Goal: Task Accomplishment & Management: Manage account settings

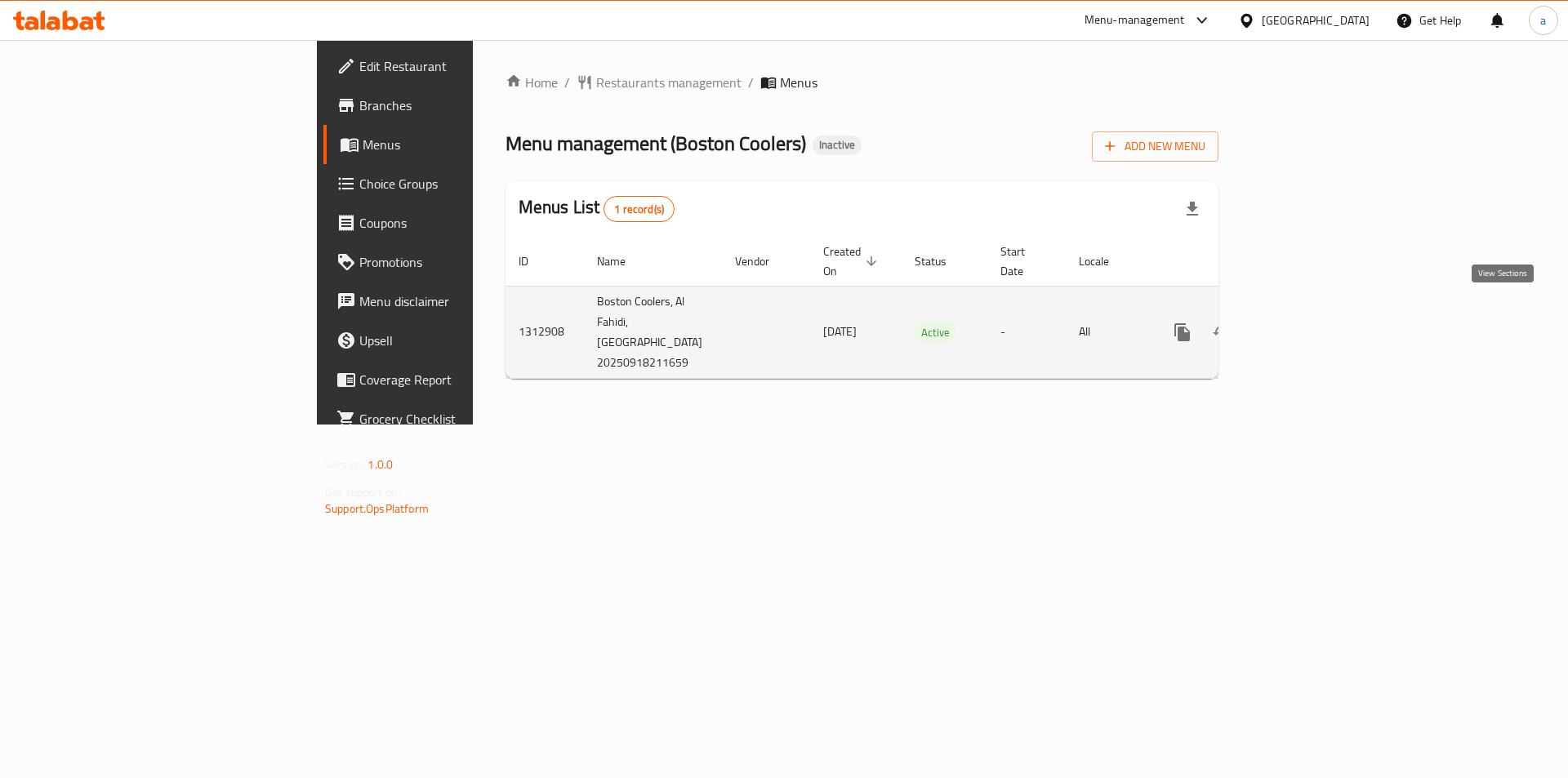
click at [1310, 323] on icon "enhanced table" at bounding box center [1300, 332] width 20 height 20
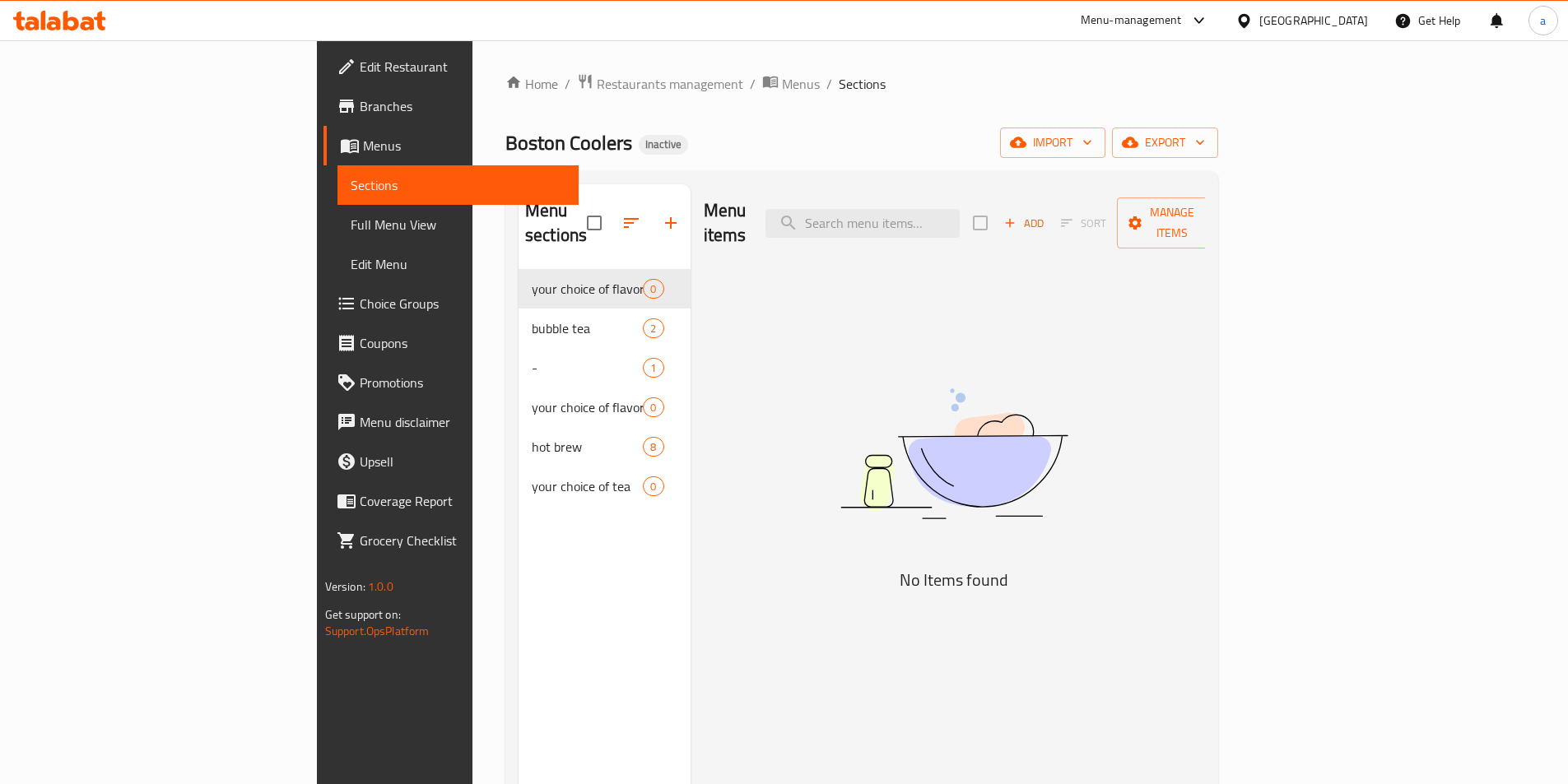
click at [363, 145] on span "Menus" at bounding box center [464, 145] width 203 height 20
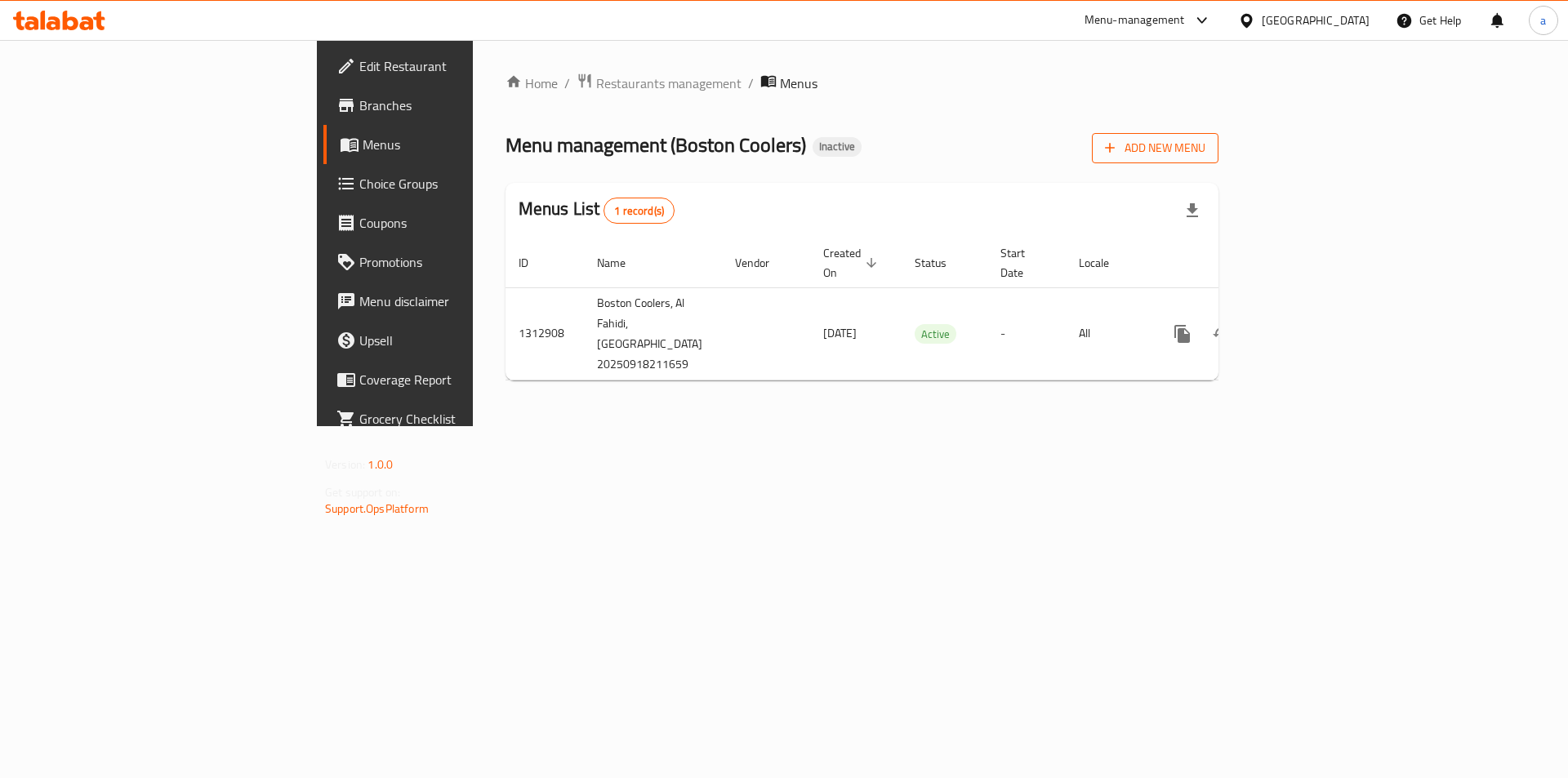
click at [1205, 146] on span "Add New Menu" at bounding box center [1155, 148] width 100 height 20
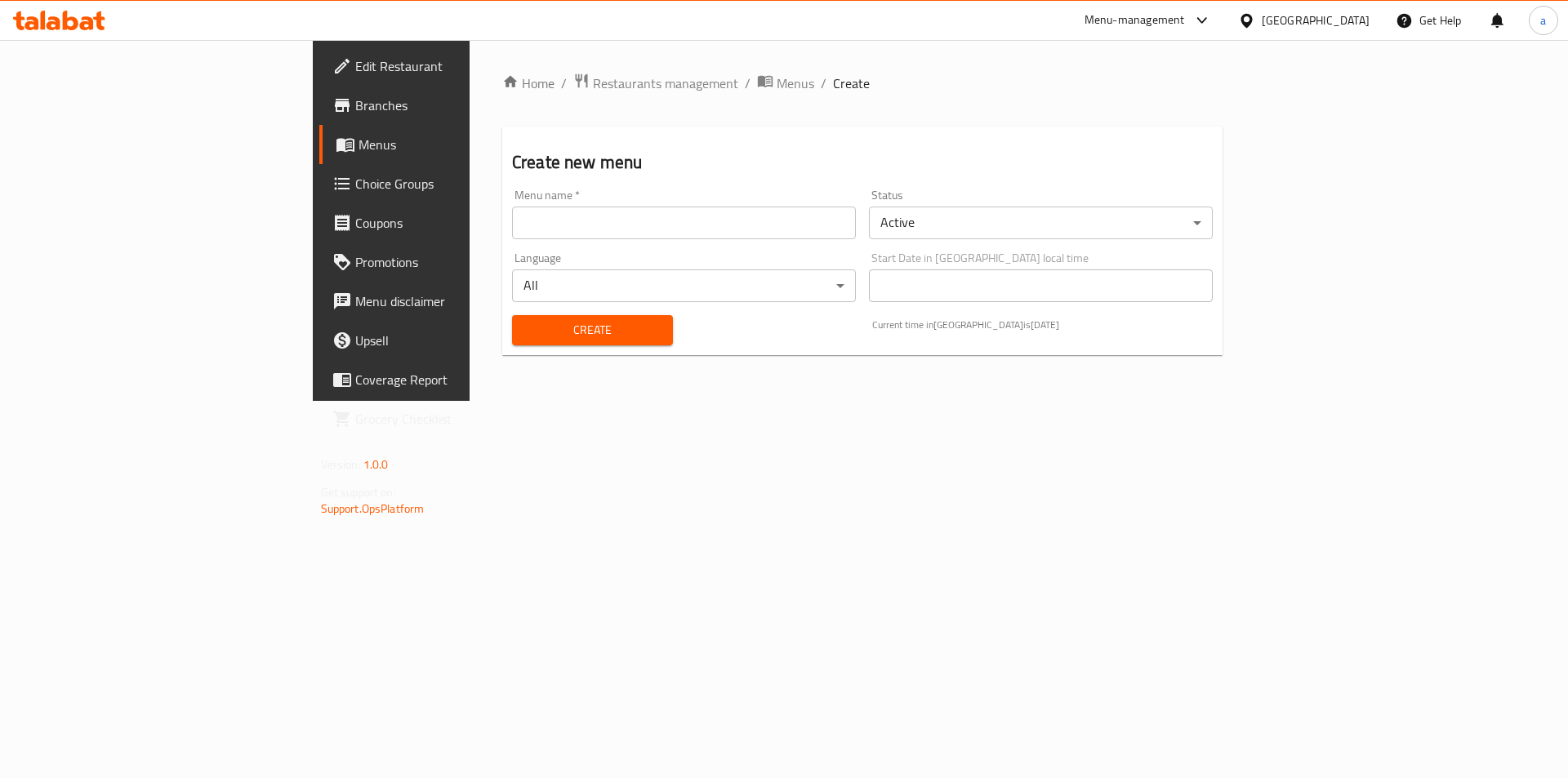
click at [519, 241] on div "Menu name   * Menu name *" at bounding box center [684, 214] width 357 height 63
click at [519, 231] on input "text" at bounding box center [684, 223] width 344 height 32
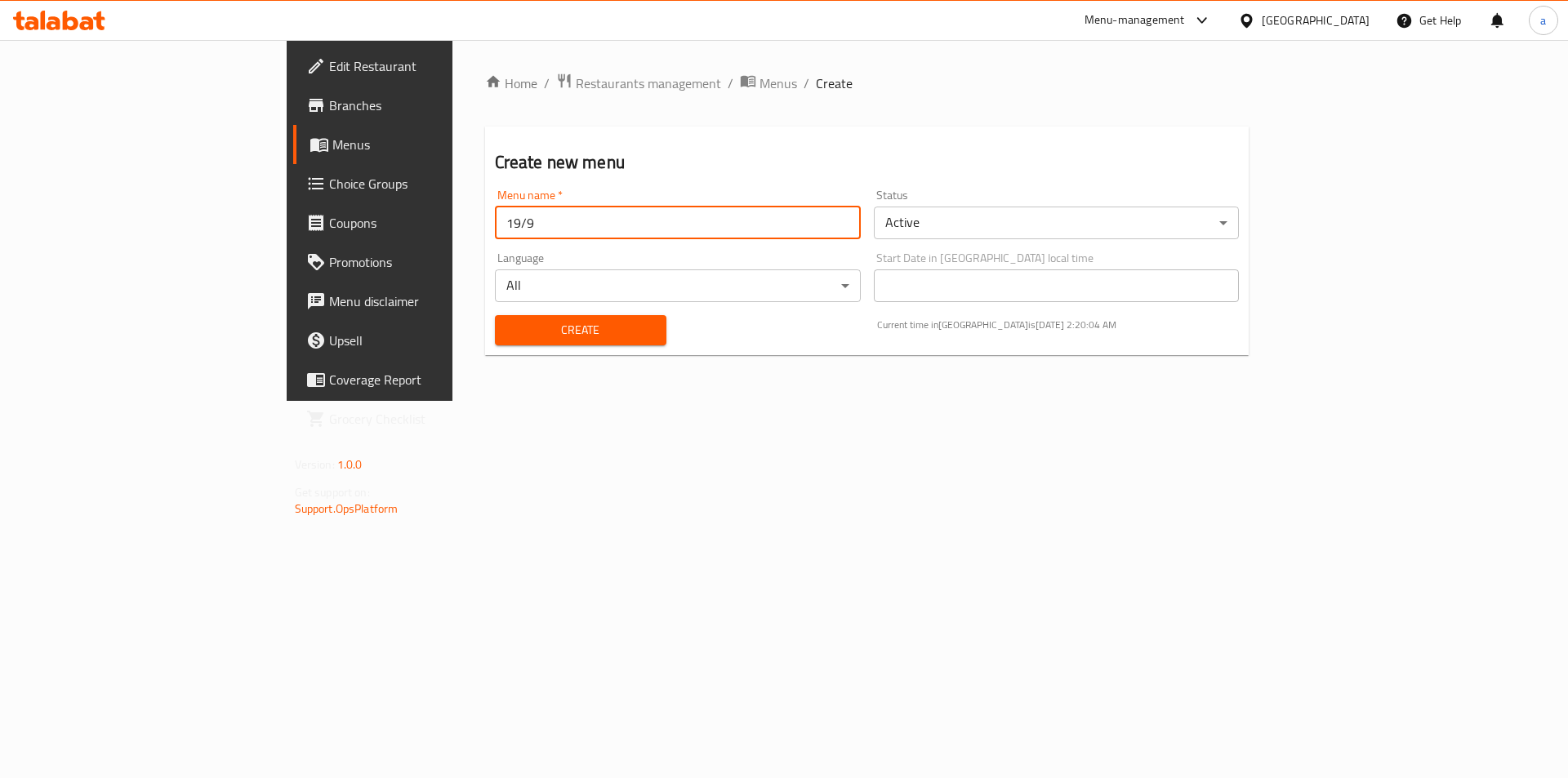
type input "19/9"
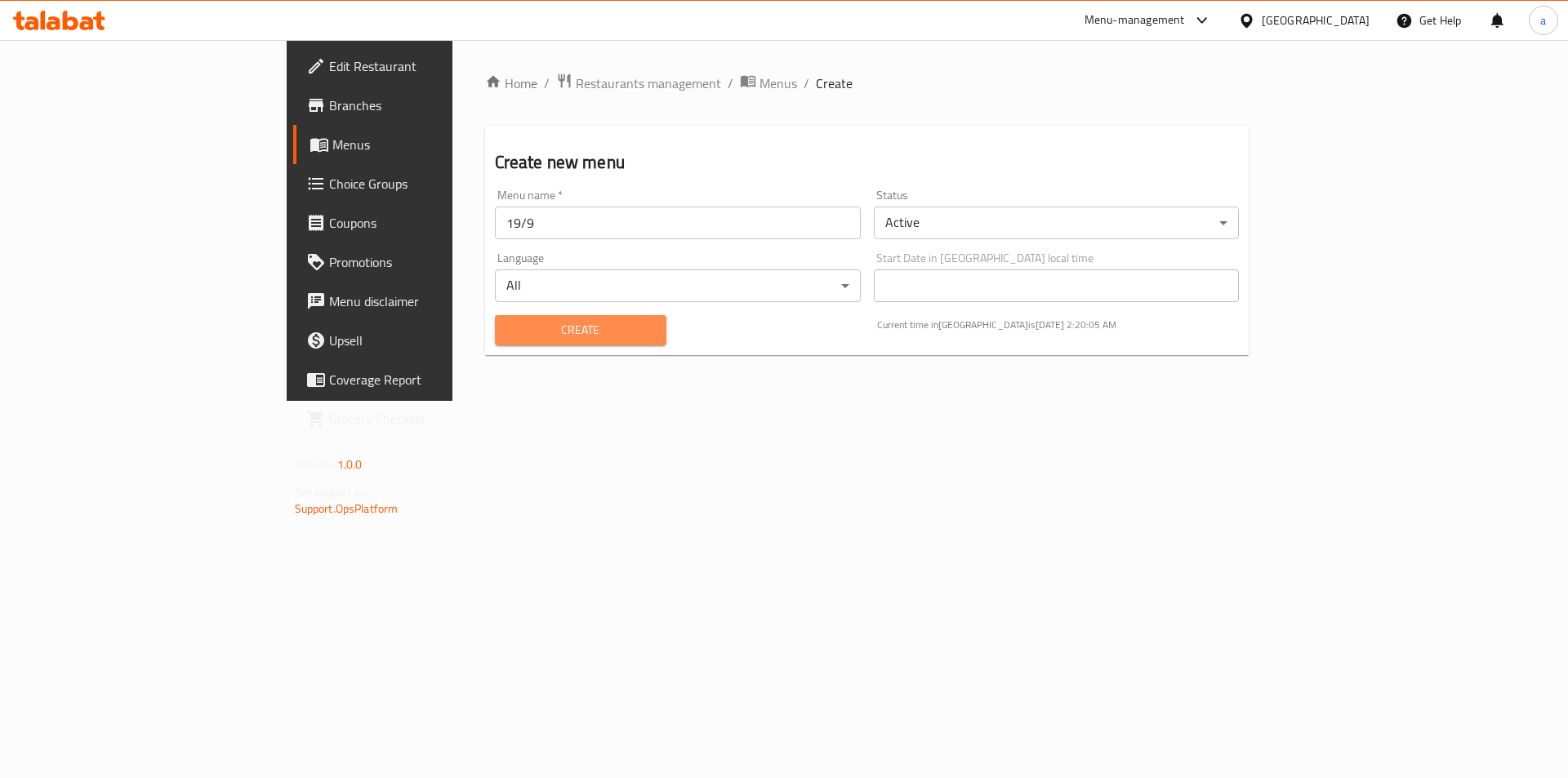
click at [508, 322] on span "Create" at bounding box center [580, 329] width 146 height 20
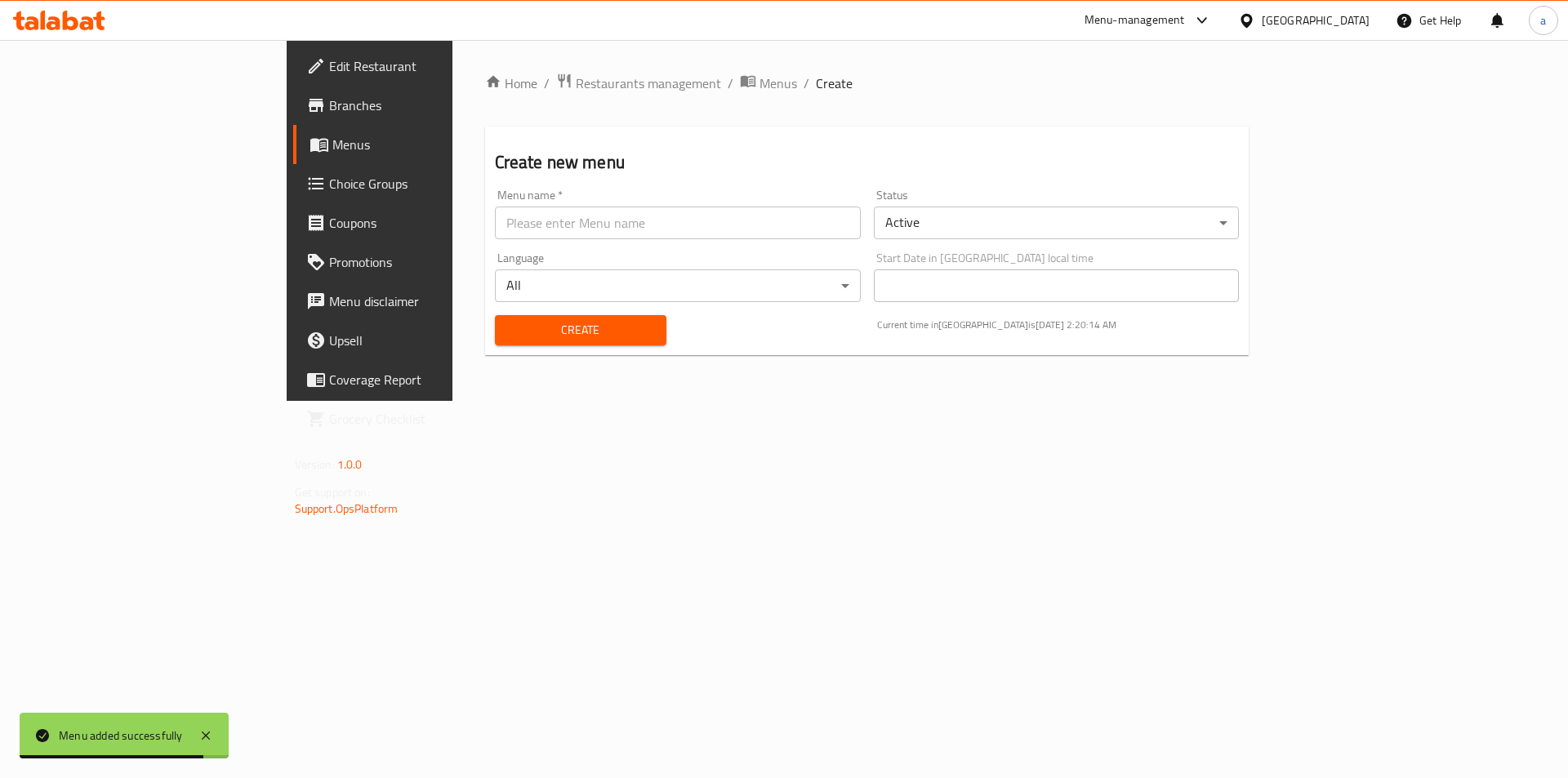
click at [332, 146] on span "Menus" at bounding box center [433, 144] width 203 height 20
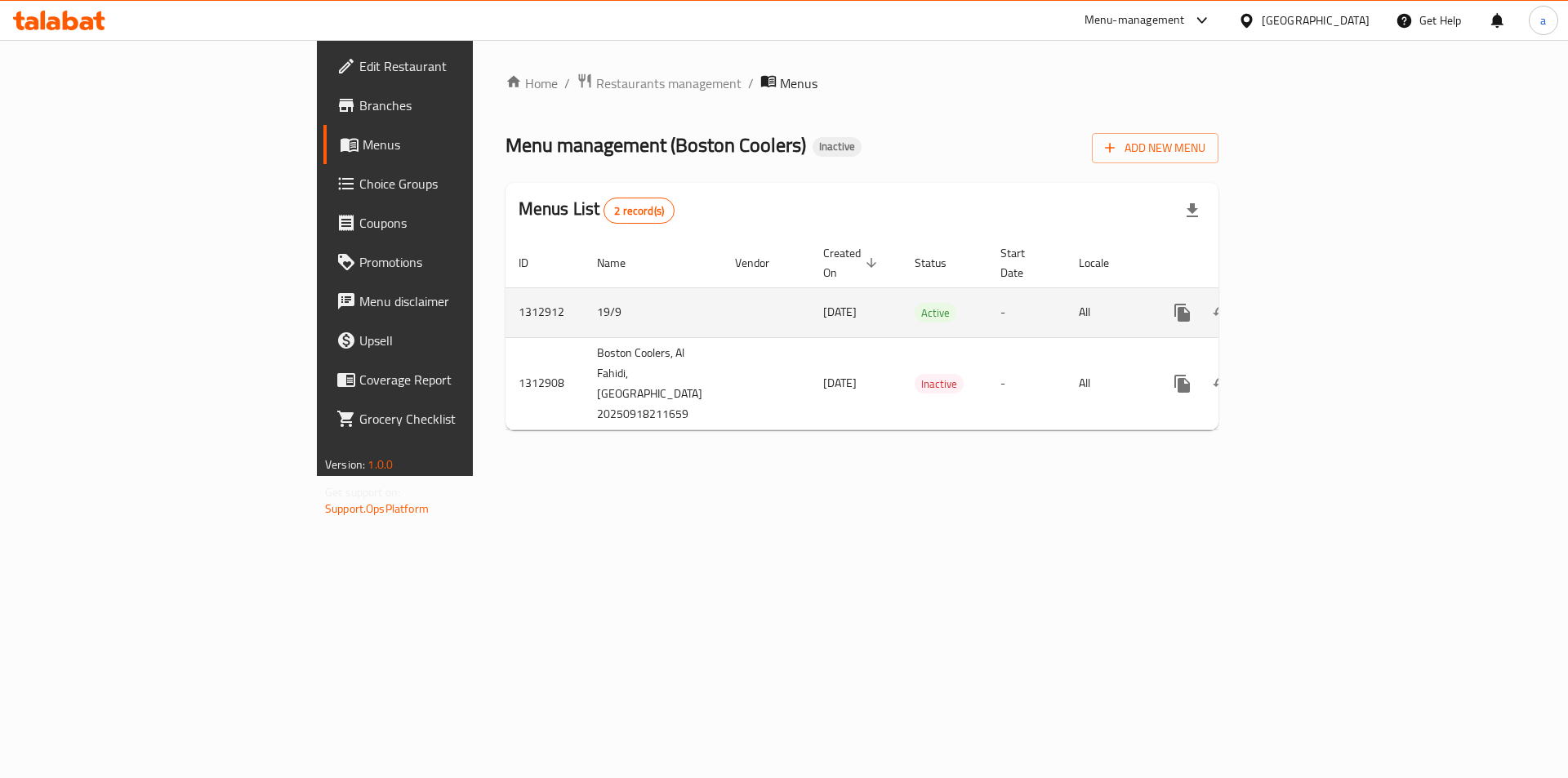
click at [1310, 303] on icon "enhanced table" at bounding box center [1300, 312] width 20 height 20
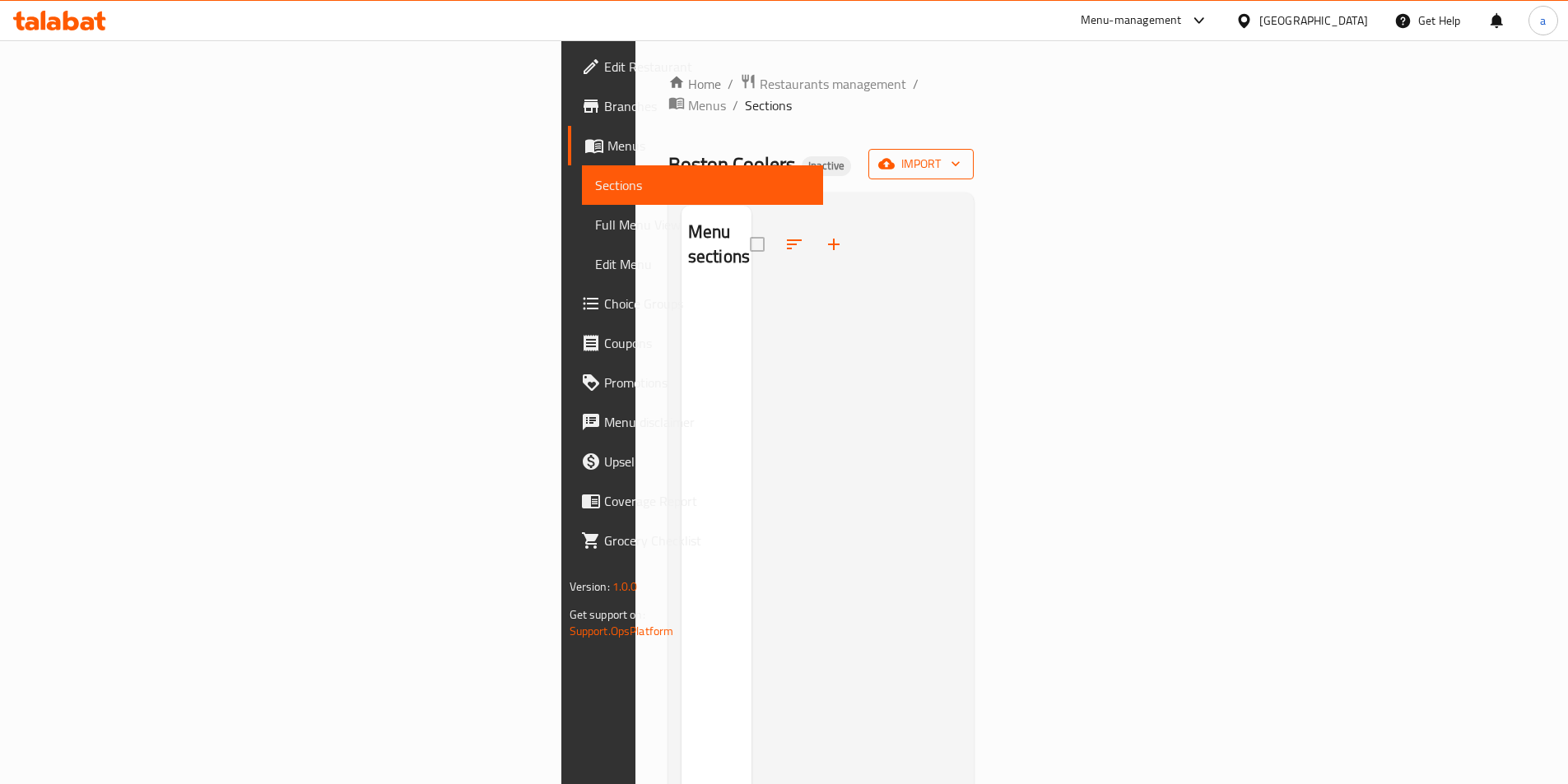
click at [961, 154] on span "import" at bounding box center [921, 163] width 79 height 20
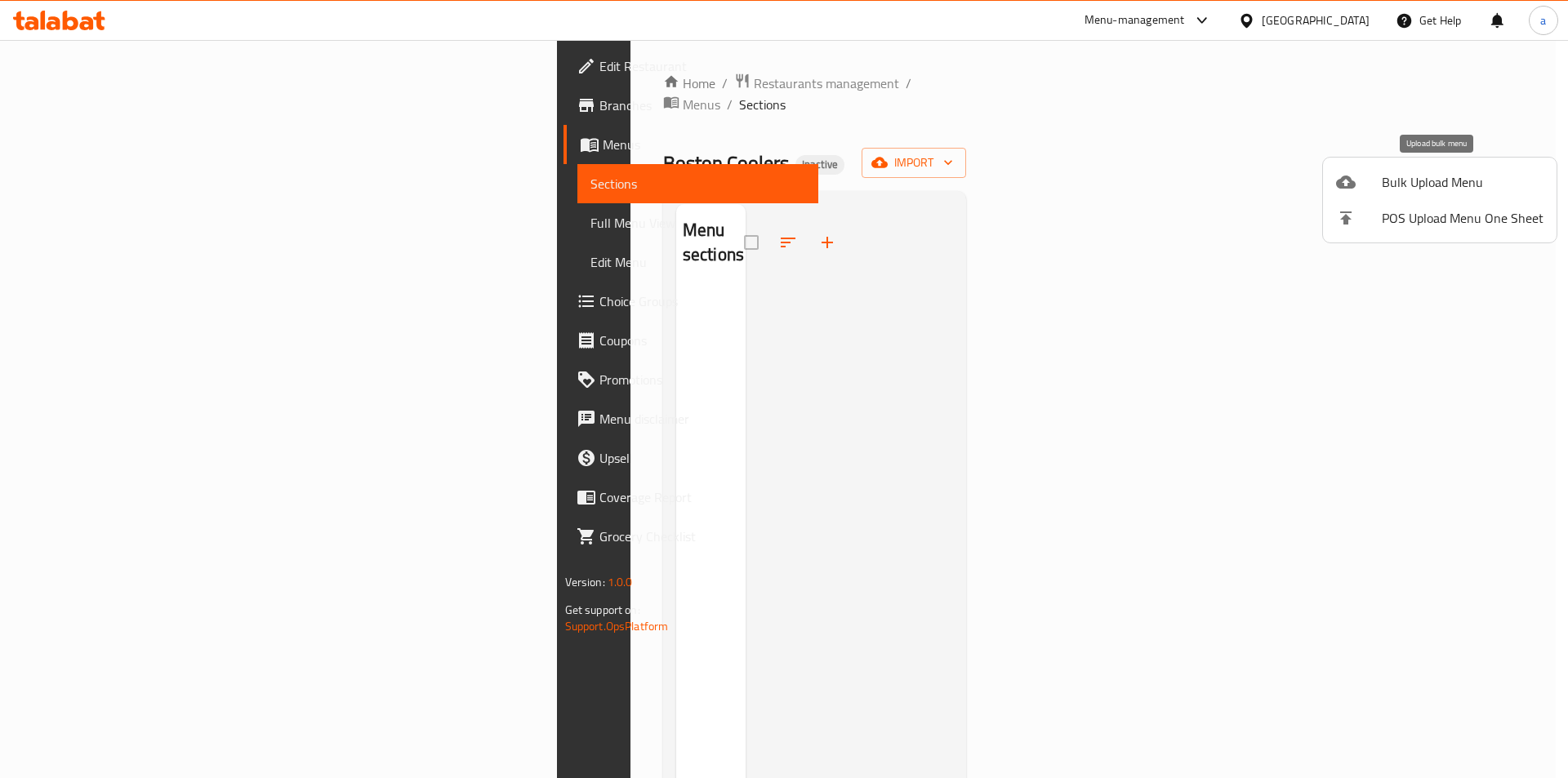
click at [1387, 191] on span "Bulk Upload Menu" at bounding box center [1463, 182] width 162 height 20
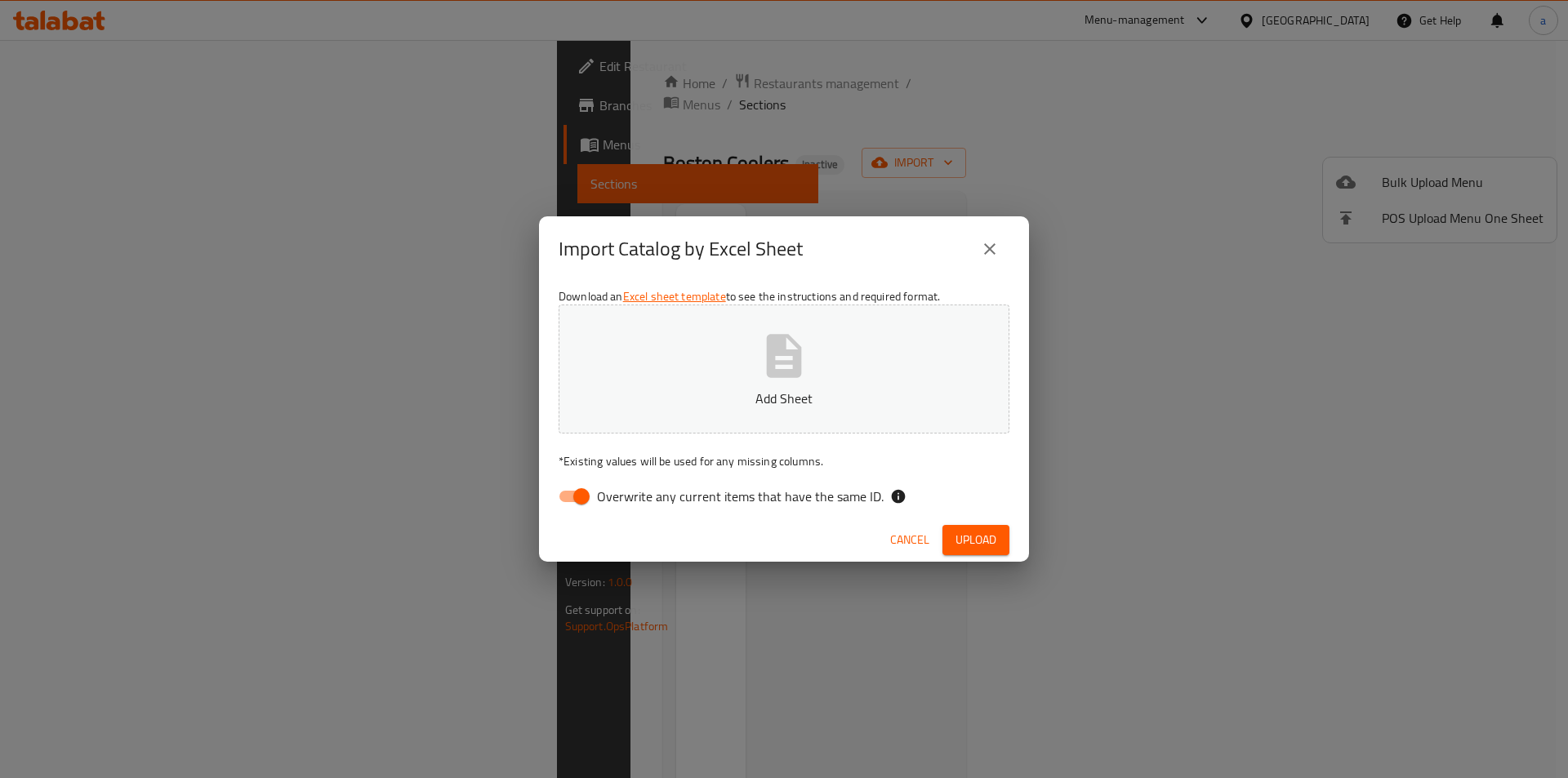
click at [574, 491] on input "Overwrite any current items that have the same ID." at bounding box center [582, 496] width 93 height 31
checkbox input "false"
click at [658, 406] on p "Add Sheet" at bounding box center [784, 398] width 400 height 20
click at [988, 528] on button "Upload" at bounding box center [975, 540] width 67 height 30
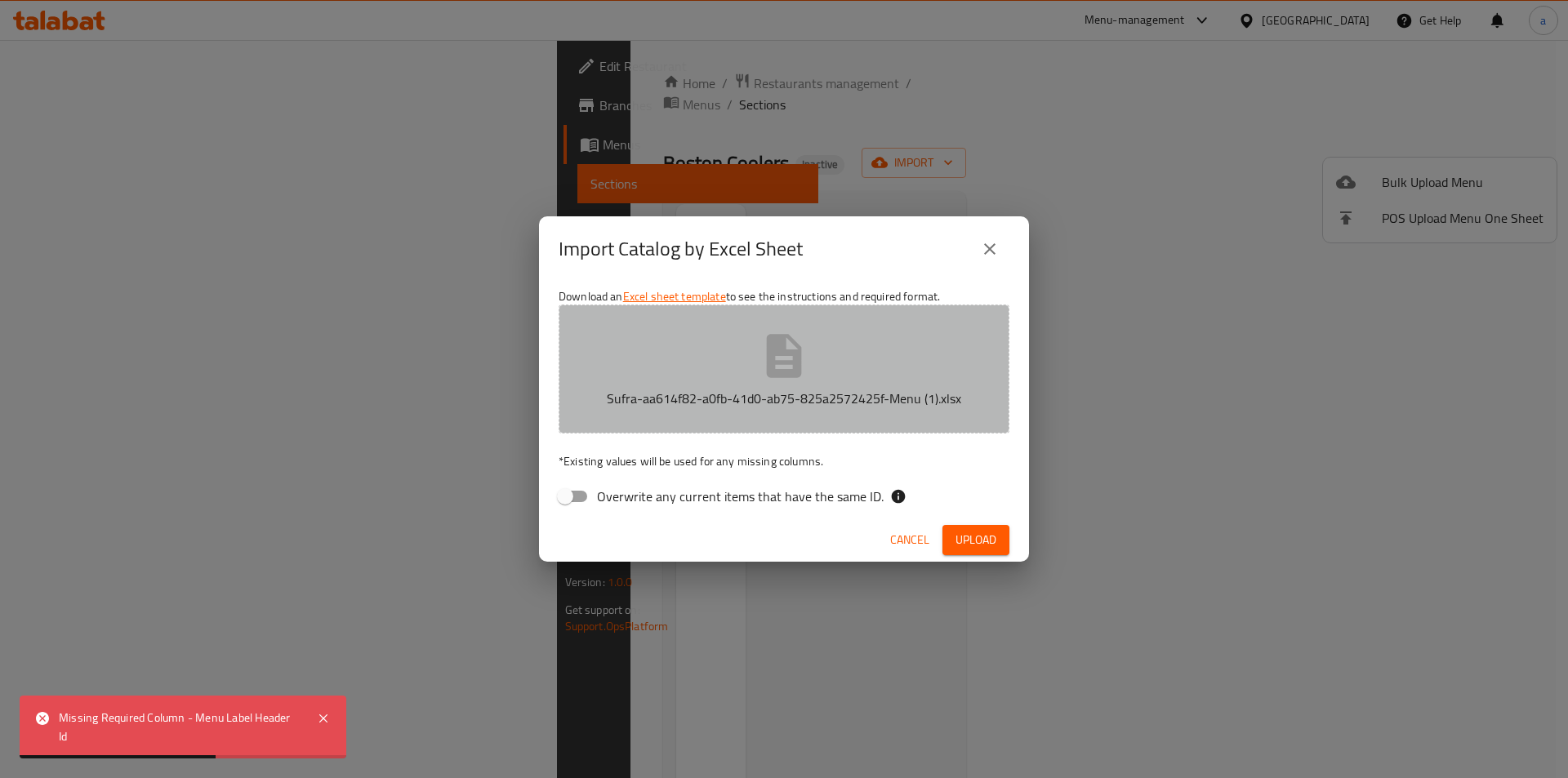
click at [809, 341] on icon "button" at bounding box center [784, 355] width 52 height 52
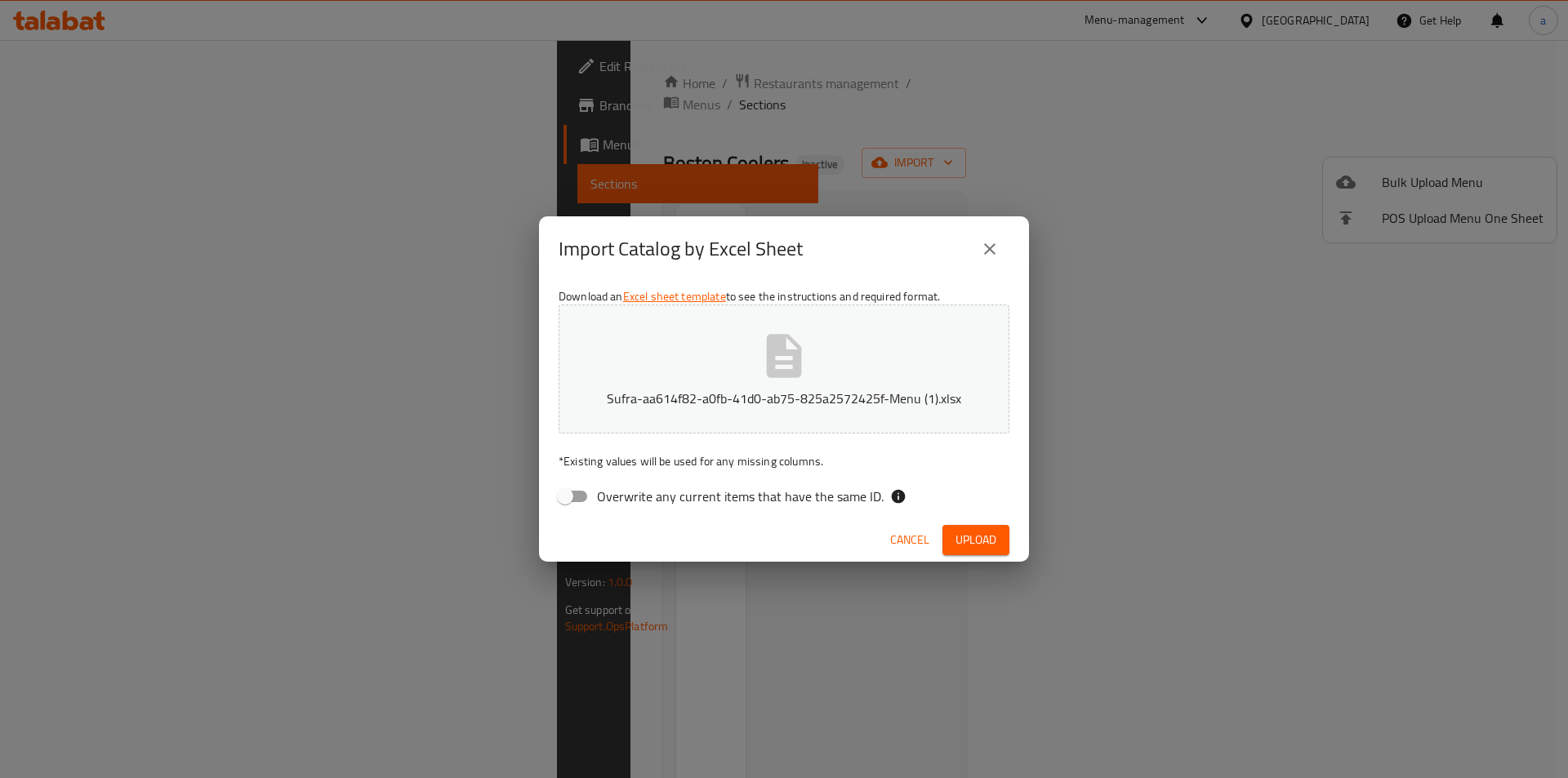
click at [995, 530] on button "Upload" at bounding box center [975, 540] width 67 height 30
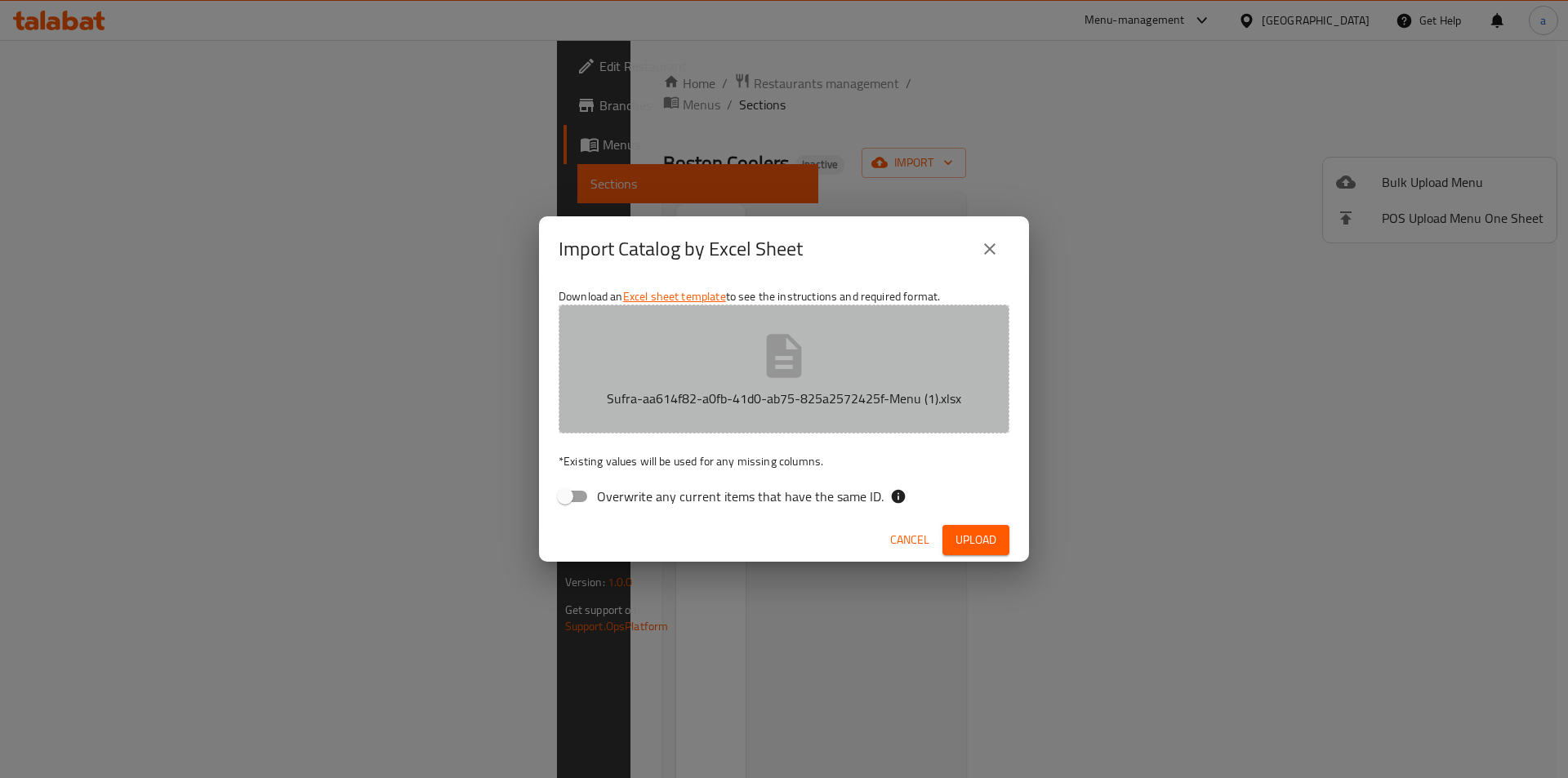
click at [830, 395] on p "Sufra-aa614f82-a0fb-41d0-ab75-825a2572425f-Menu (1).xlsx" at bounding box center [784, 398] width 400 height 20
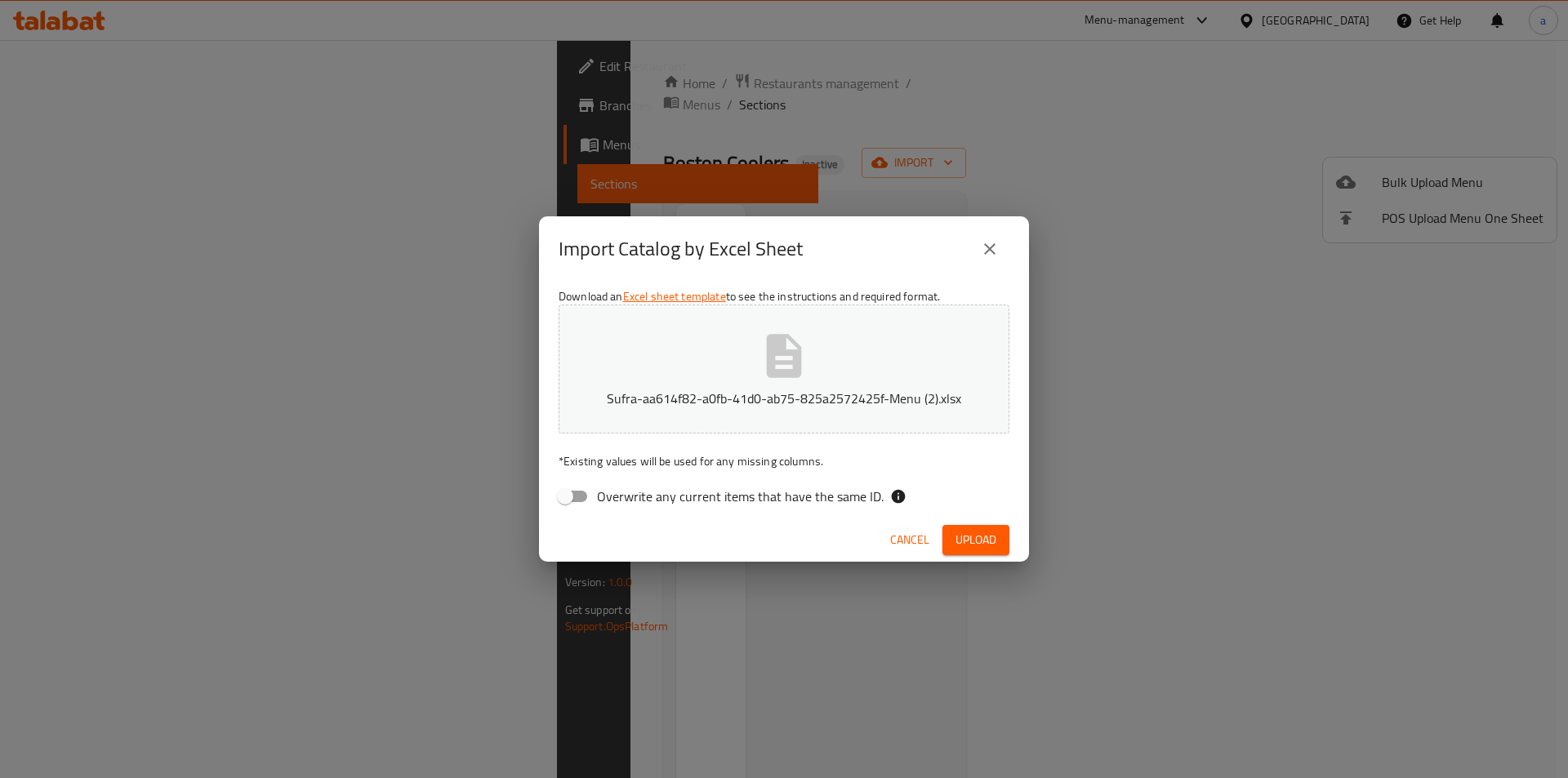
click at [976, 536] on span "Upload" at bounding box center [975, 539] width 41 height 20
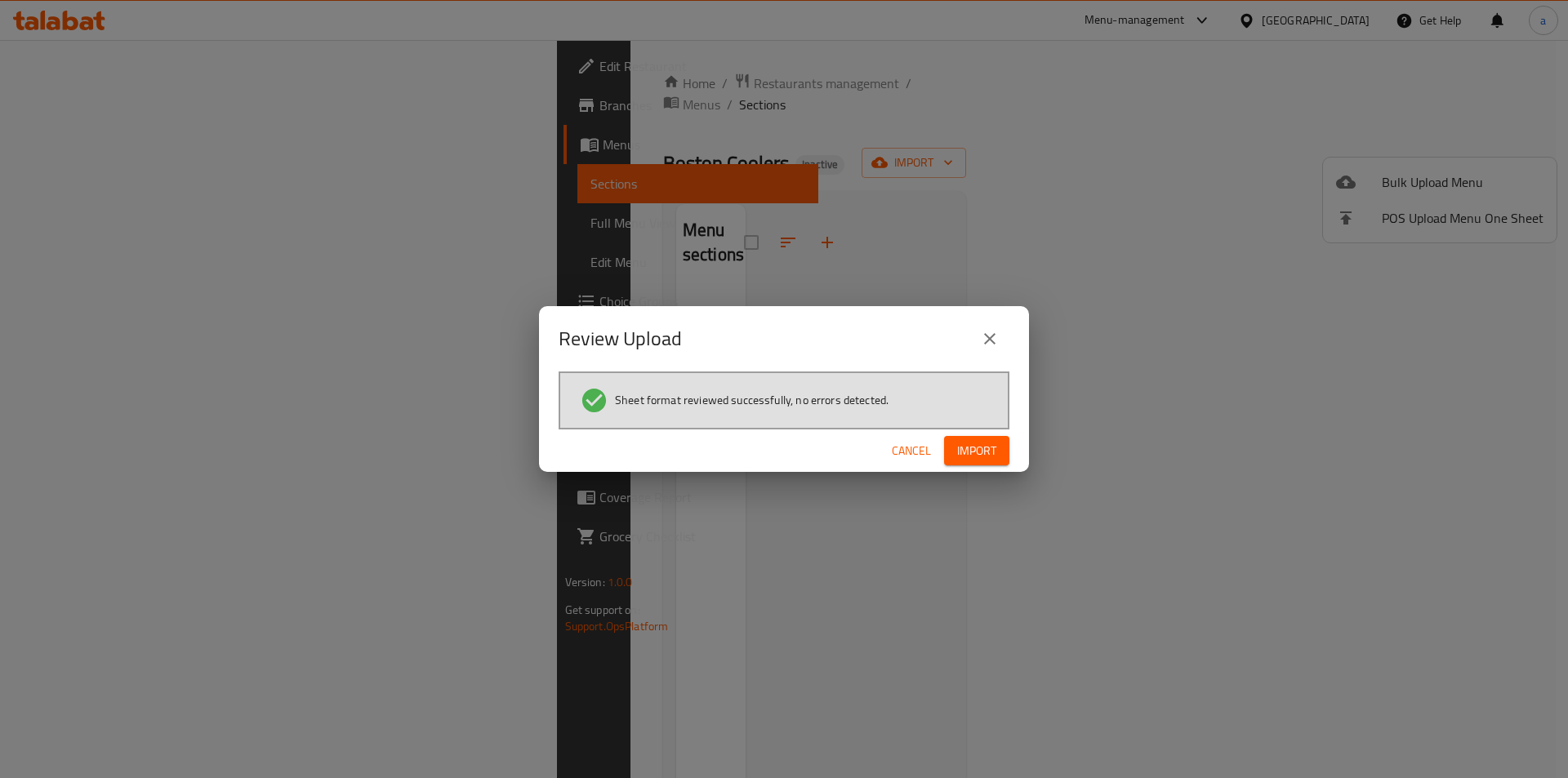
click at [988, 462] on button "Import" at bounding box center [976, 451] width 66 height 30
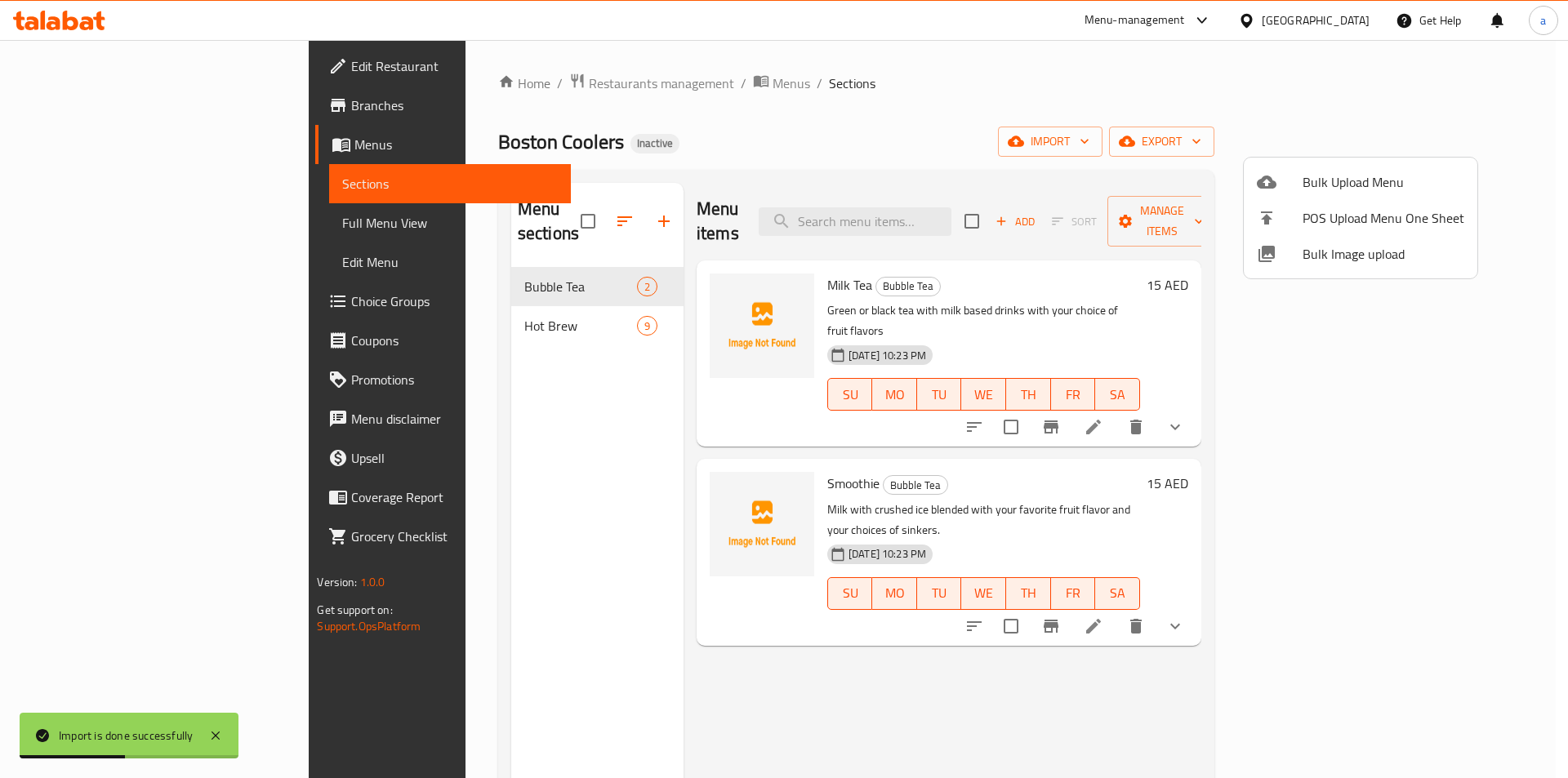
click at [1088, 91] on div at bounding box center [784, 389] width 1568 height 778
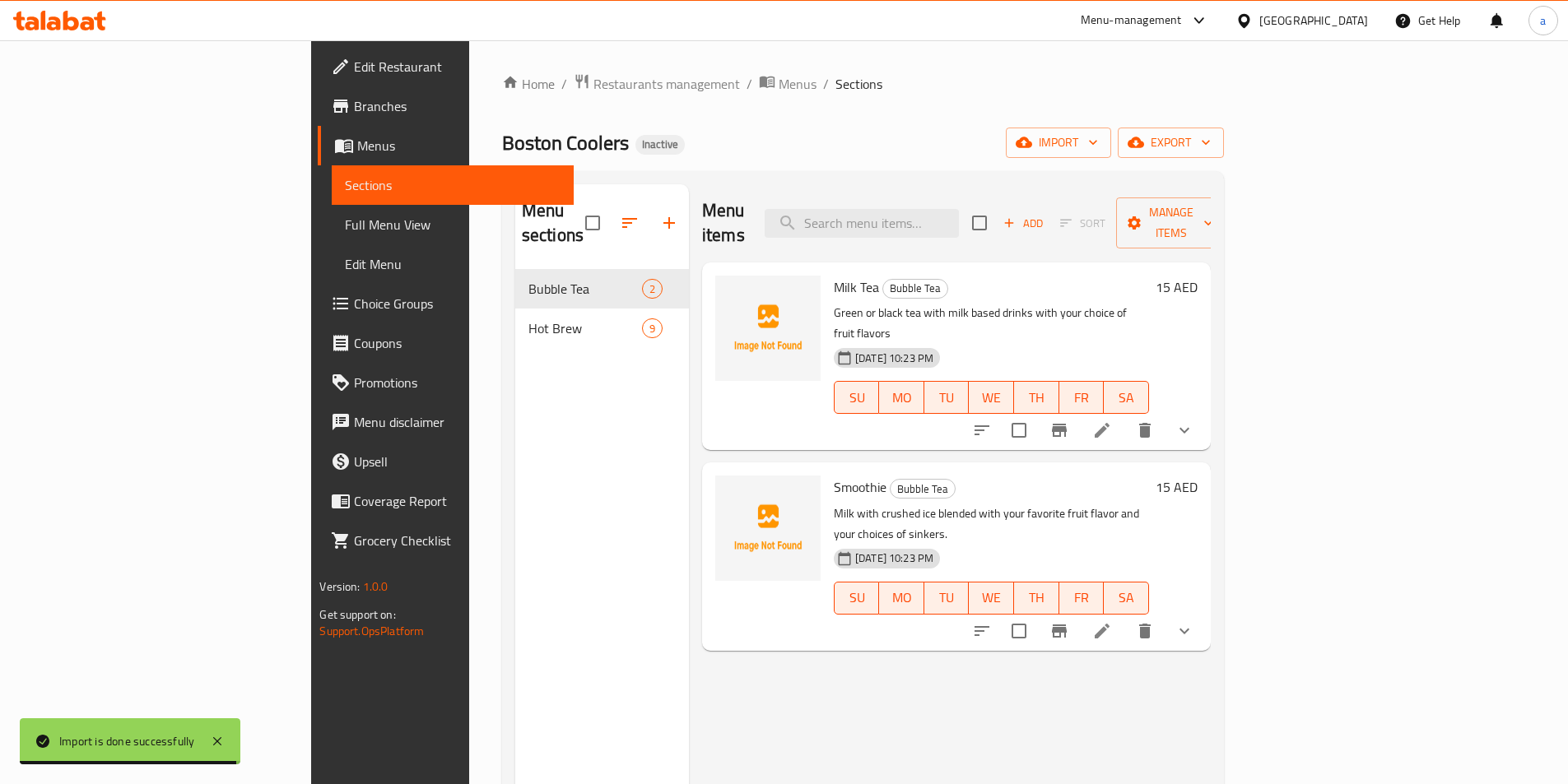
click at [345, 222] on span "Full Menu View" at bounding box center [452, 225] width 215 height 20
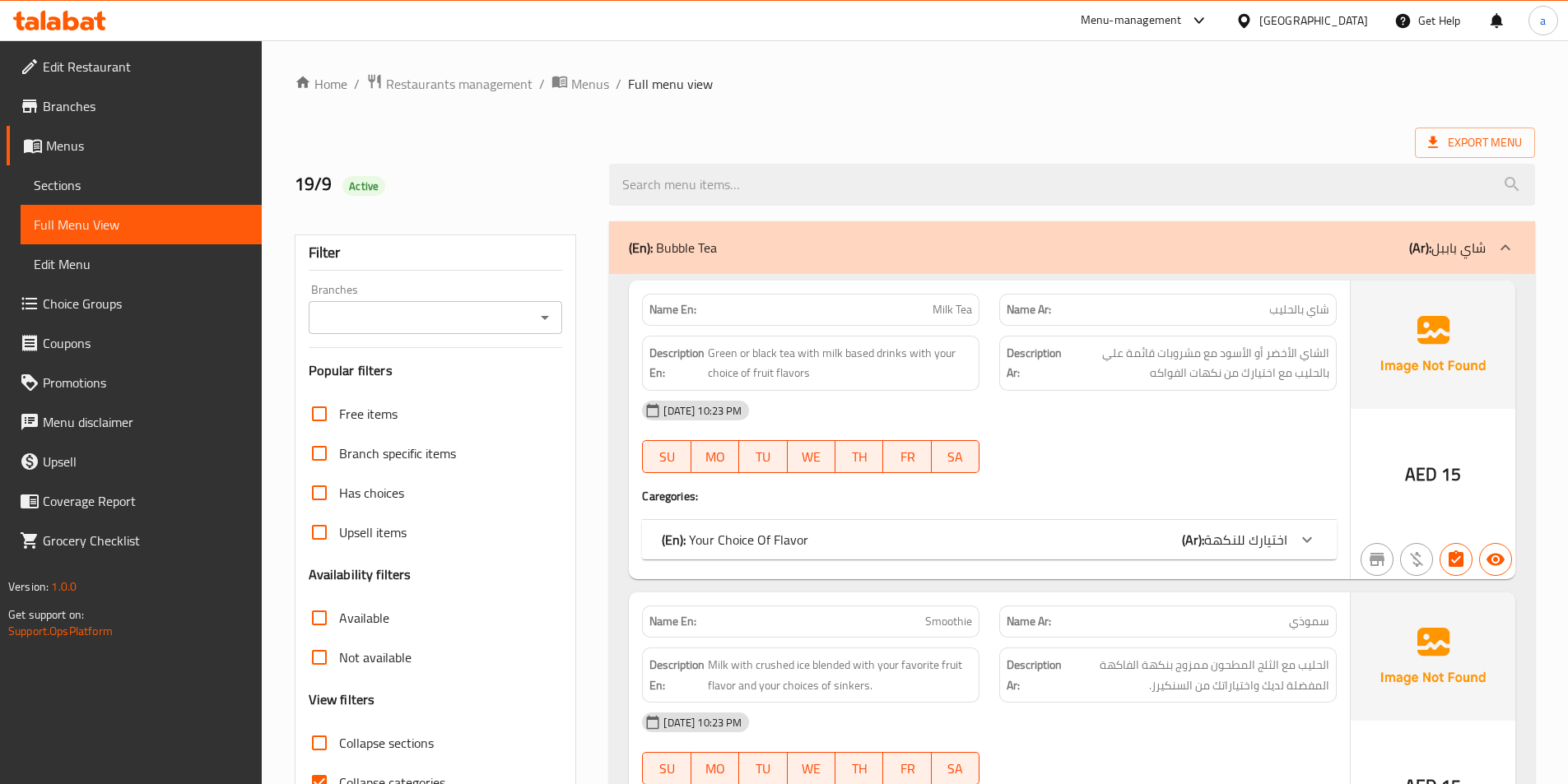
click at [1307, 541] on icon at bounding box center [1307, 540] width 10 height 6
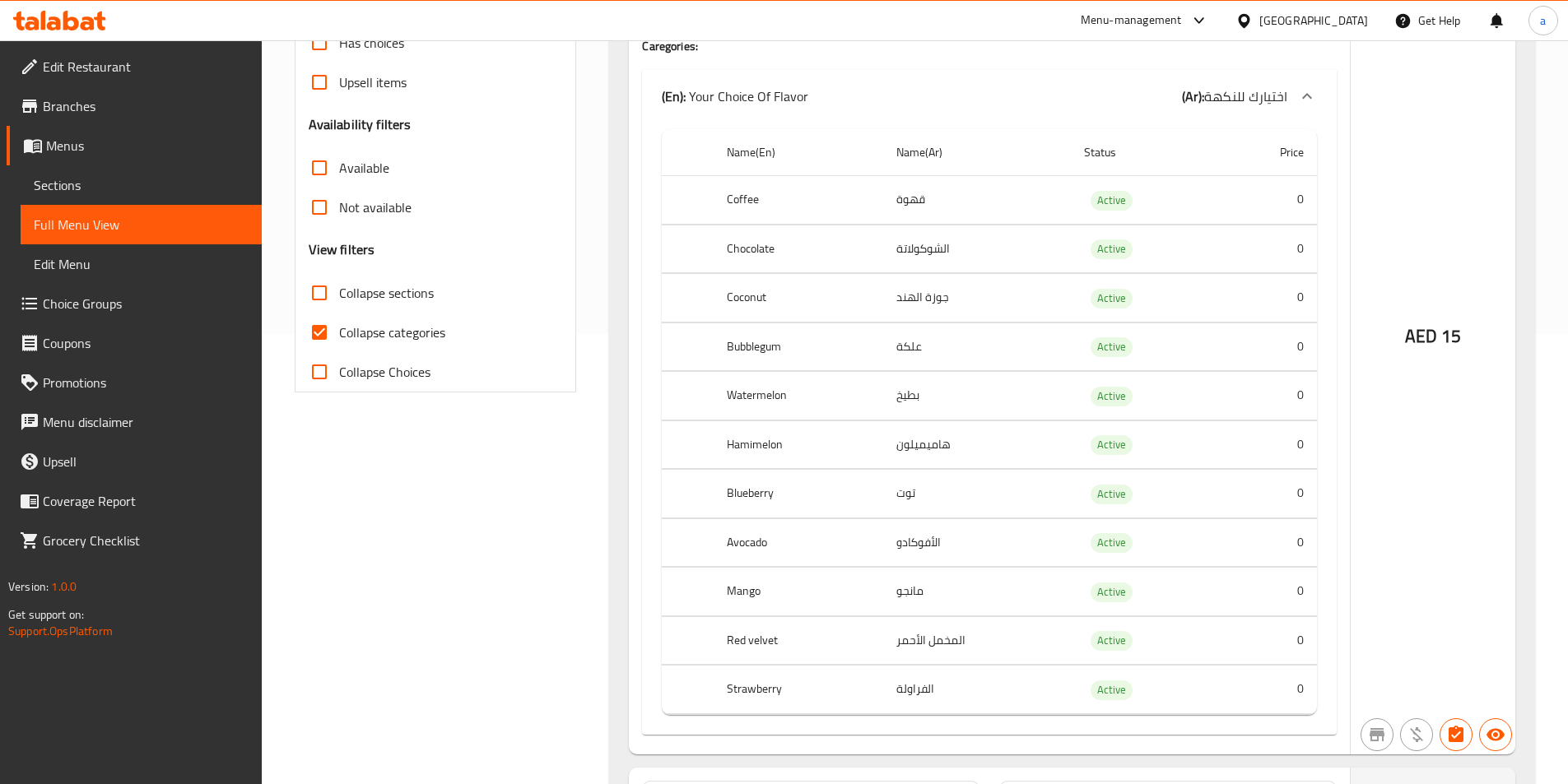
scroll to position [493, 0]
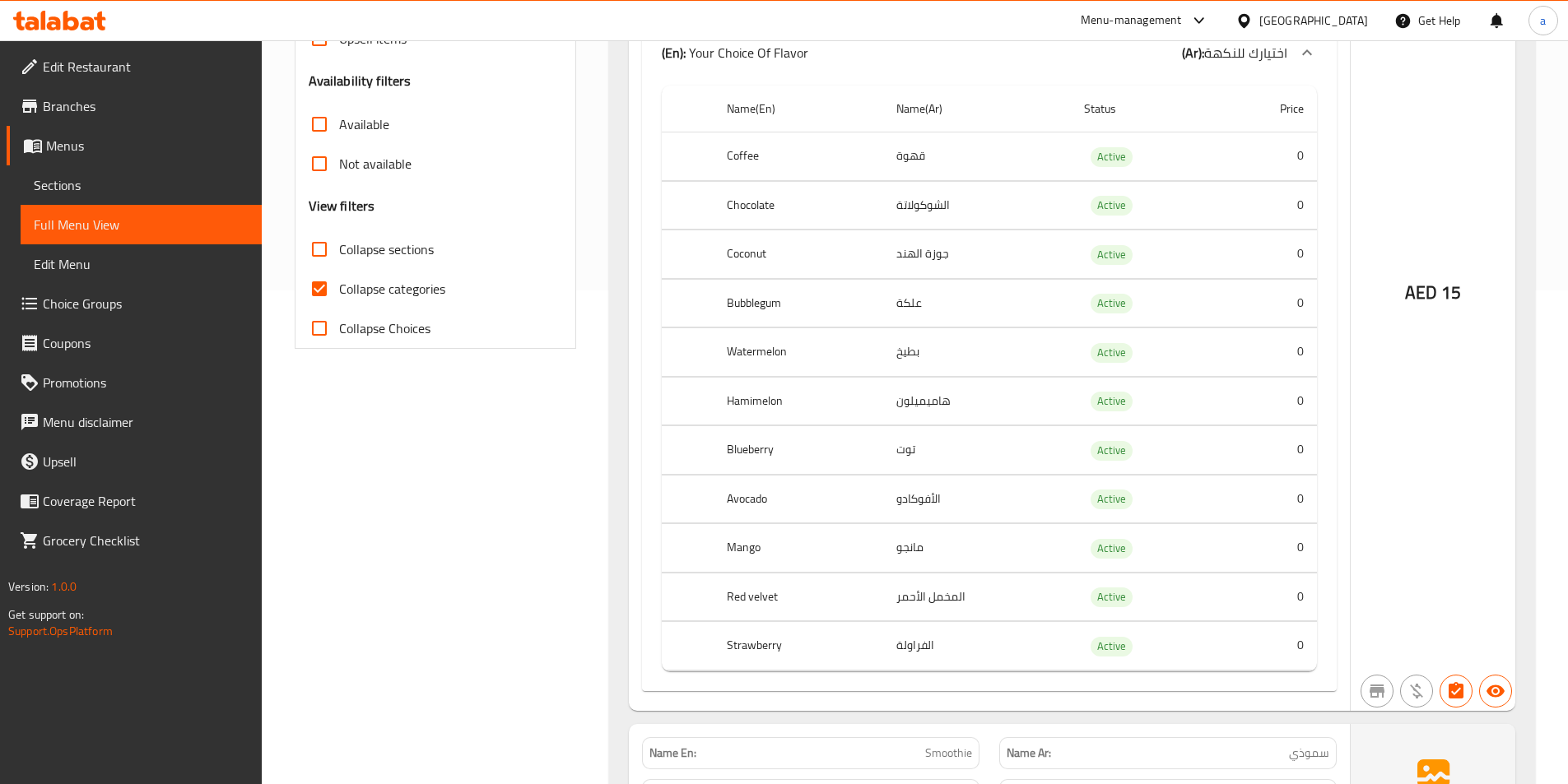
click at [763, 307] on th "Bubblegum" at bounding box center [798, 303] width 170 height 49
click at [768, 310] on th "Bubblegum" at bounding box center [798, 303] width 170 height 49
click at [899, 308] on td "علكة" at bounding box center [977, 303] width 187 height 49
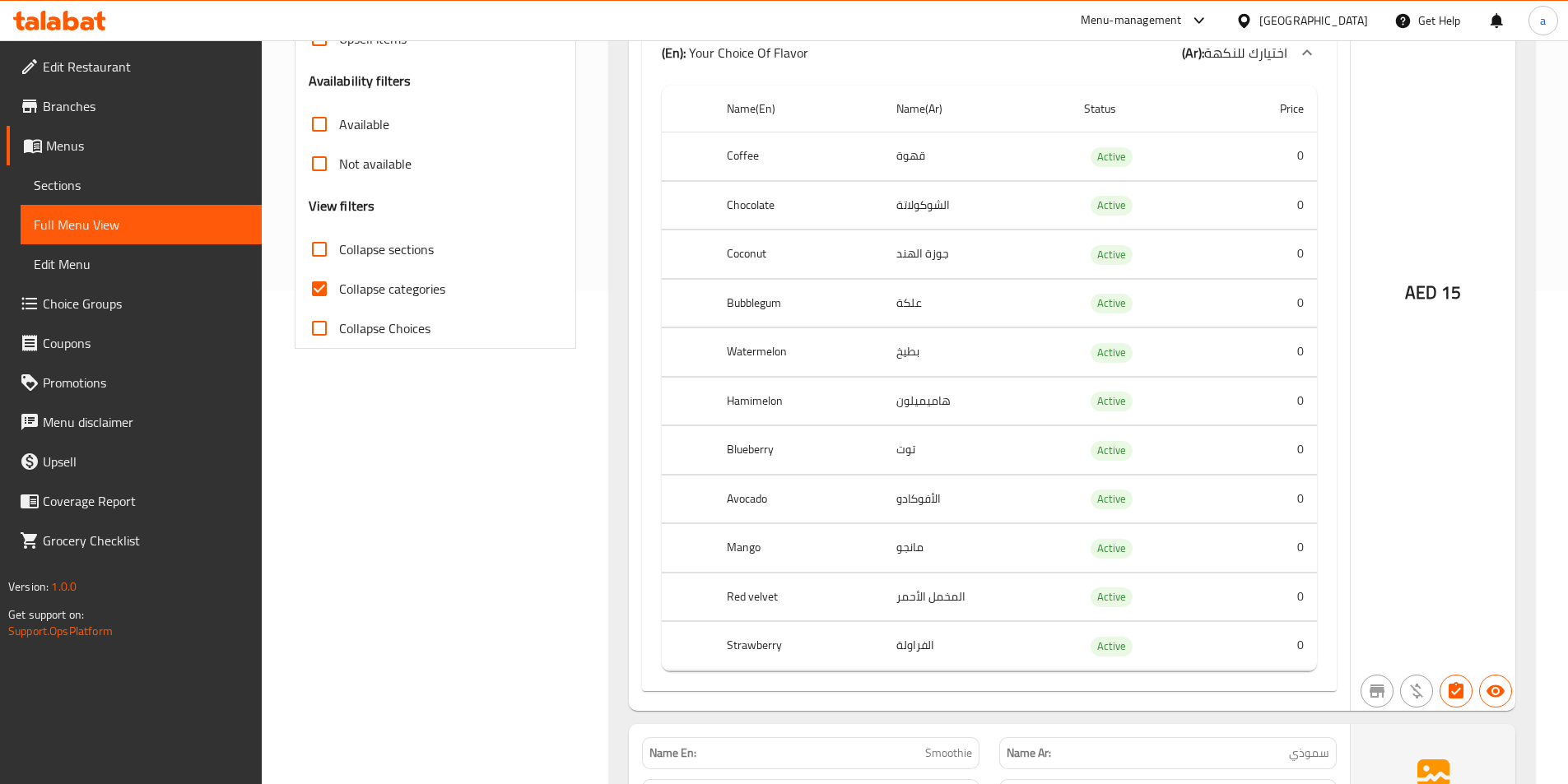
click at [776, 399] on th "Hamimelon" at bounding box center [798, 401] width 170 height 49
copy th "Hamimelon"
click at [765, 458] on th "Blueberry" at bounding box center [798, 450] width 170 height 49
click at [764, 447] on th "Blueberry" at bounding box center [798, 450] width 170 height 49
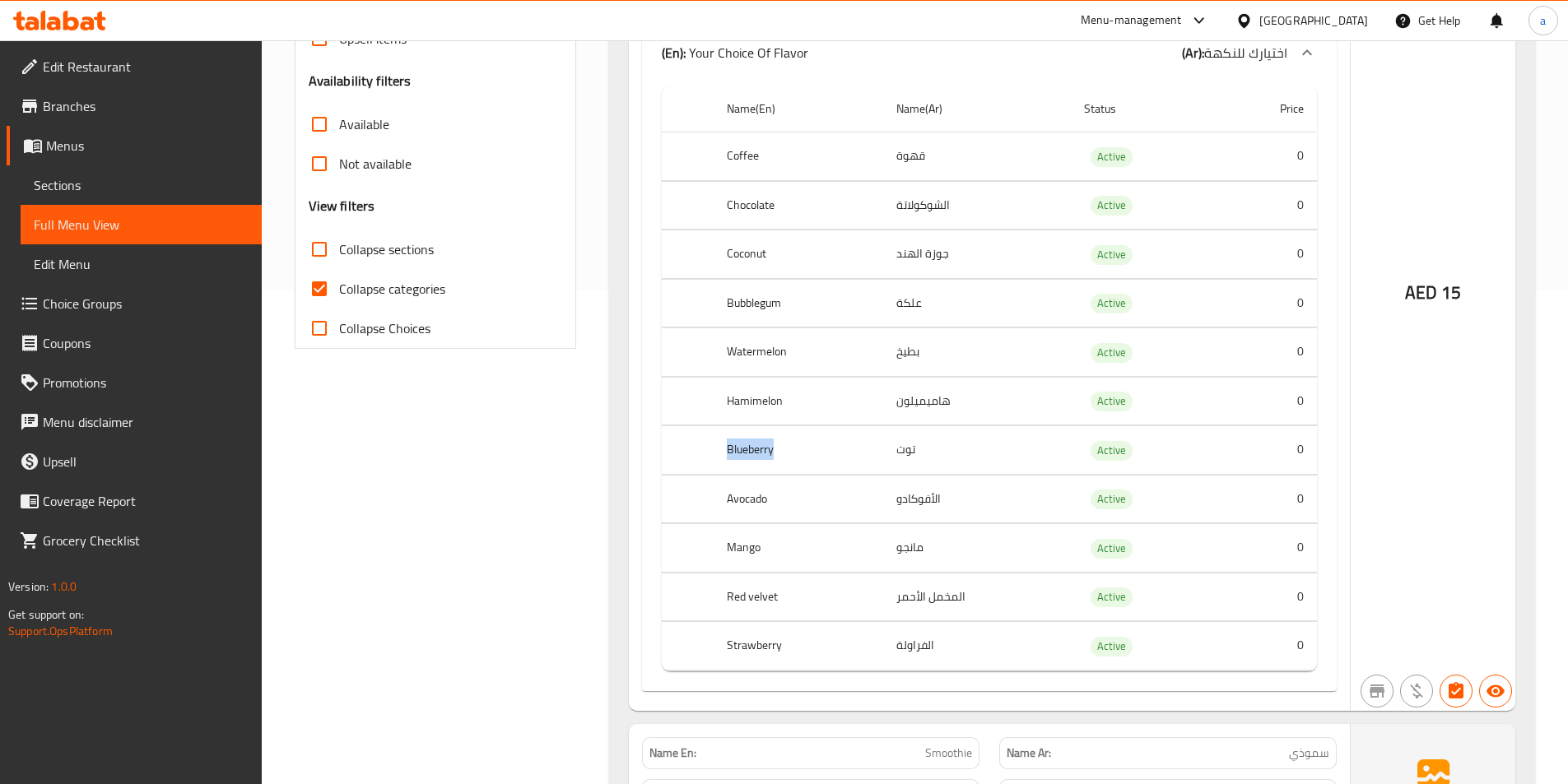
click at [764, 447] on th "Blueberry" at bounding box center [798, 450] width 170 height 49
copy th "Blueberry"
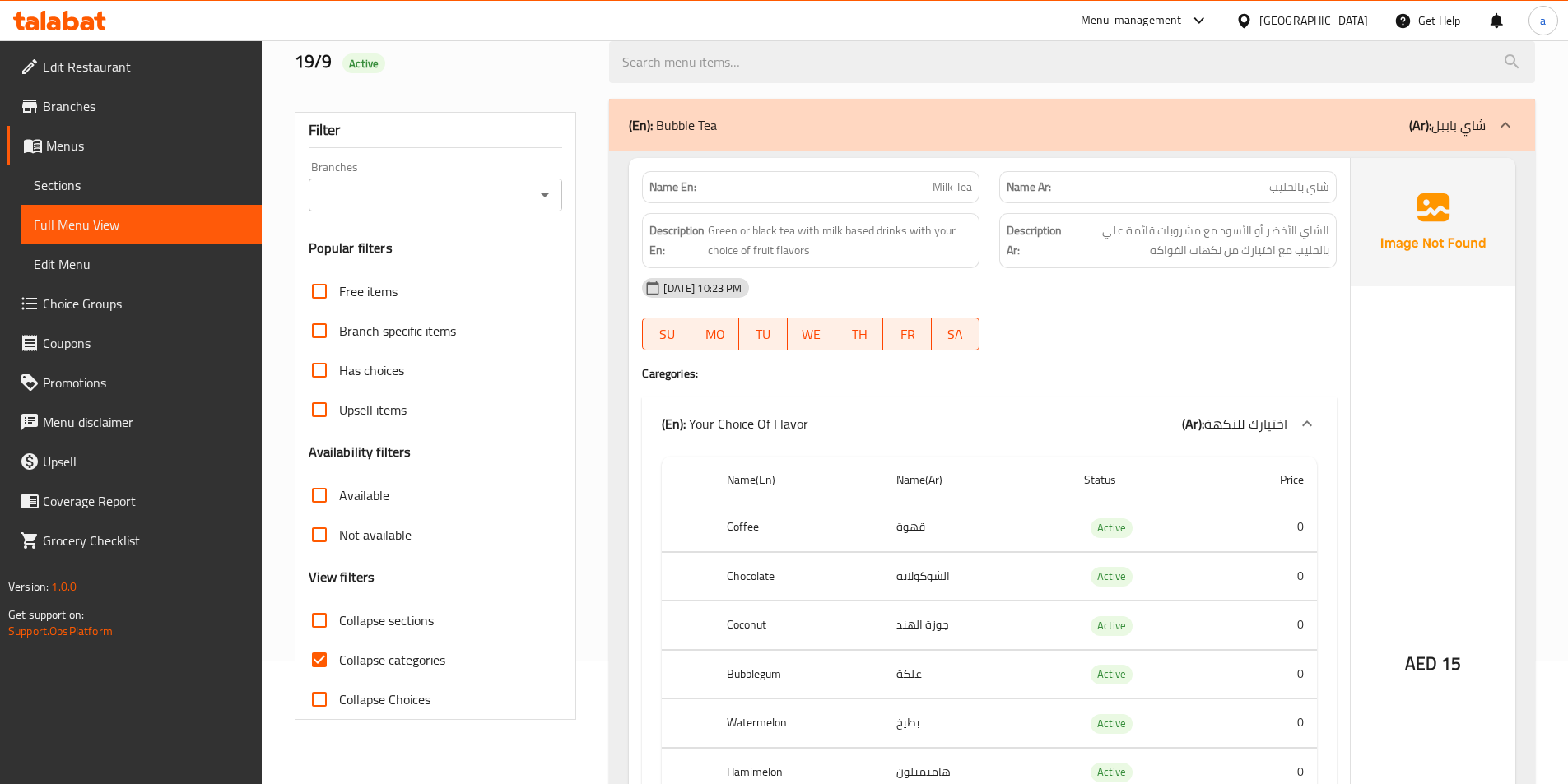
scroll to position [0, 0]
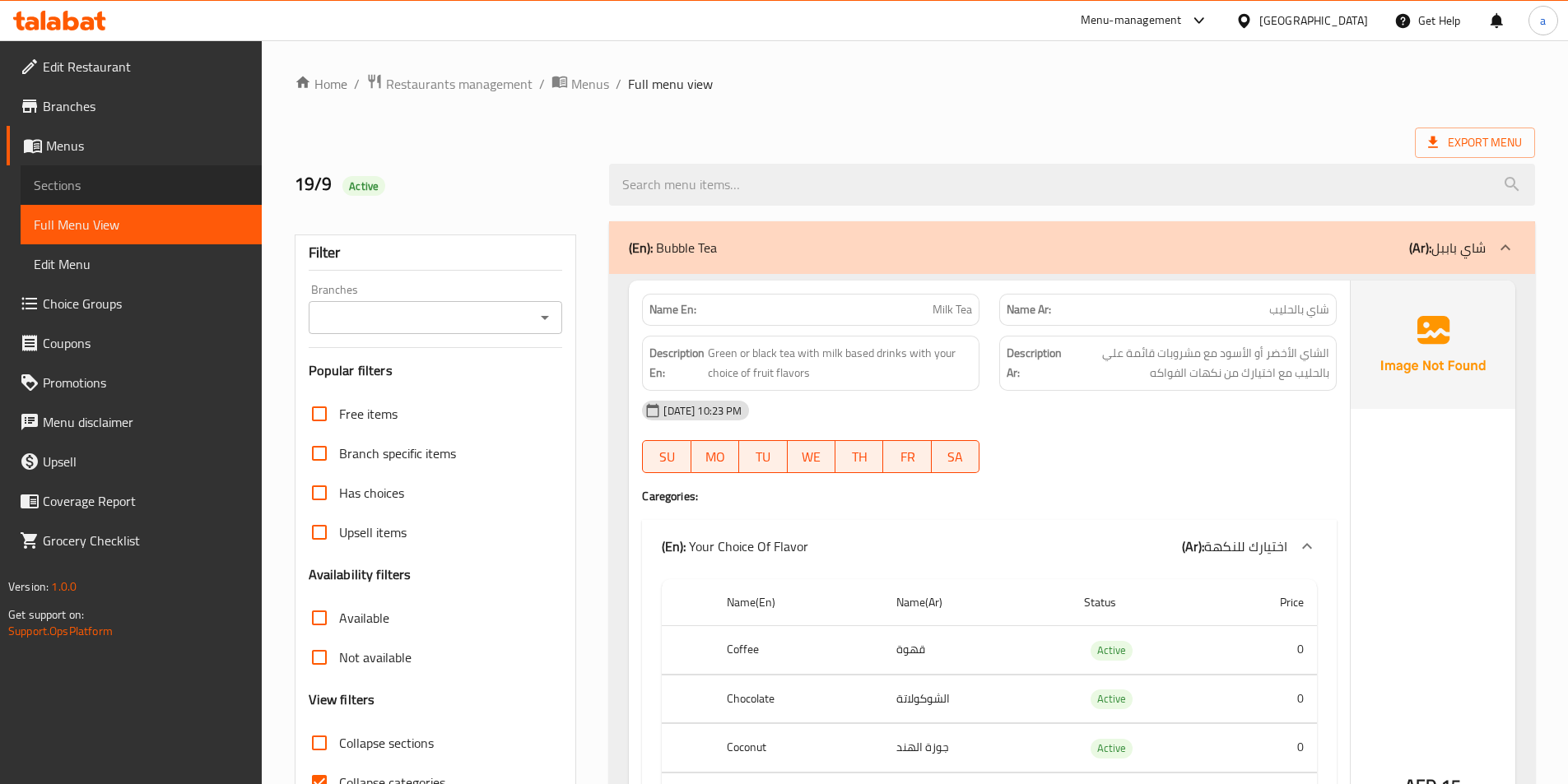
click at [103, 195] on link "Sections" at bounding box center [140, 184] width 241 height 39
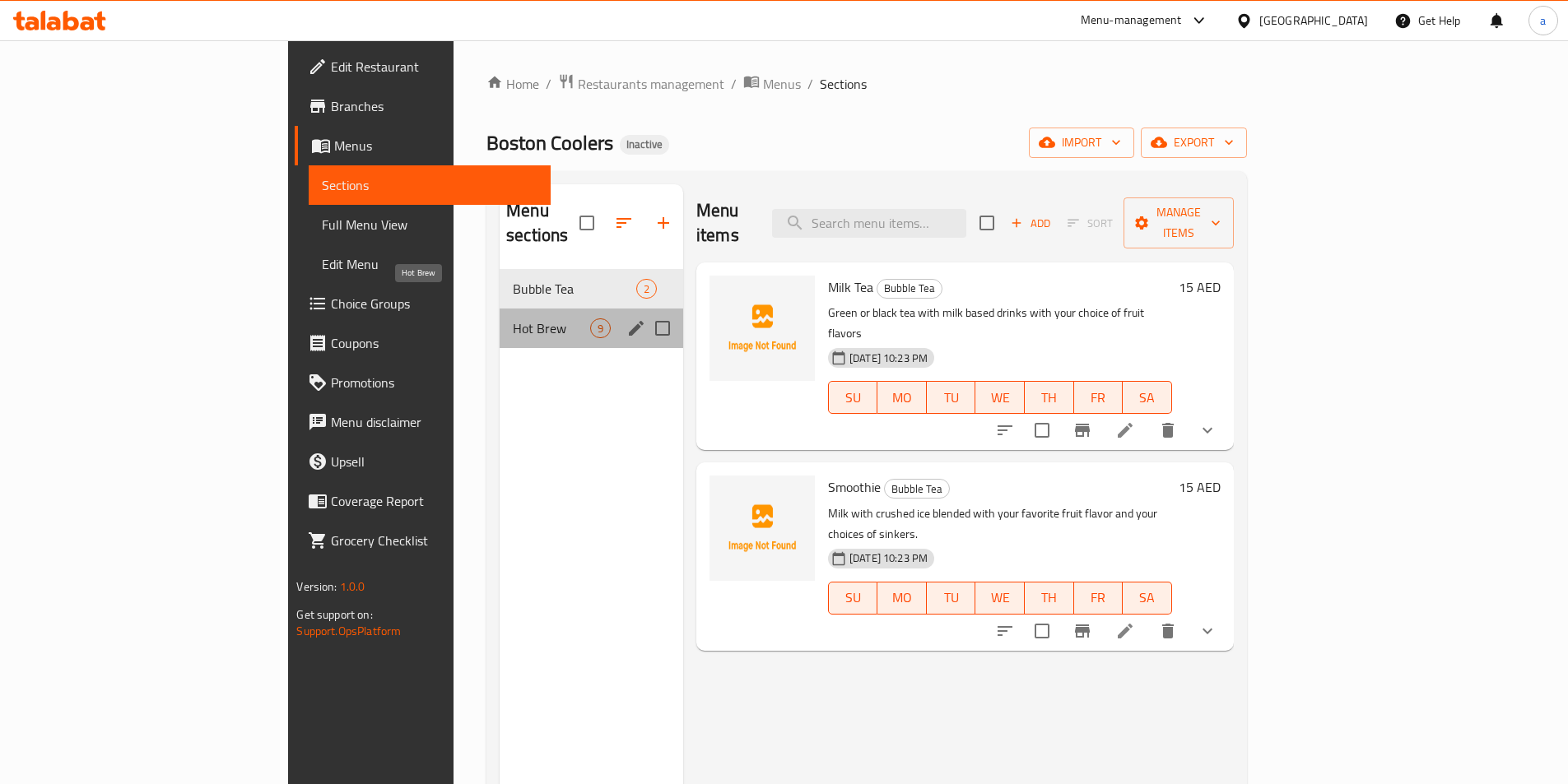
click at [513, 319] on span "Hot Brew" at bounding box center [551, 328] width 78 height 20
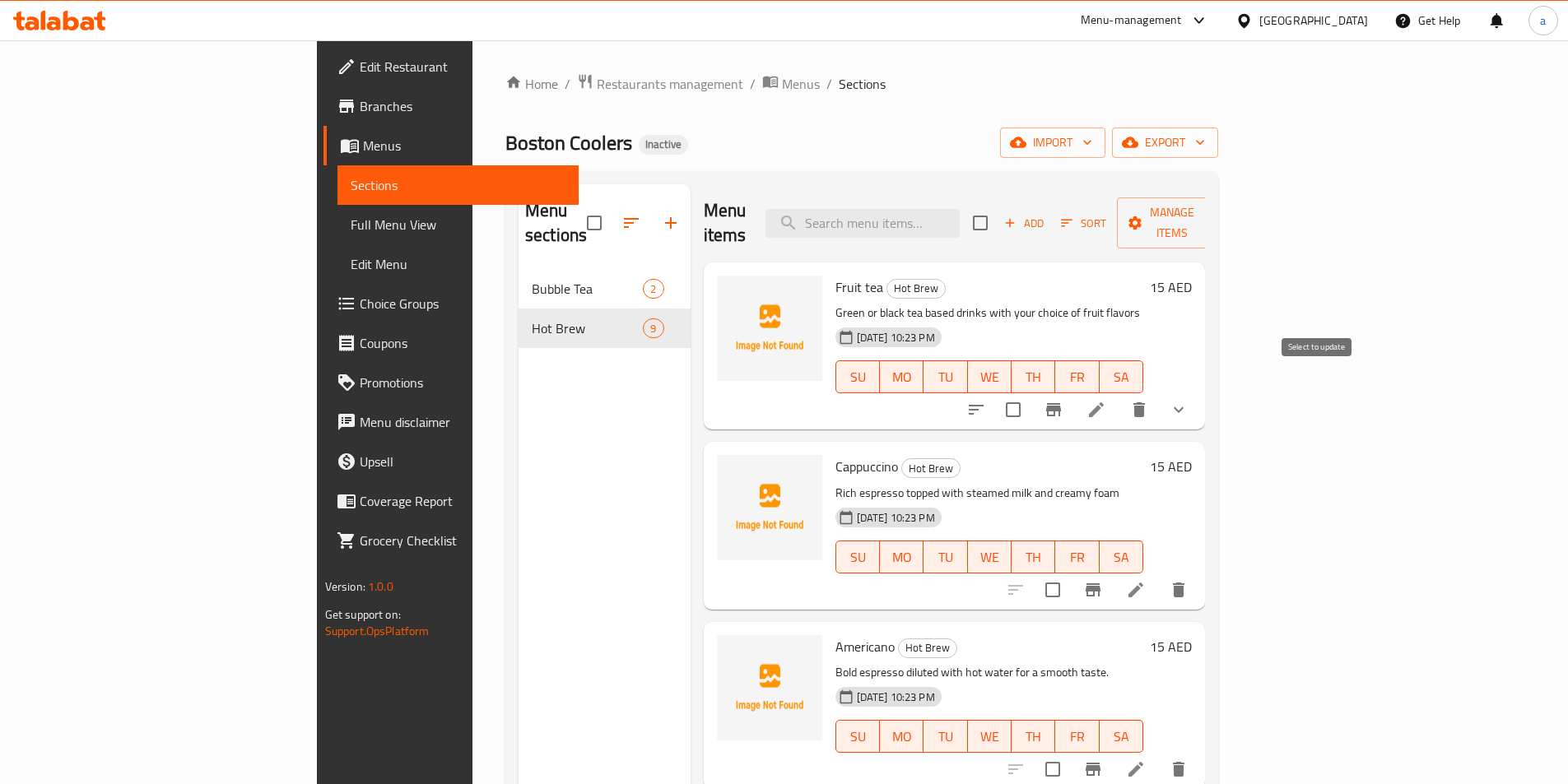
click at [1030, 396] on input "checkbox" at bounding box center [1013, 410] width 35 height 35
click at [1198, 390] on button "show more" at bounding box center [1178, 409] width 39 height 39
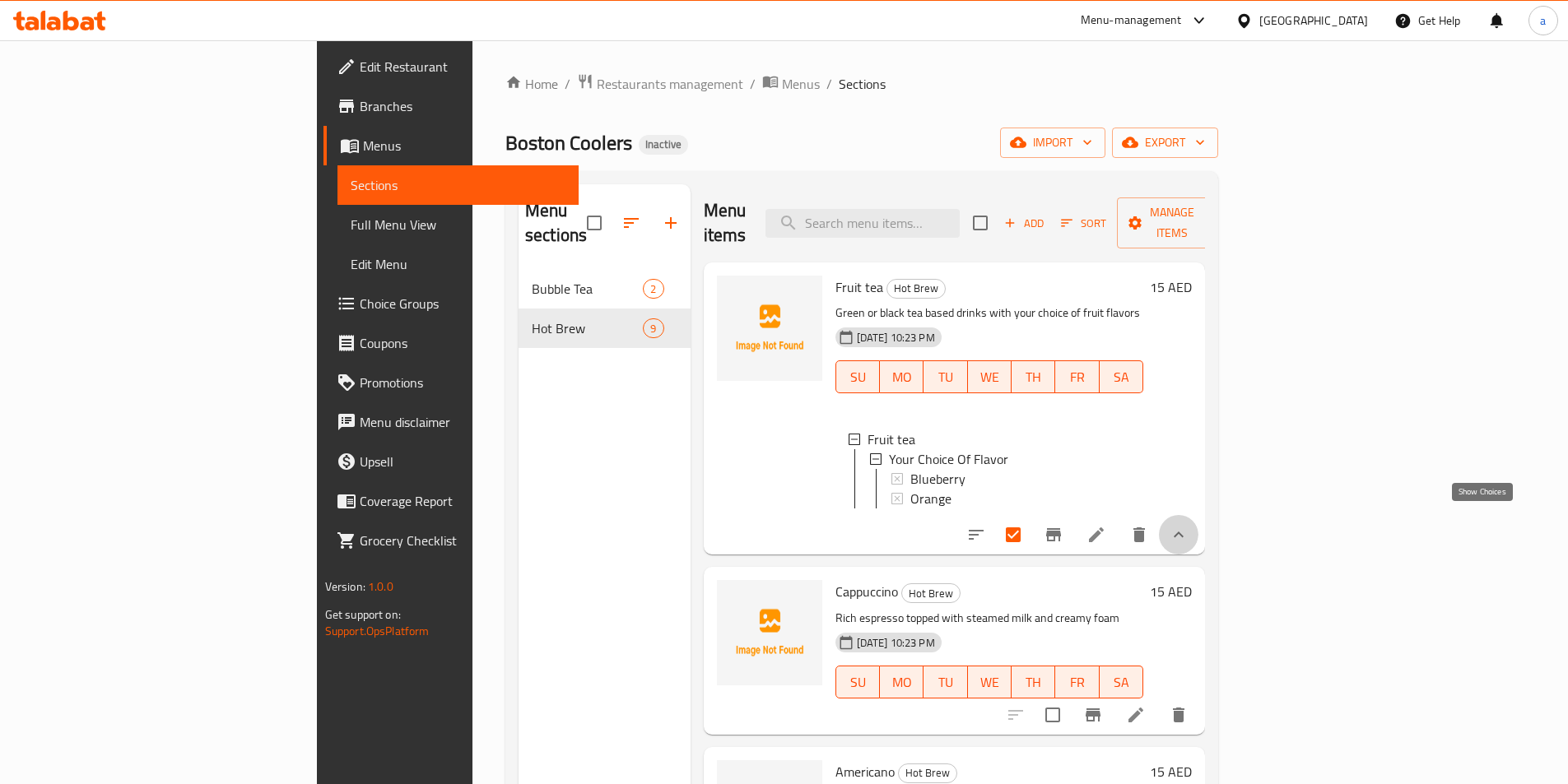
click at [1189, 527] on icon "show more" at bounding box center [1178, 535] width 20 height 20
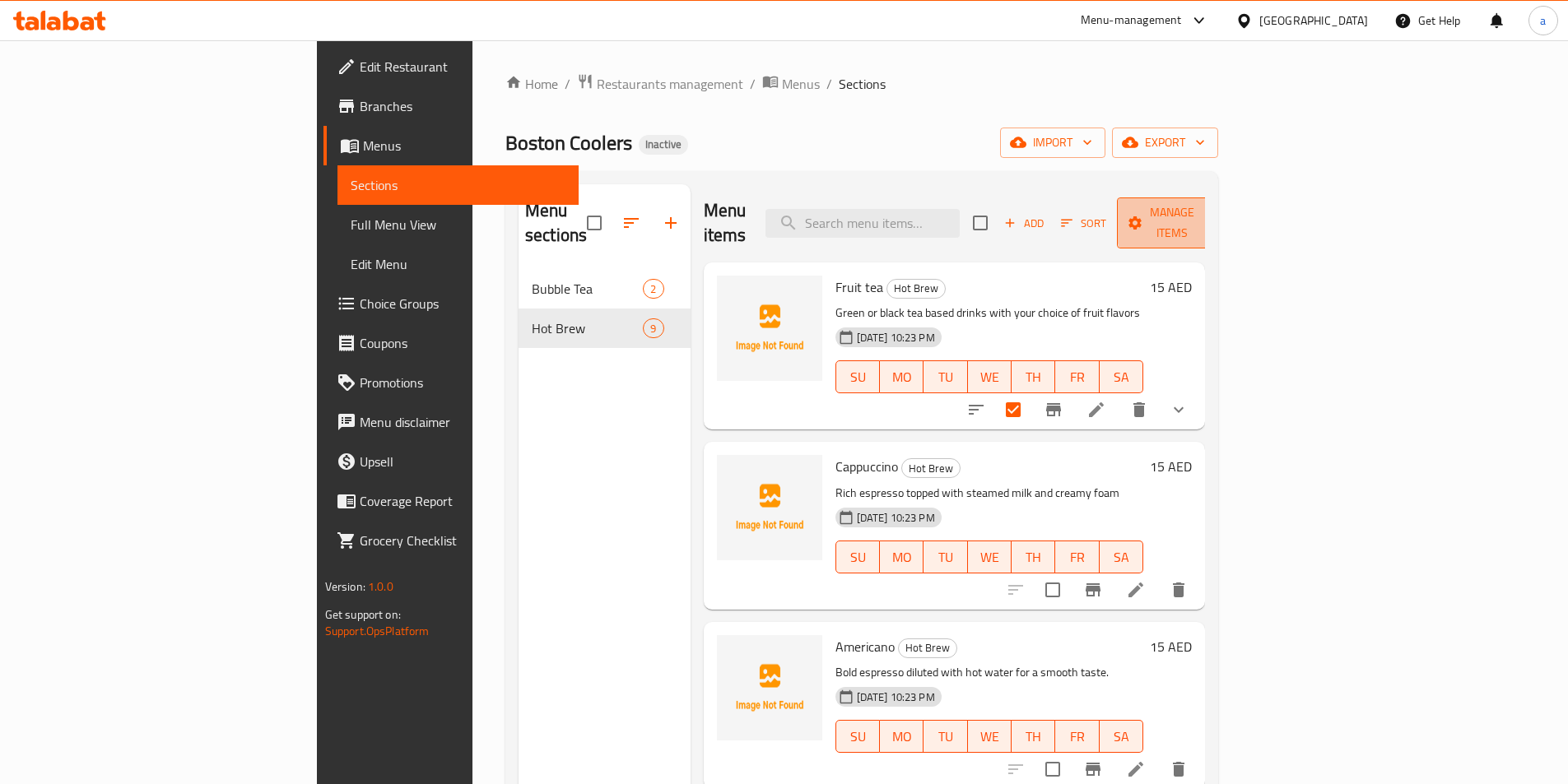
click at [1215, 217] on span "Manage items" at bounding box center [1171, 223] width 84 height 41
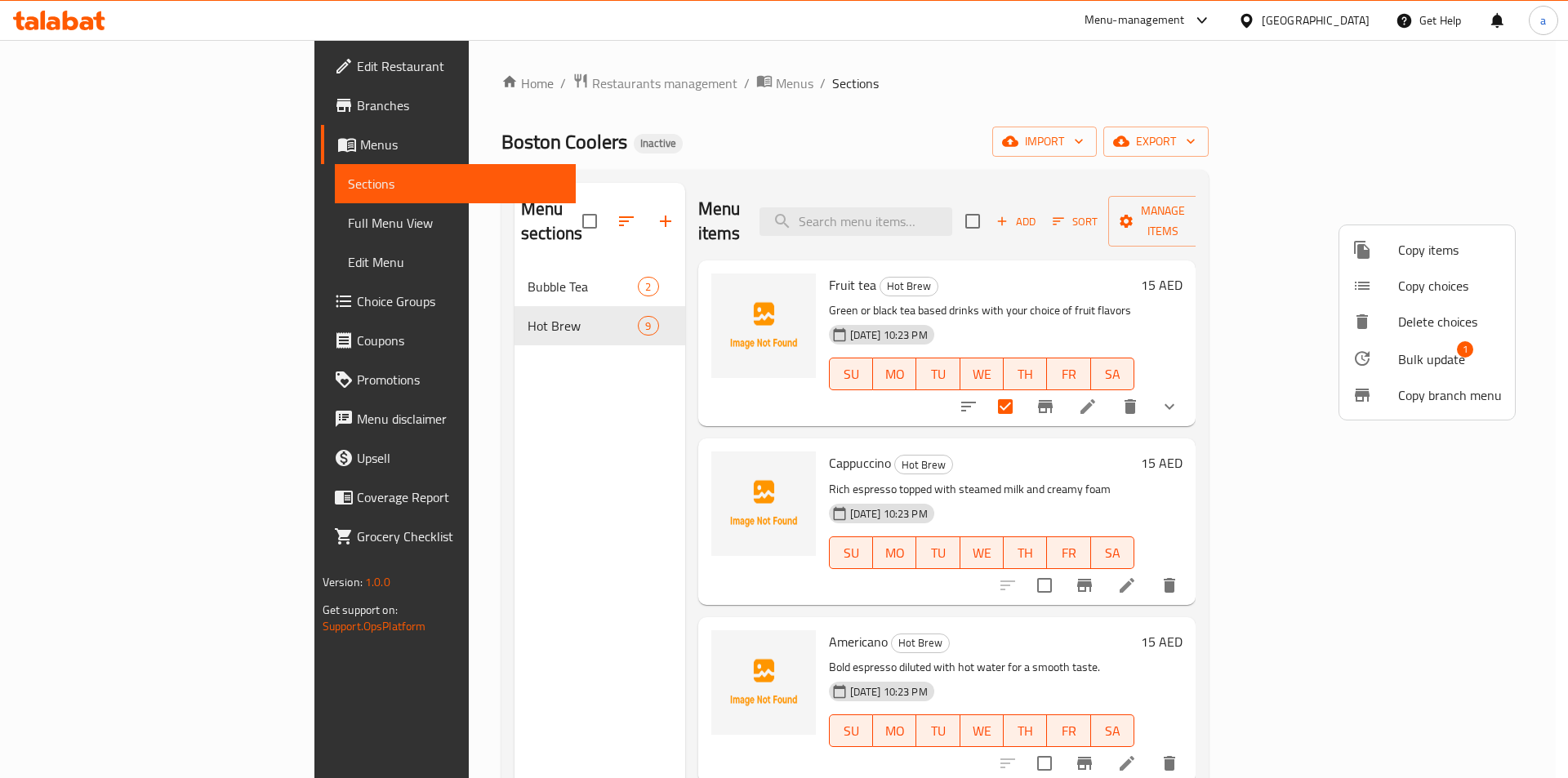
click at [1447, 351] on span "Bulk update" at bounding box center [1432, 359] width 67 height 20
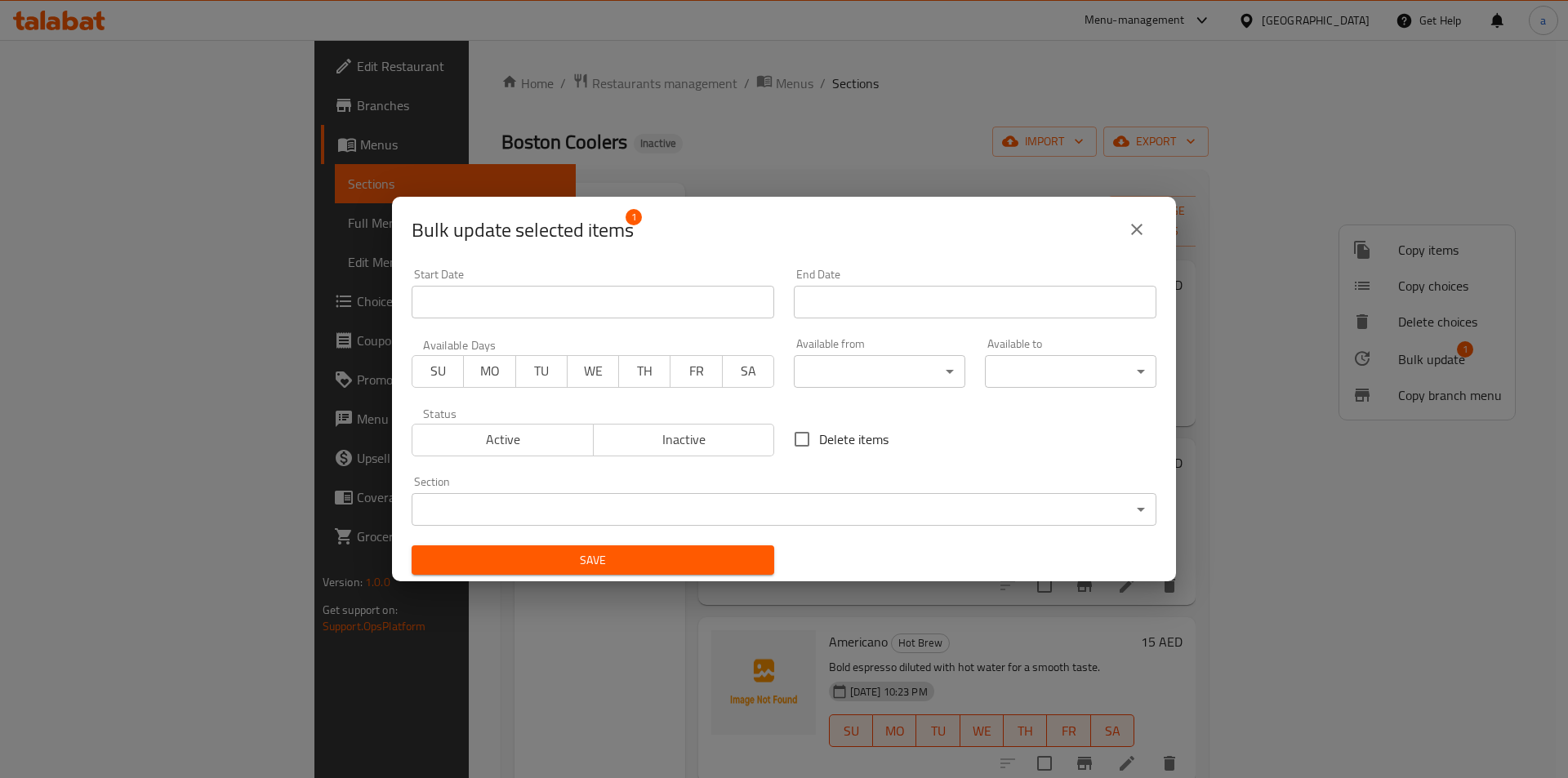
click at [739, 505] on body "​ Menu-management [GEOGRAPHIC_DATA] Get Help a Edit Restaurant Branches Menus S…" at bounding box center [784, 409] width 1568 height 738
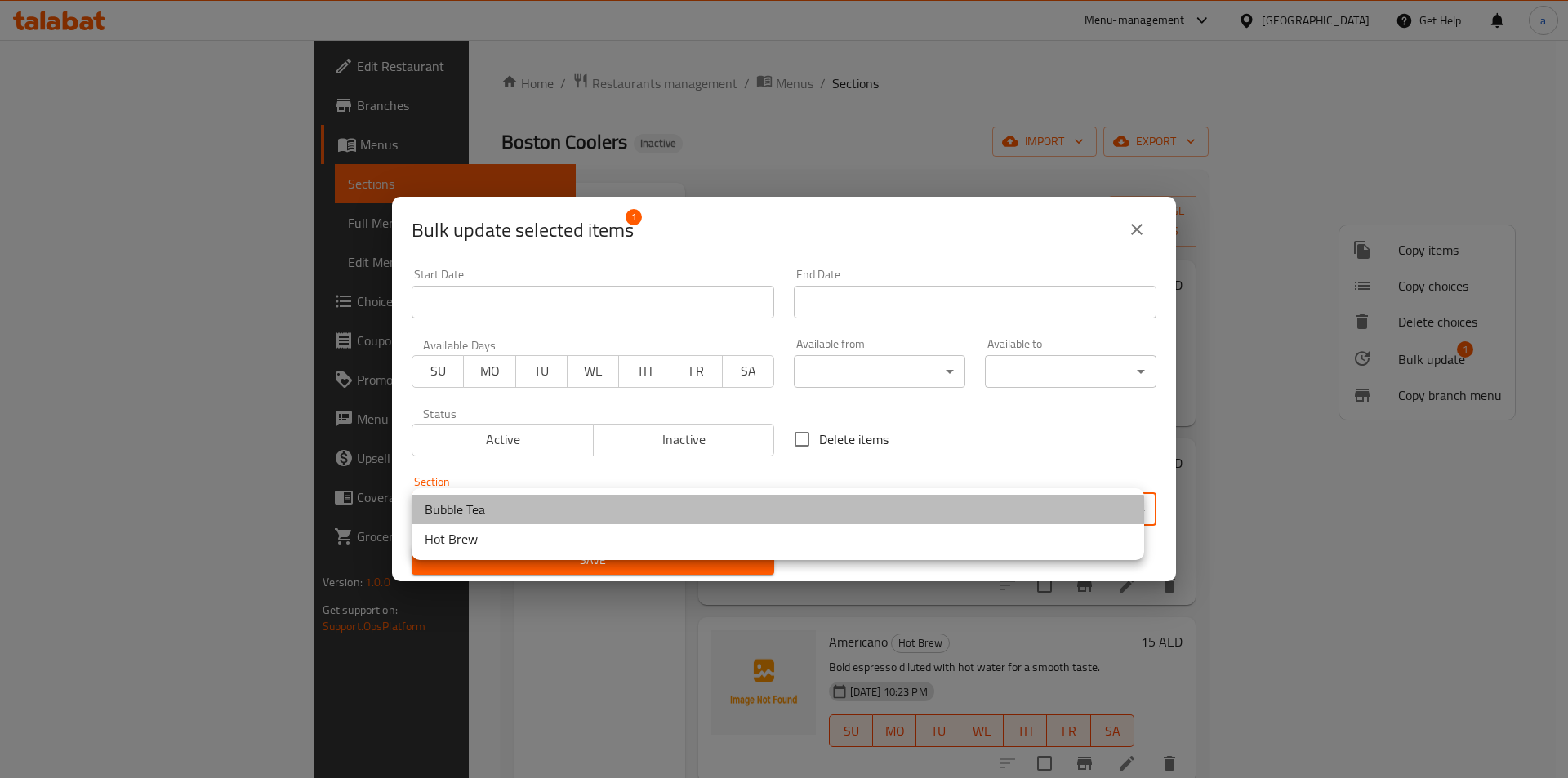
click at [576, 507] on li "Bubble Tea" at bounding box center [777, 509] width 733 height 30
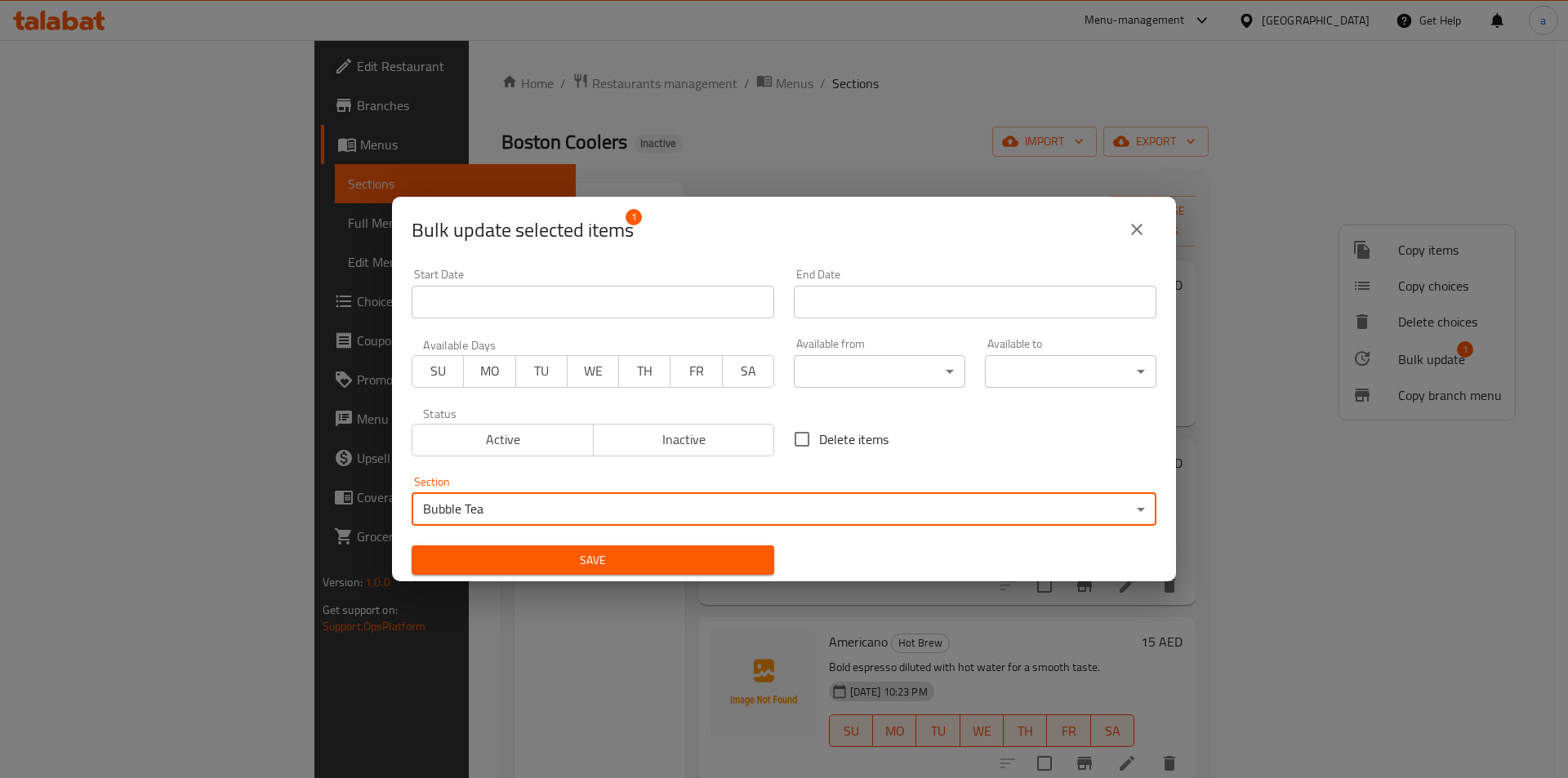
click at [586, 558] on span "Save" at bounding box center [593, 560] width 336 height 20
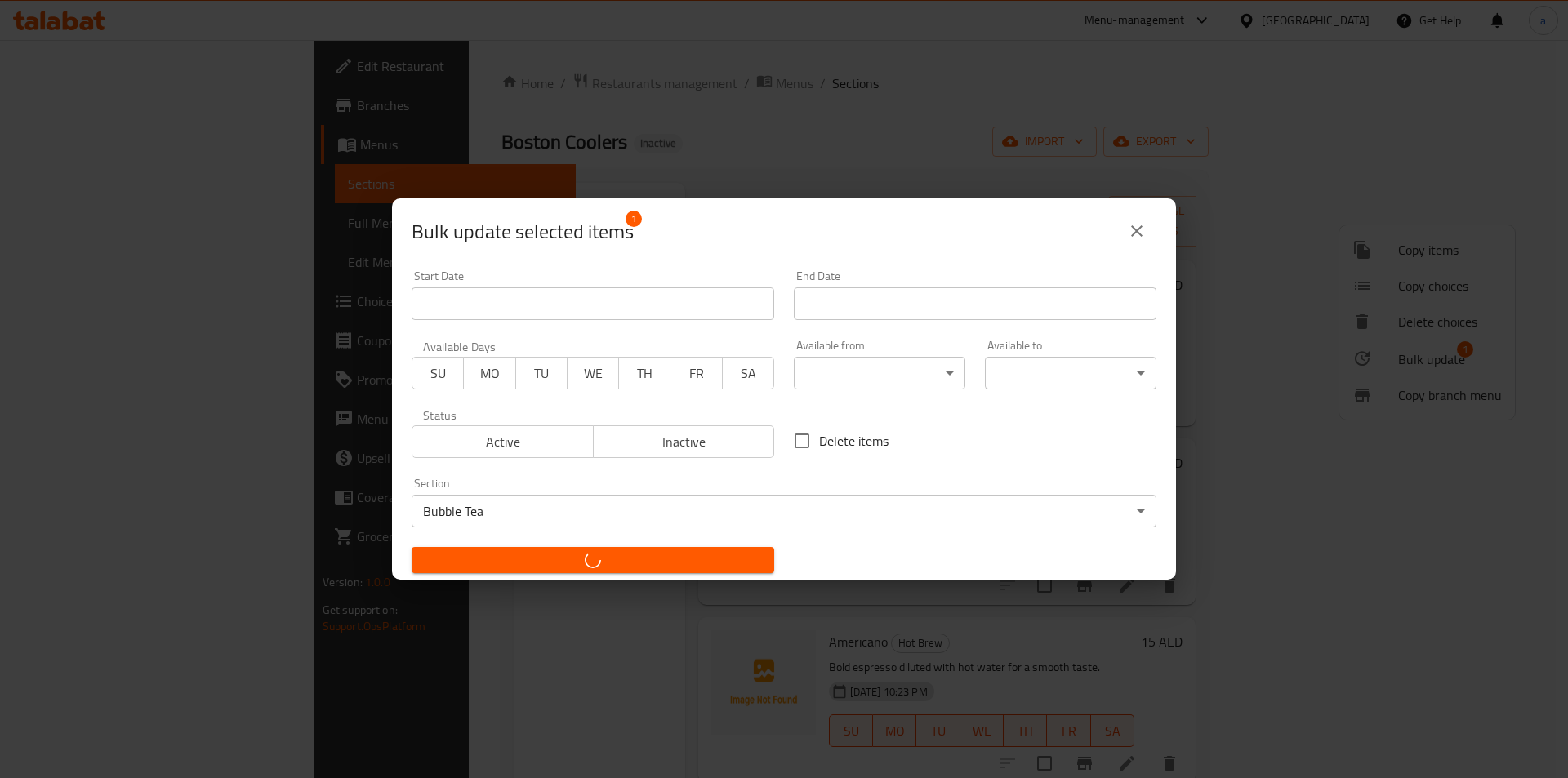
checkbox input "false"
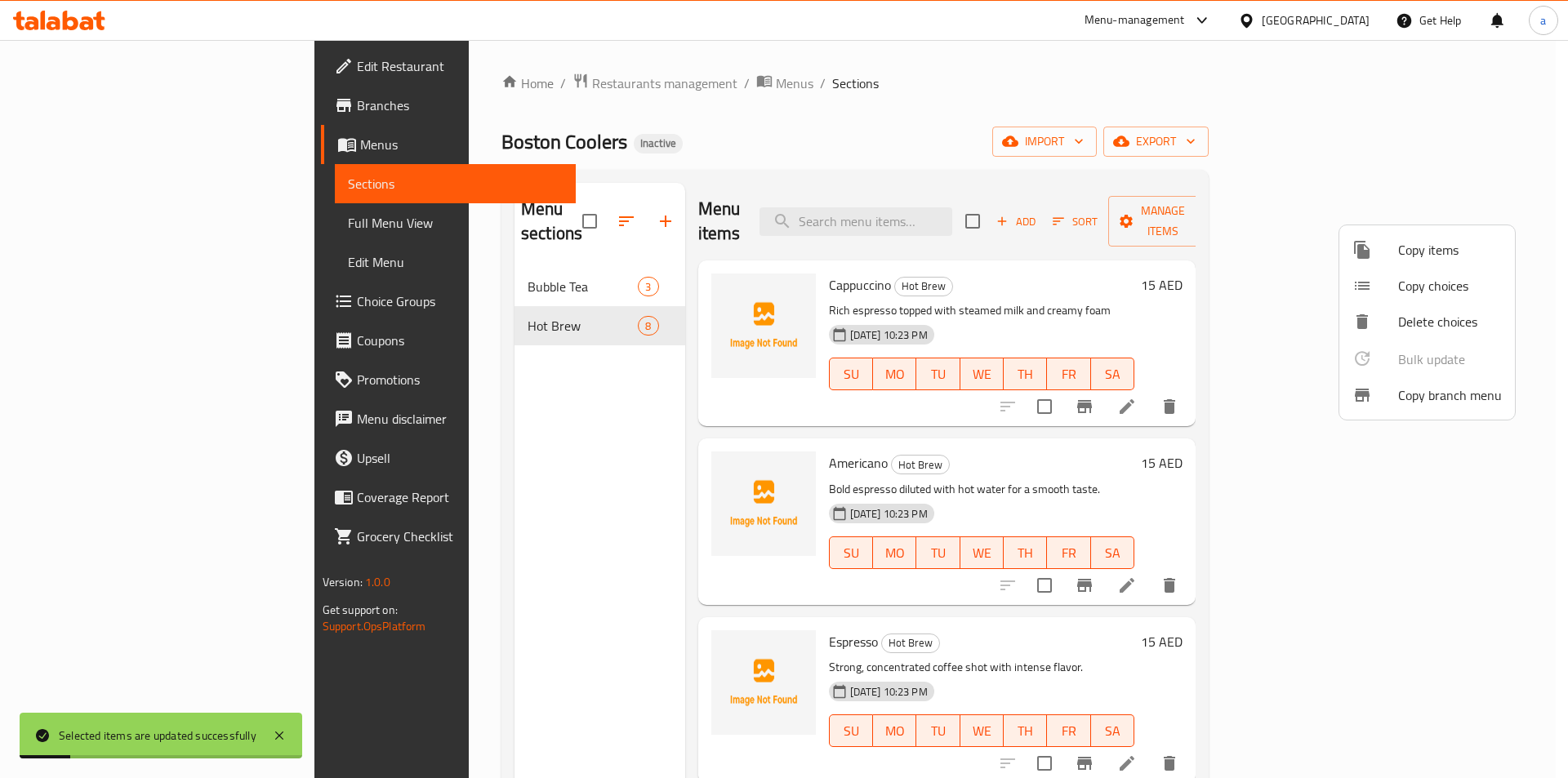
click at [427, 272] on div at bounding box center [784, 389] width 1568 height 778
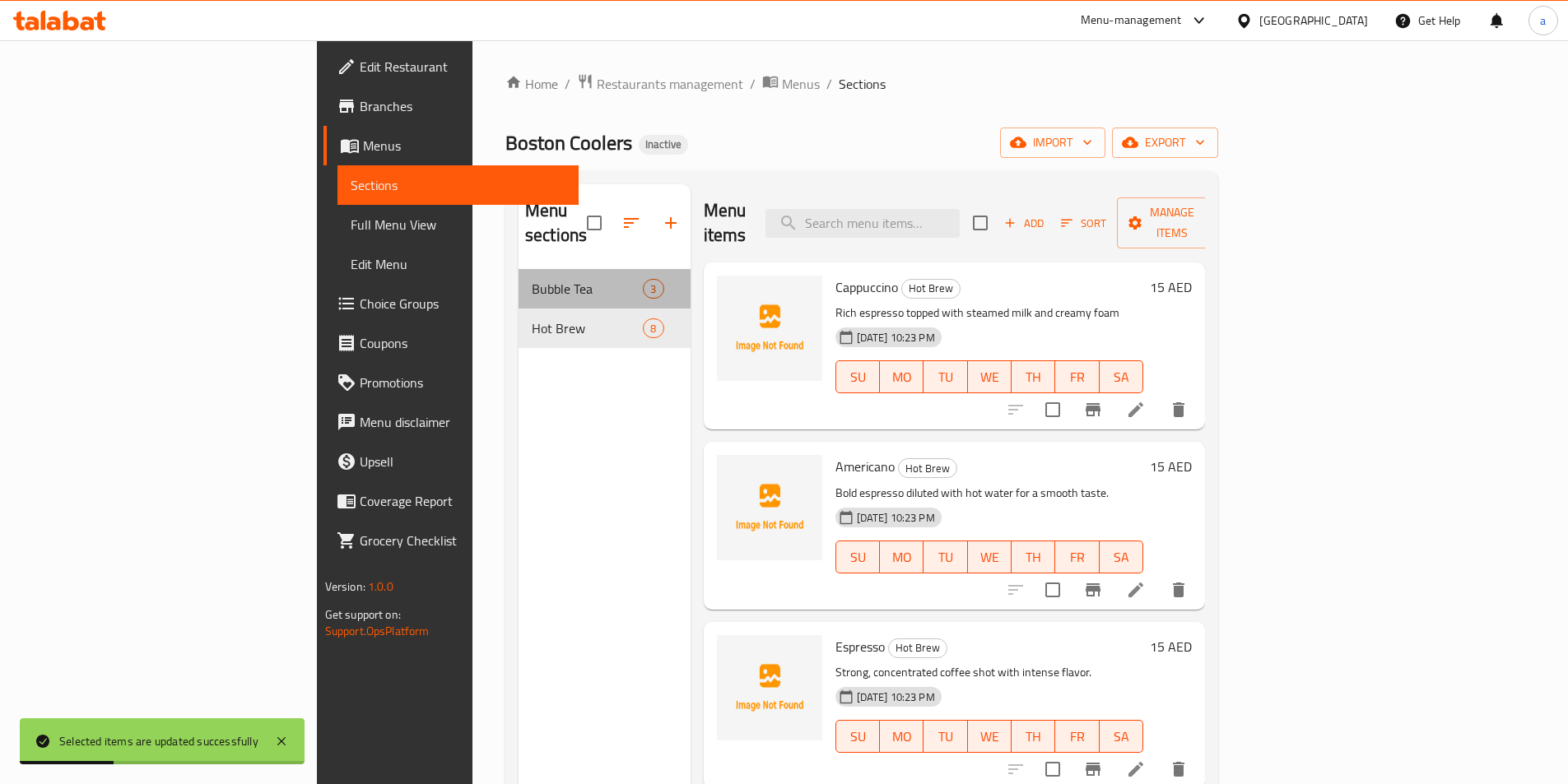
click at [519, 274] on div "Bubble Tea 3" at bounding box center [604, 288] width 172 height 39
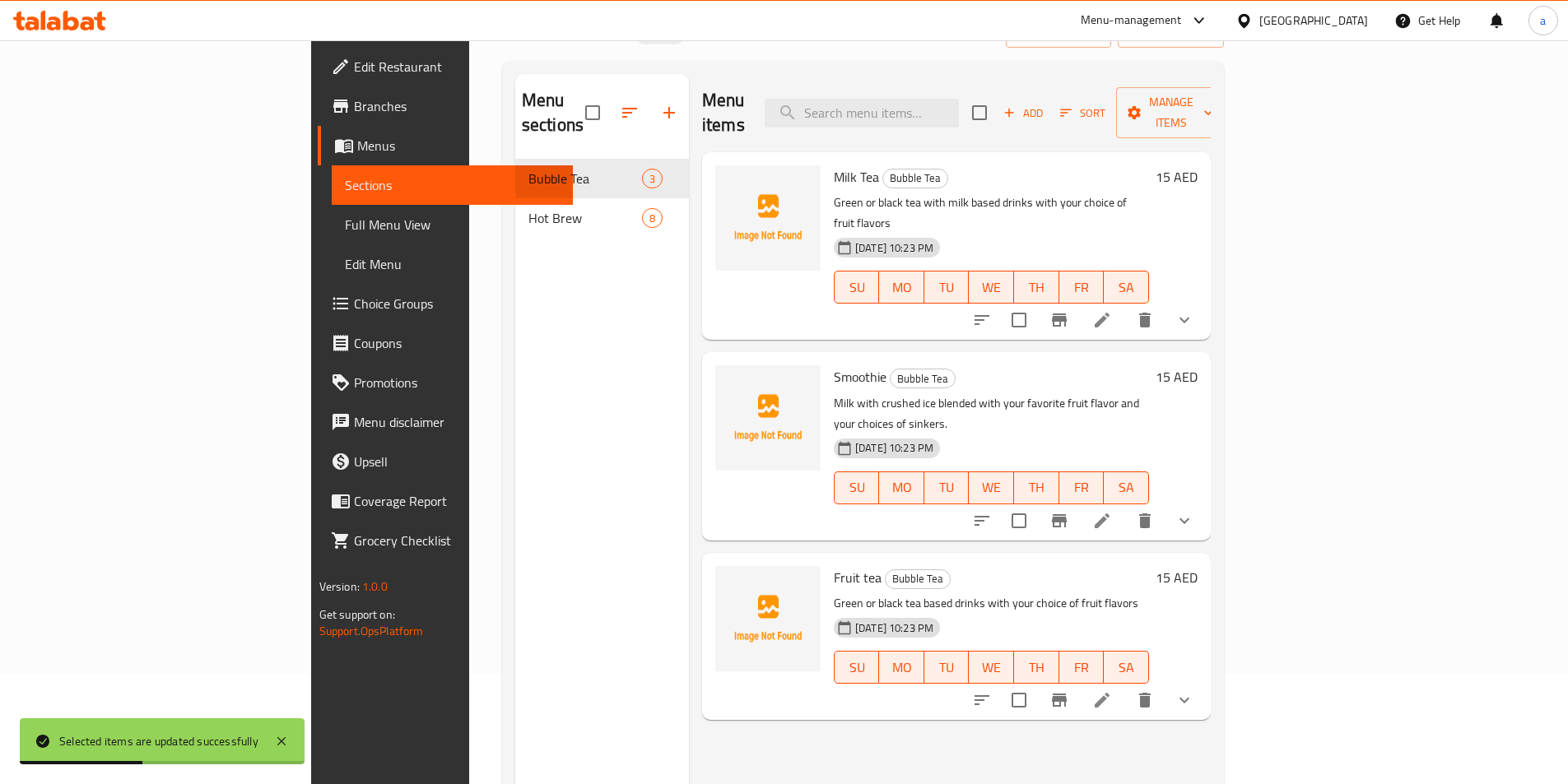
scroll to position [230, 0]
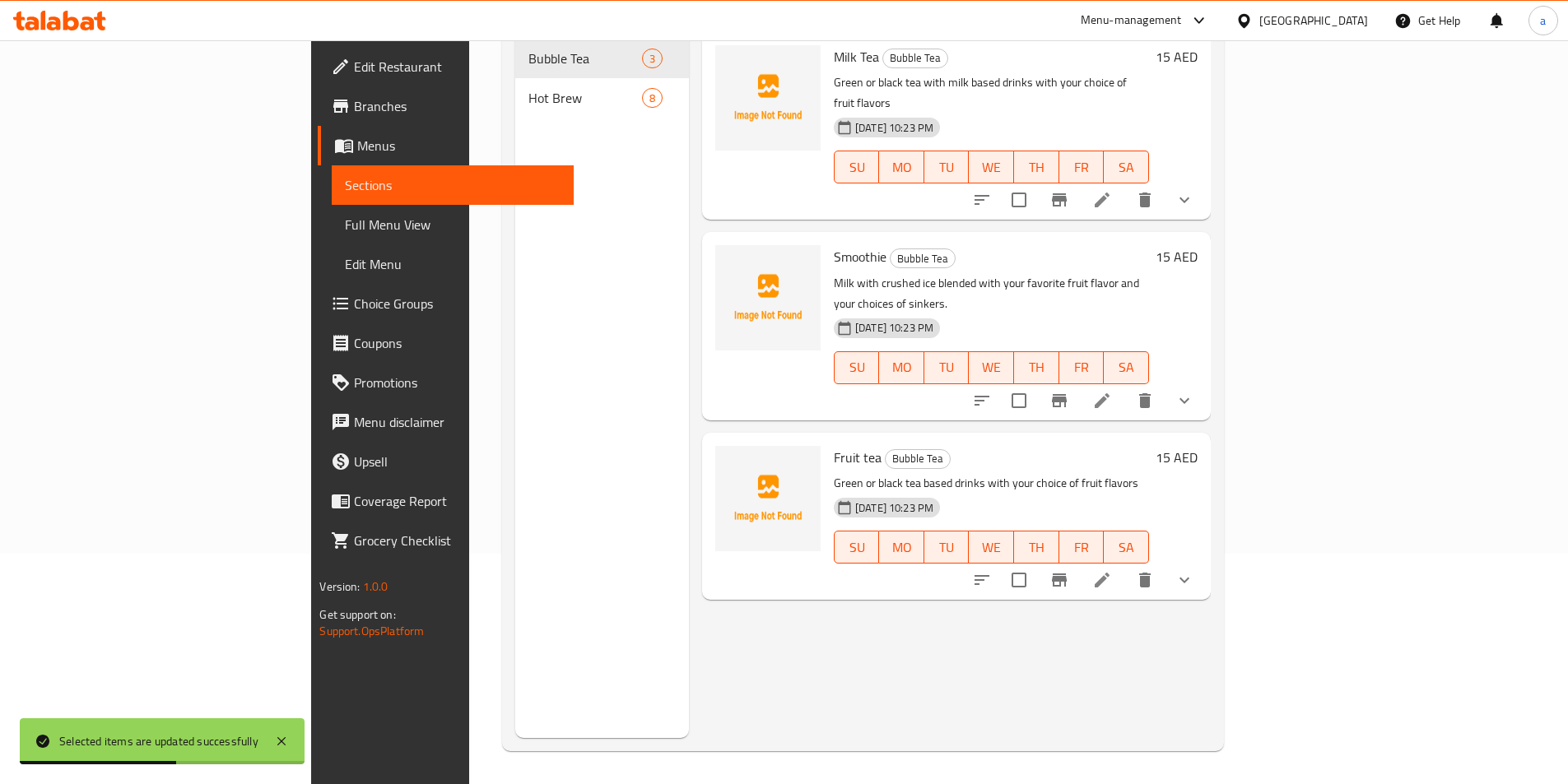
click at [1204, 560] on button "show more" at bounding box center [1184, 580] width 39 height 39
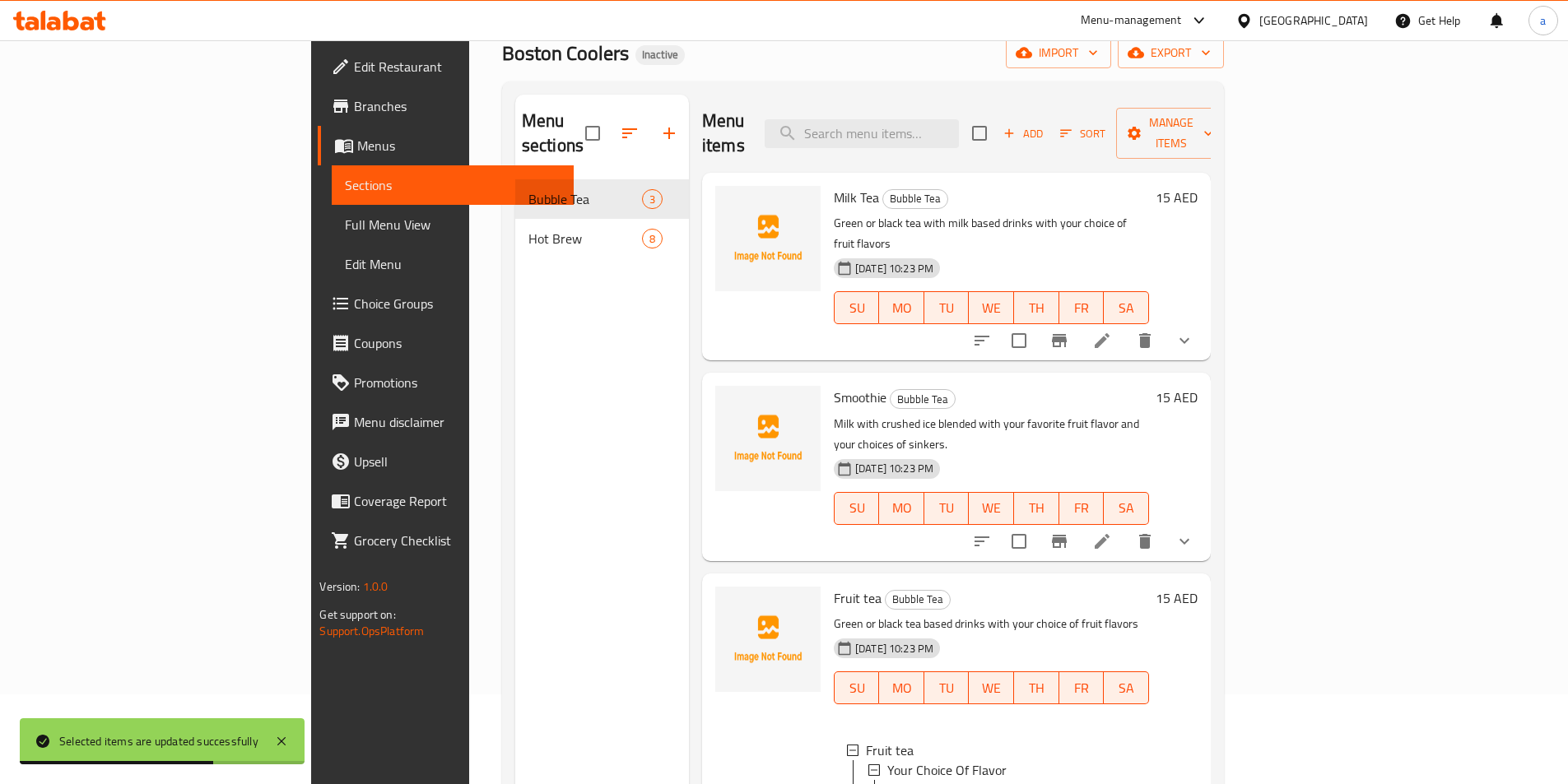
scroll to position [0, 0]
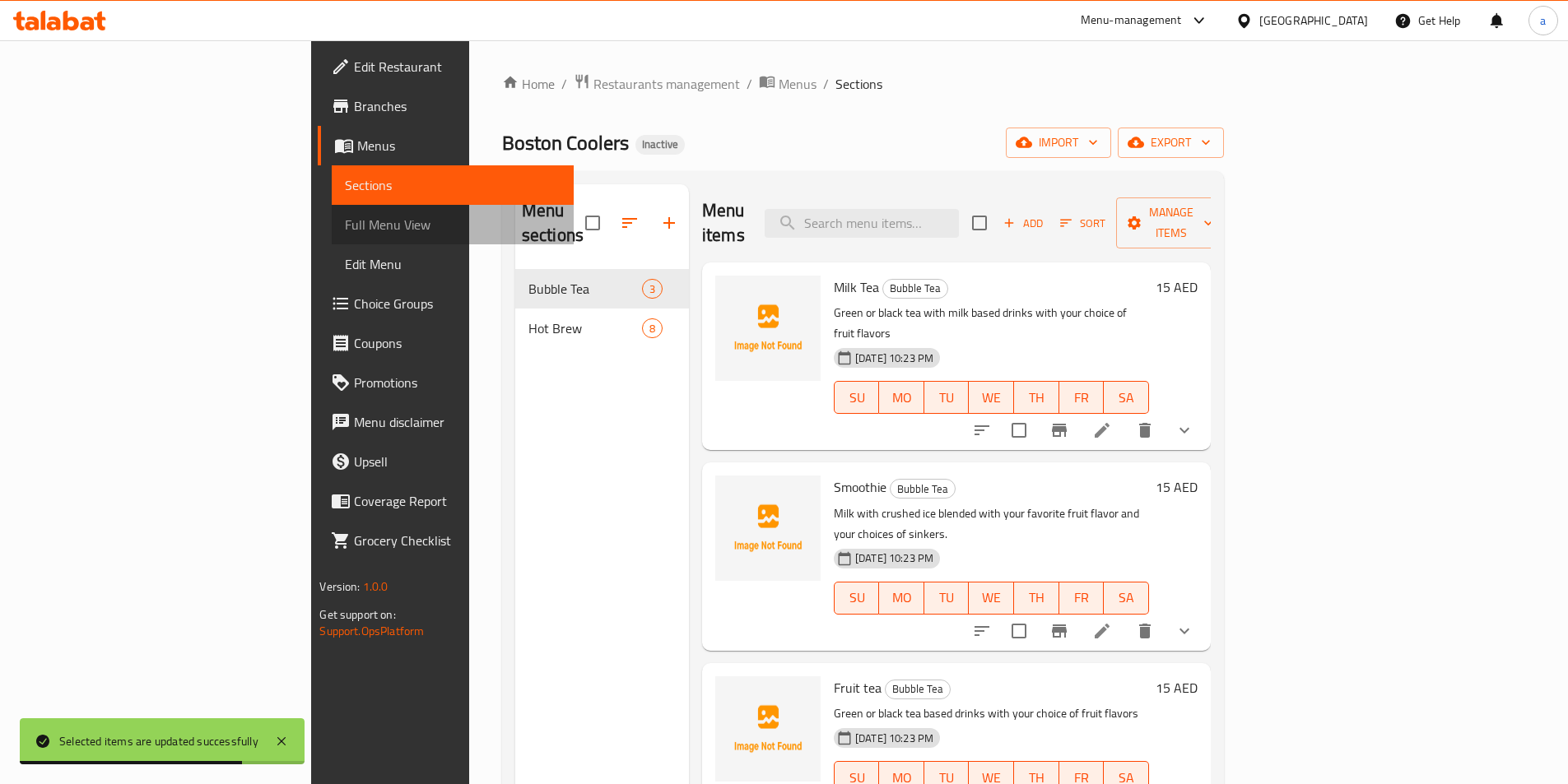
click at [345, 223] on span "Full Menu View" at bounding box center [452, 225] width 215 height 20
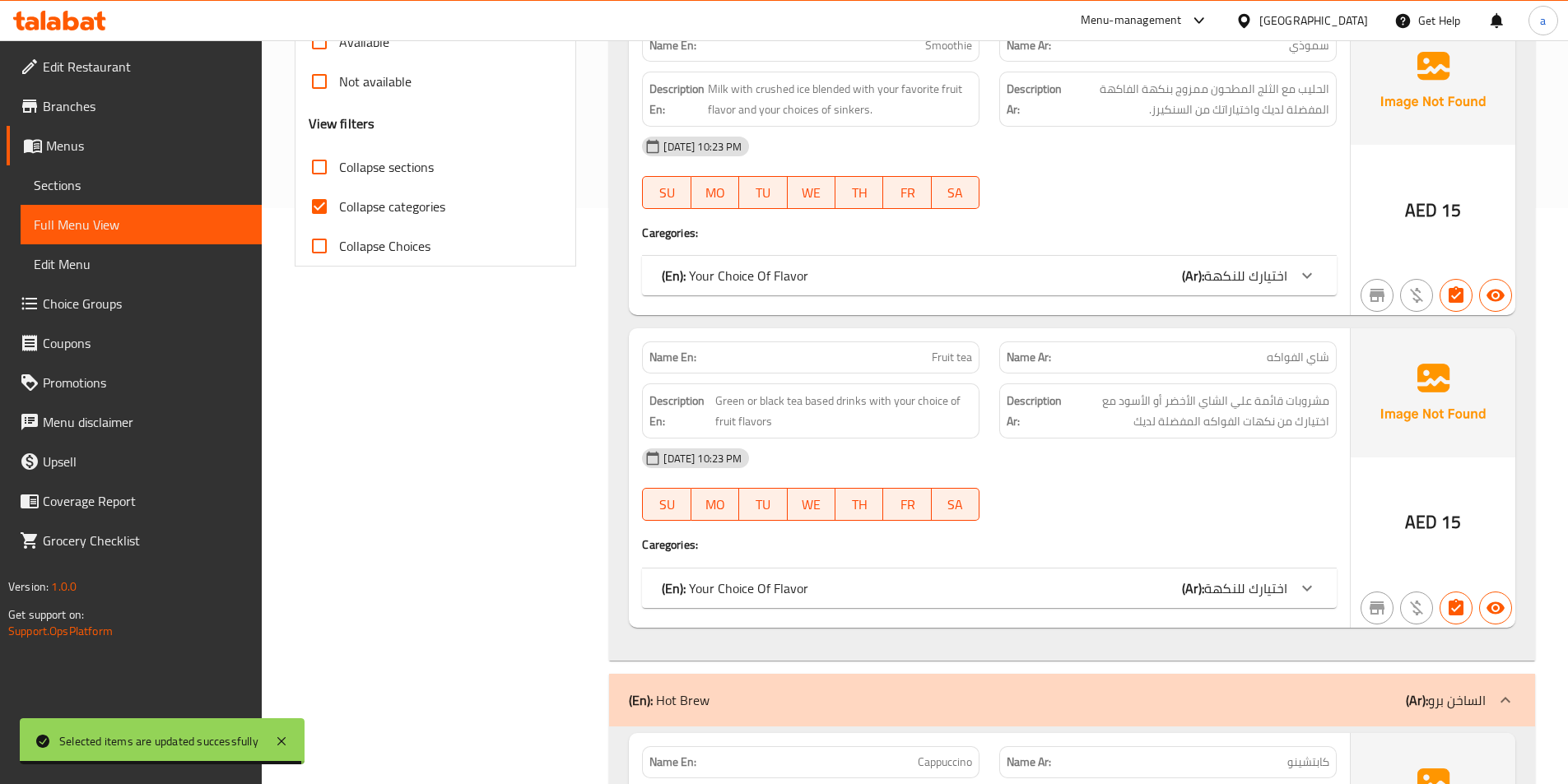
click at [1304, 585] on icon at bounding box center [1307, 588] width 10 height 6
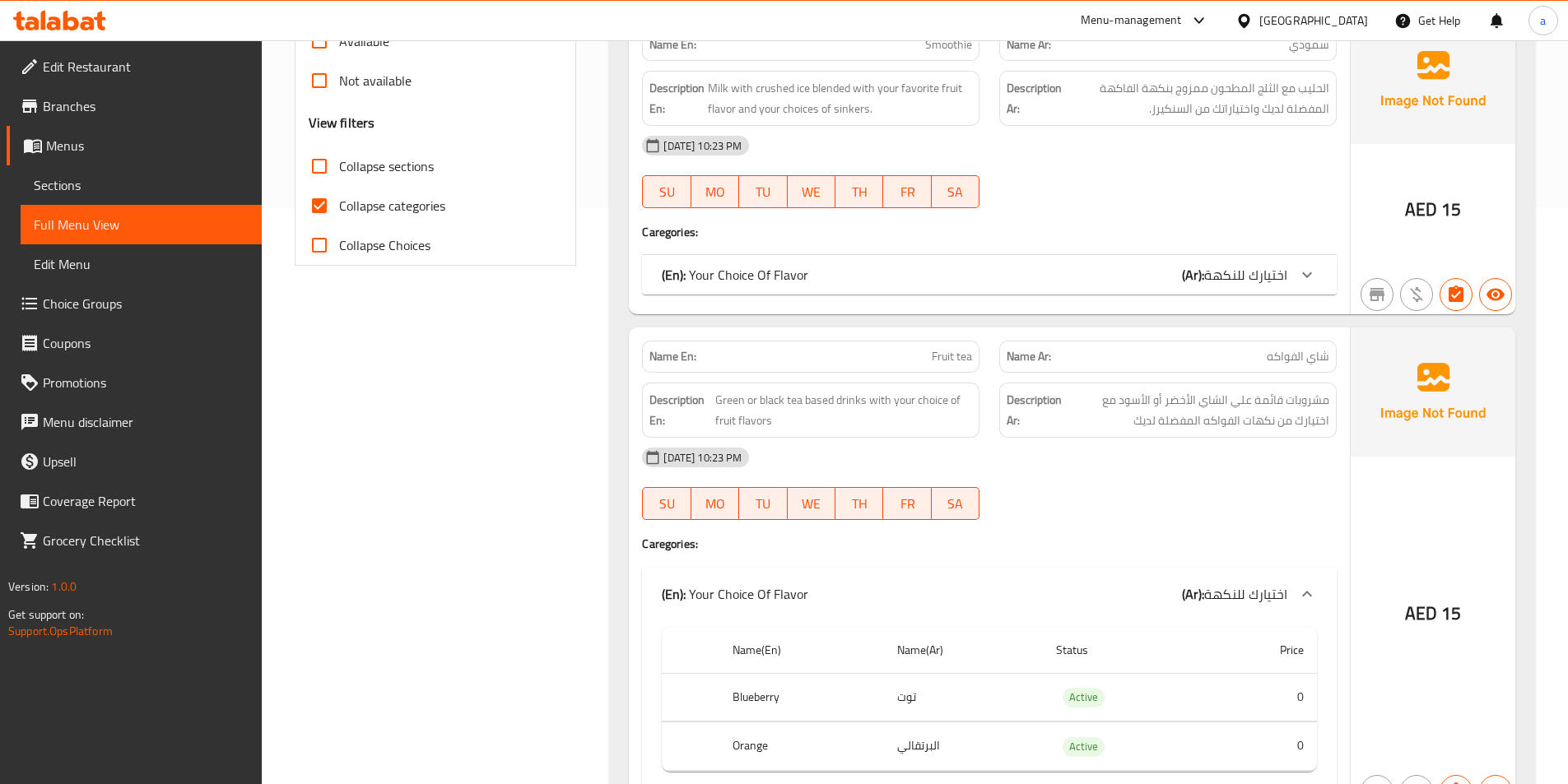
scroll to position [822, 0]
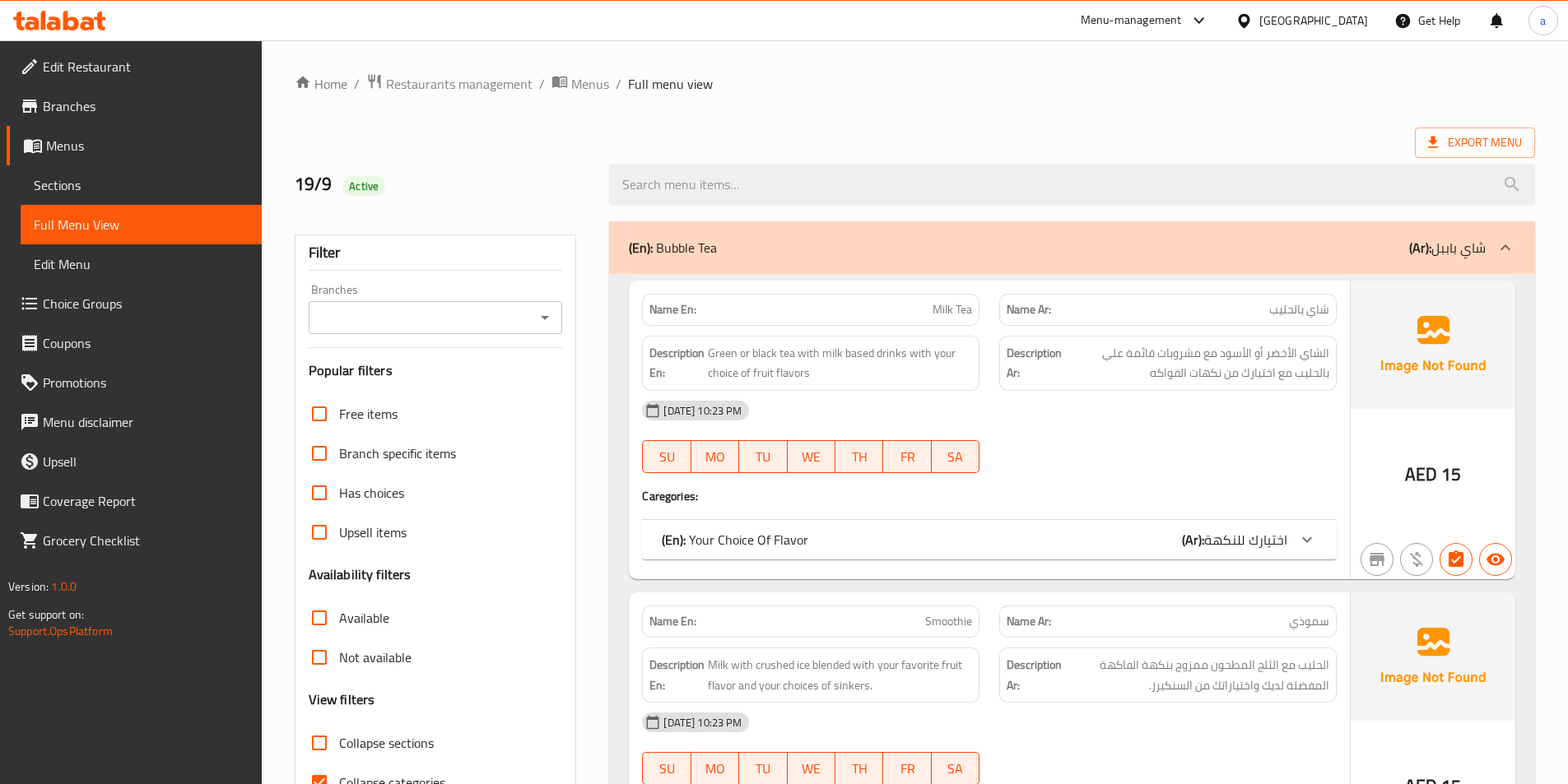
click at [78, 298] on span "Choice Groups" at bounding box center [146, 303] width 205 height 20
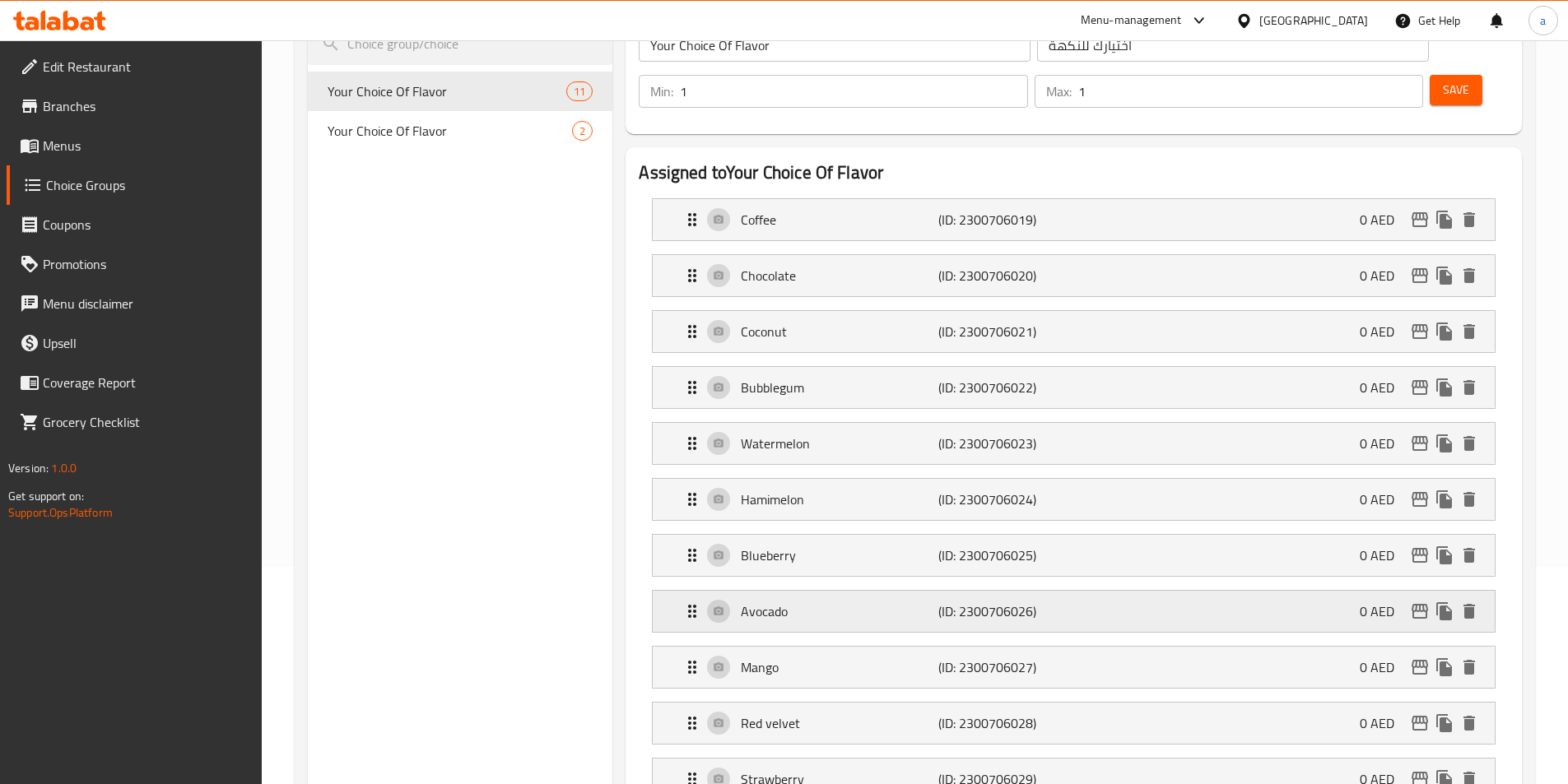
scroll to position [247, 0]
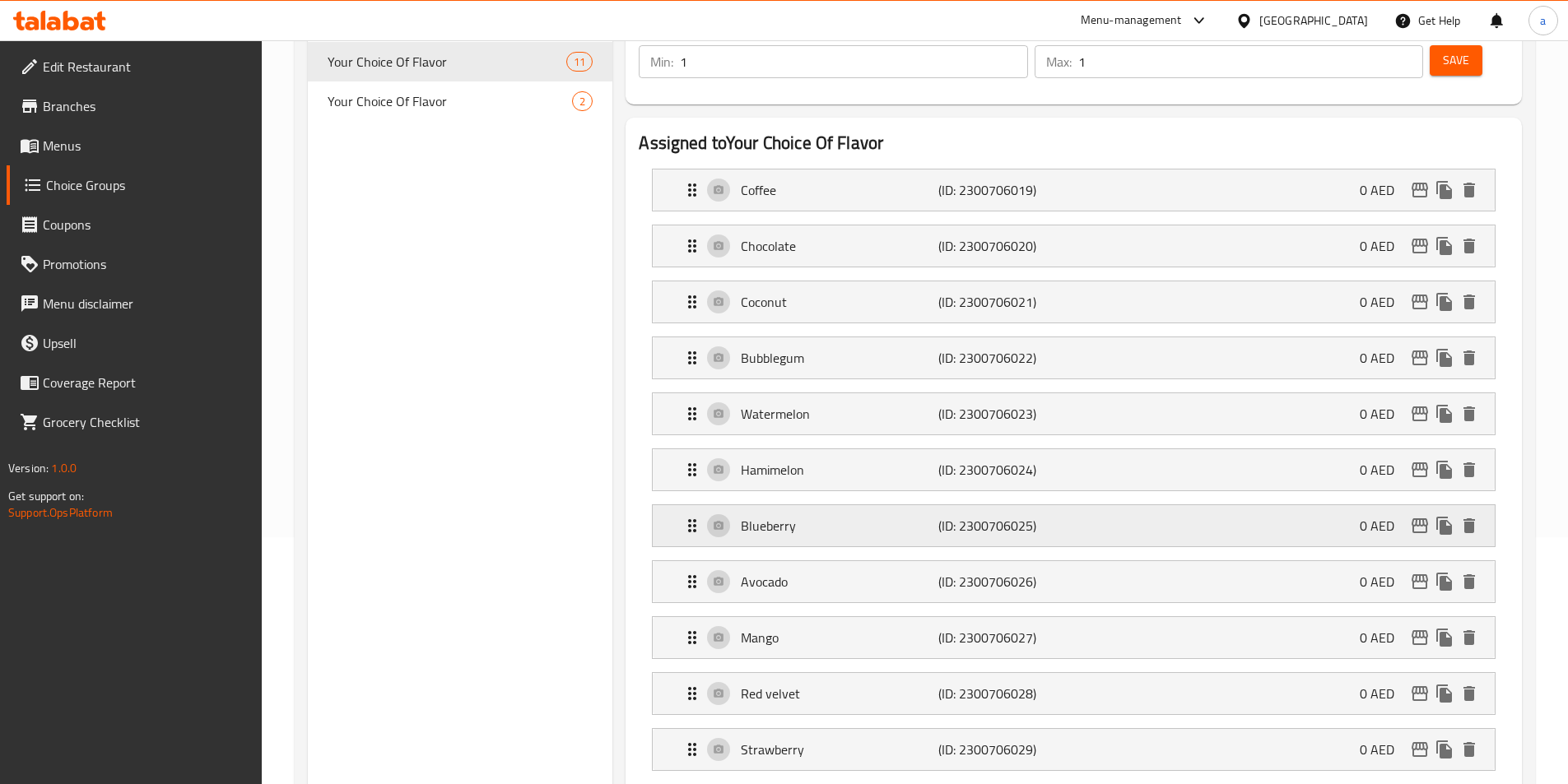
click at [944, 516] on p "(ID: 2300706025)" at bounding box center [1003, 526] width 132 height 20
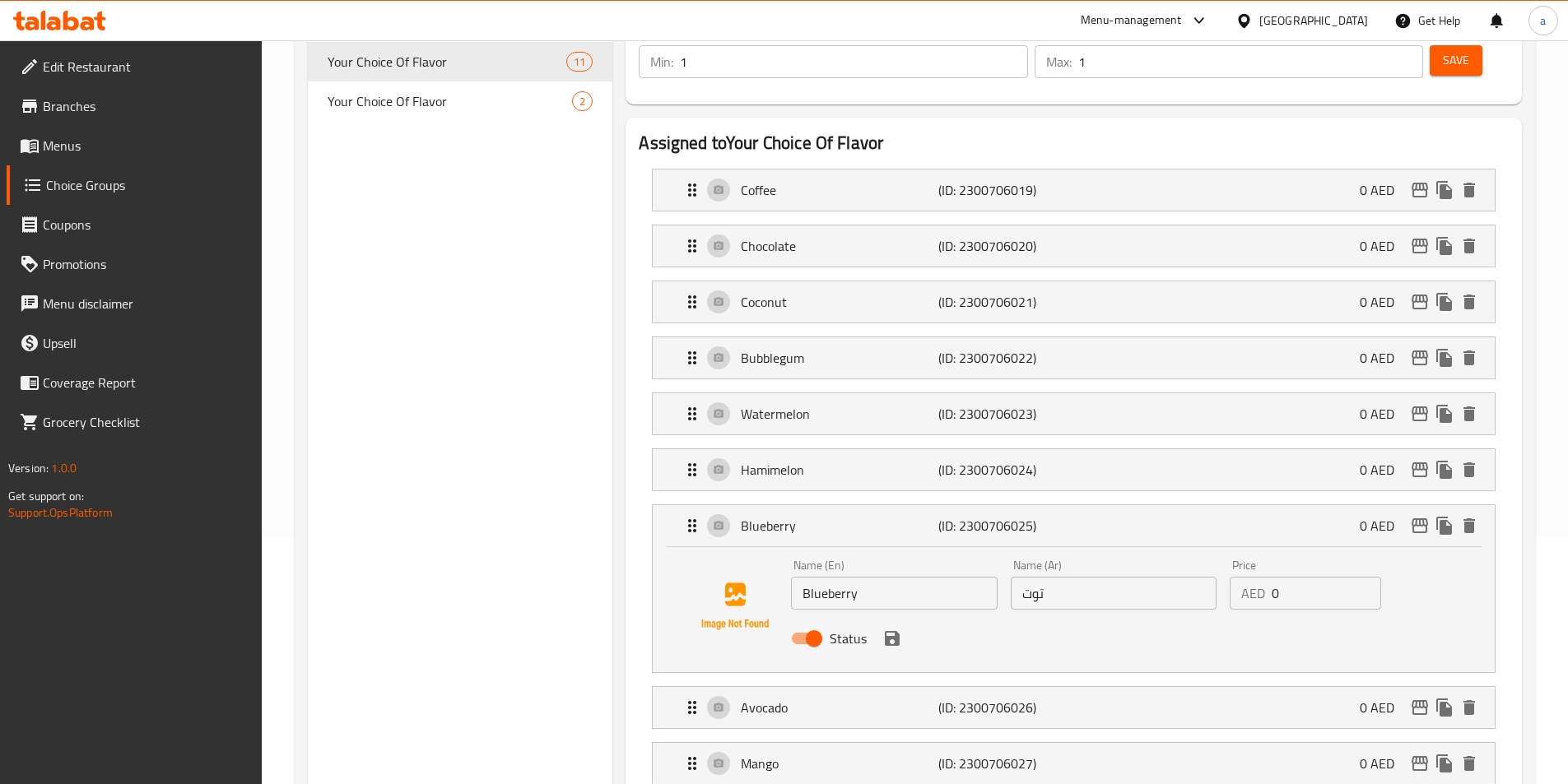
click at [1073, 577] on input "توت" at bounding box center [1114, 593] width 205 height 33
click at [1099, 577] on input "توت" at bounding box center [1114, 593] width 205 height 33
click at [827, 577] on input "Blueberry" at bounding box center [894, 593] width 205 height 33
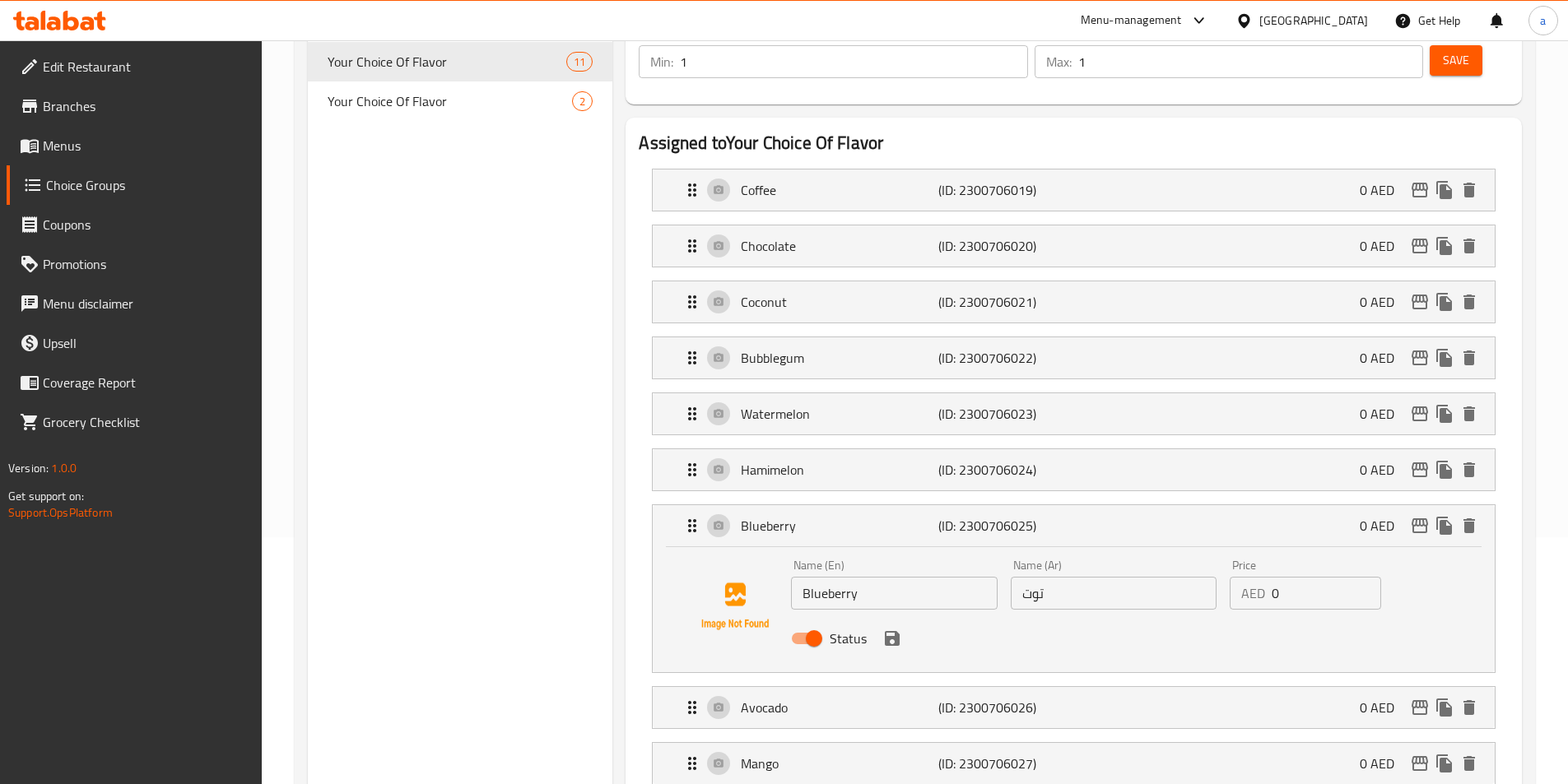
click at [1058, 577] on input "توت" at bounding box center [1114, 593] width 205 height 33
paste input "أزرق"
click at [899, 631] on icon "save" at bounding box center [892, 638] width 14 height 14
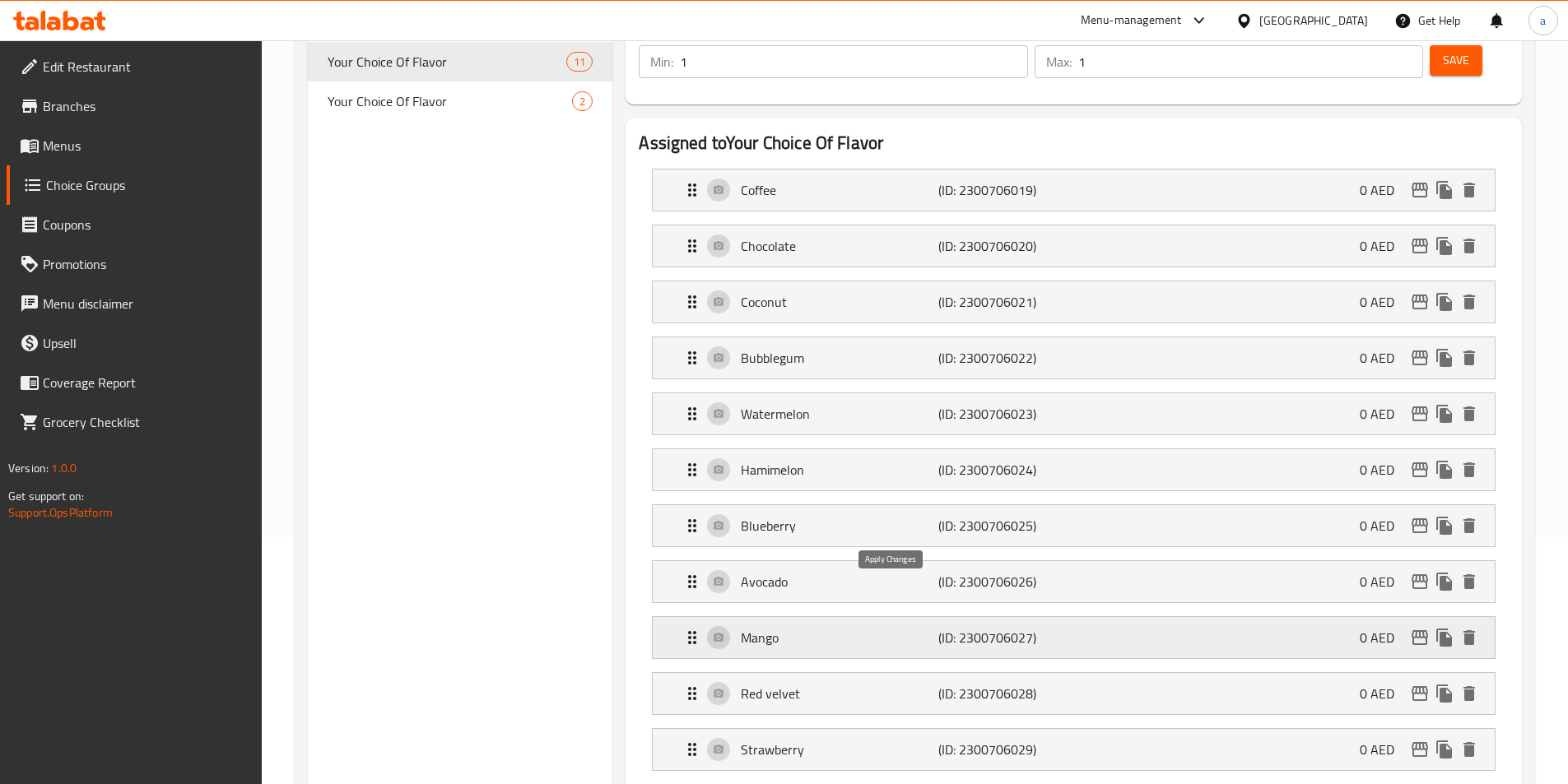
type input "توت أزرق"
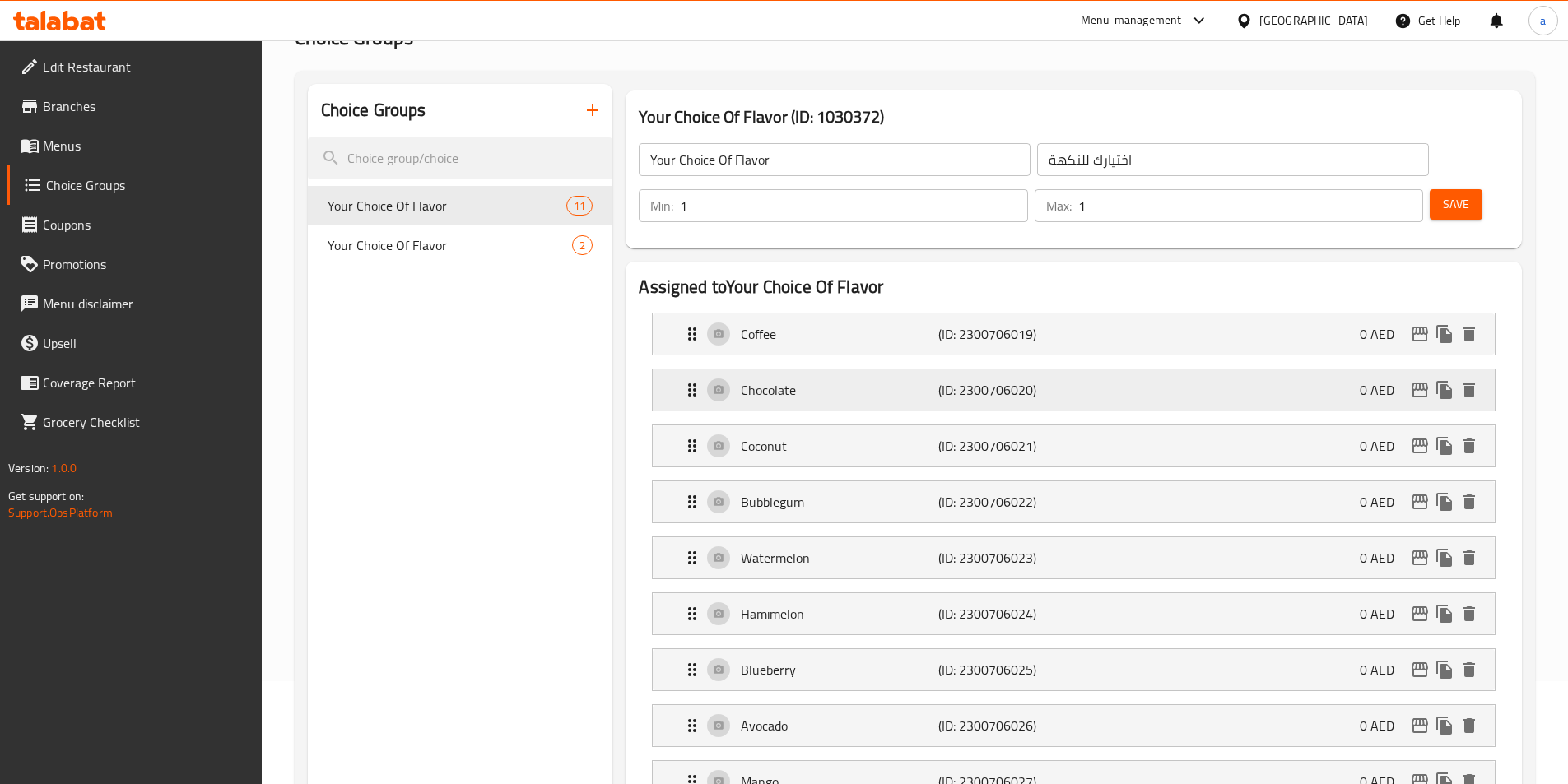
scroll to position [0, 0]
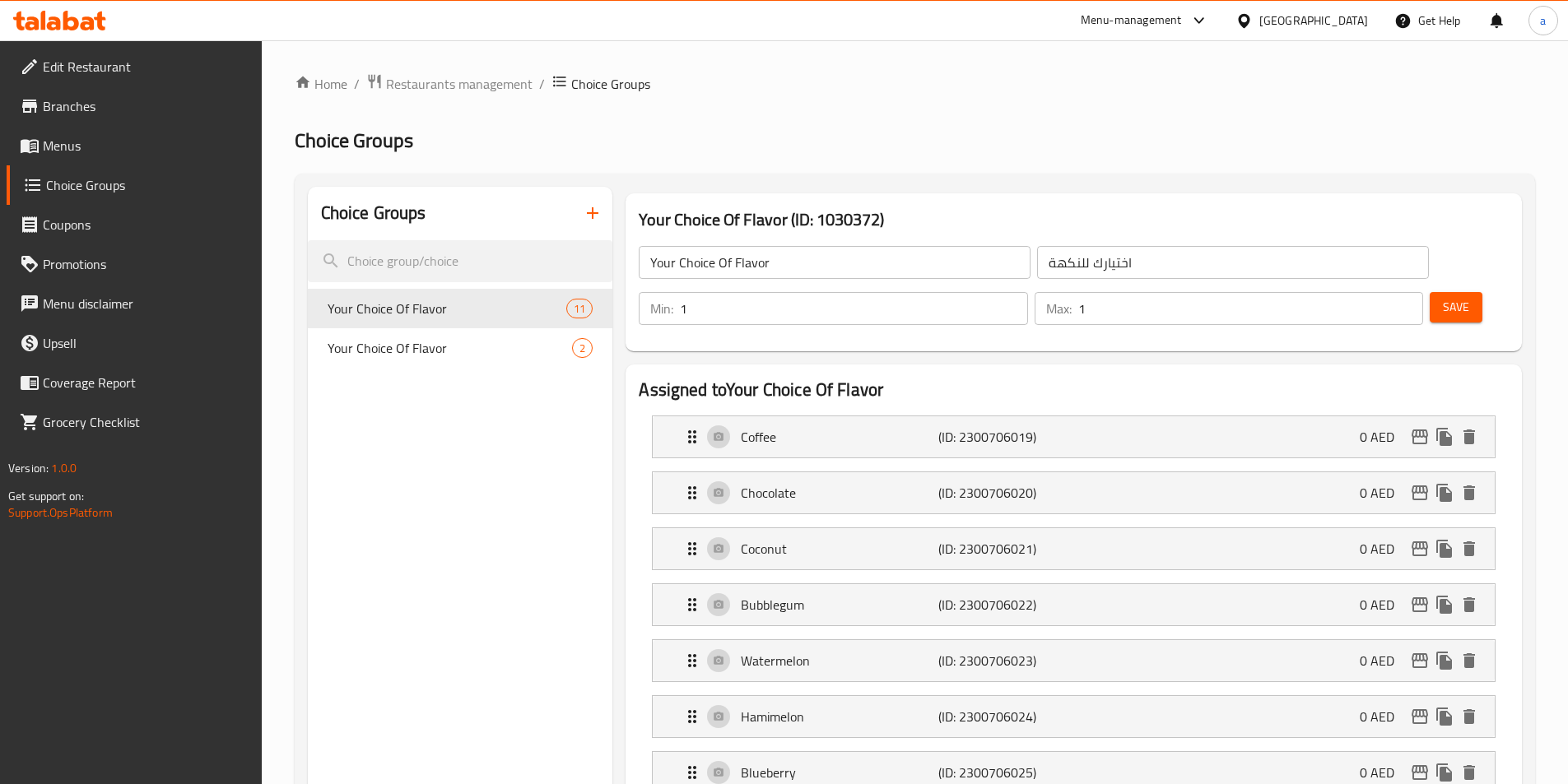
click at [1443, 297] on span "Save" at bounding box center [1456, 306] width 26 height 20
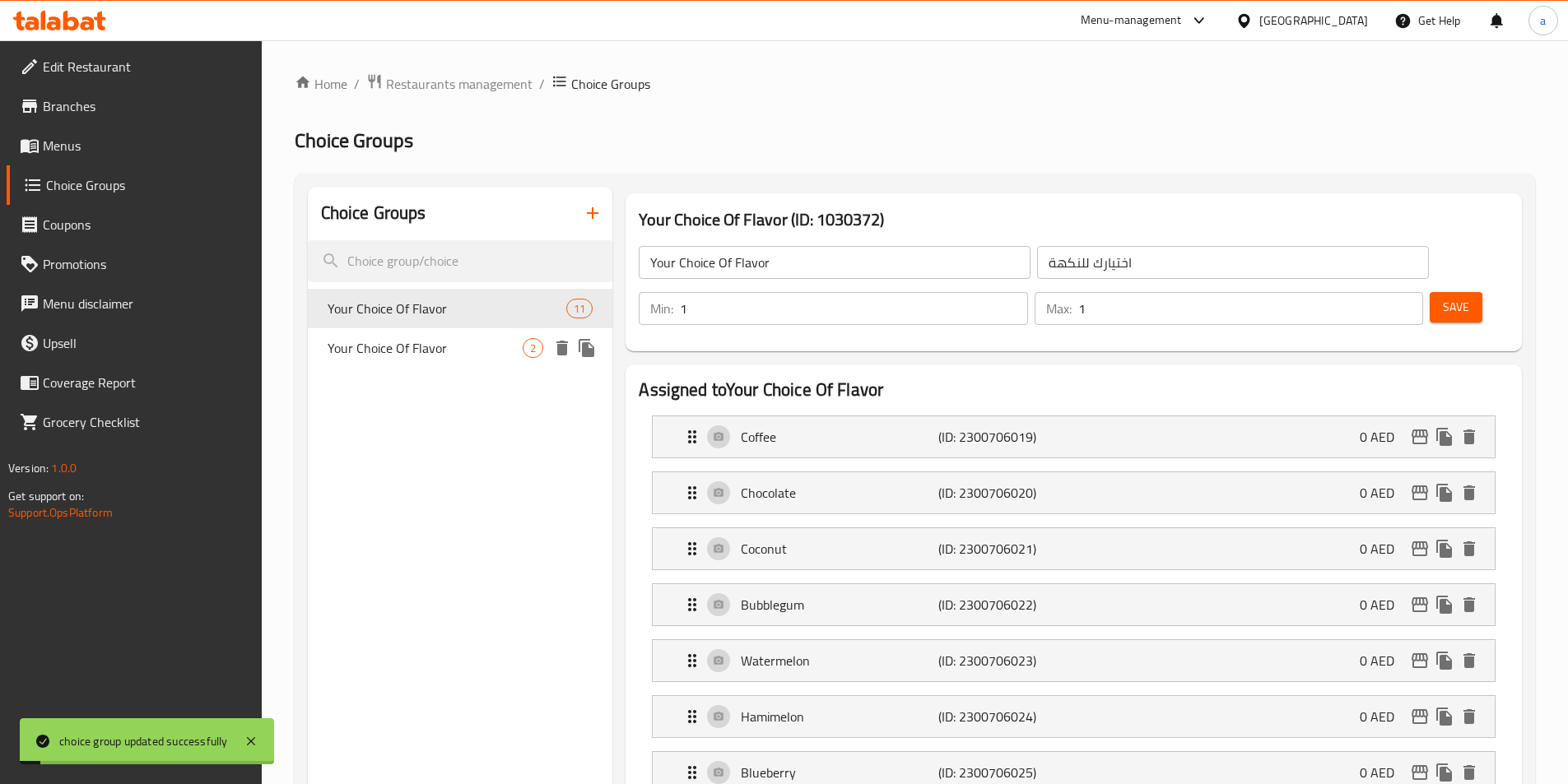
click at [429, 339] on span "Your Choice Of Flavor" at bounding box center [425, 347] width 196 height 20
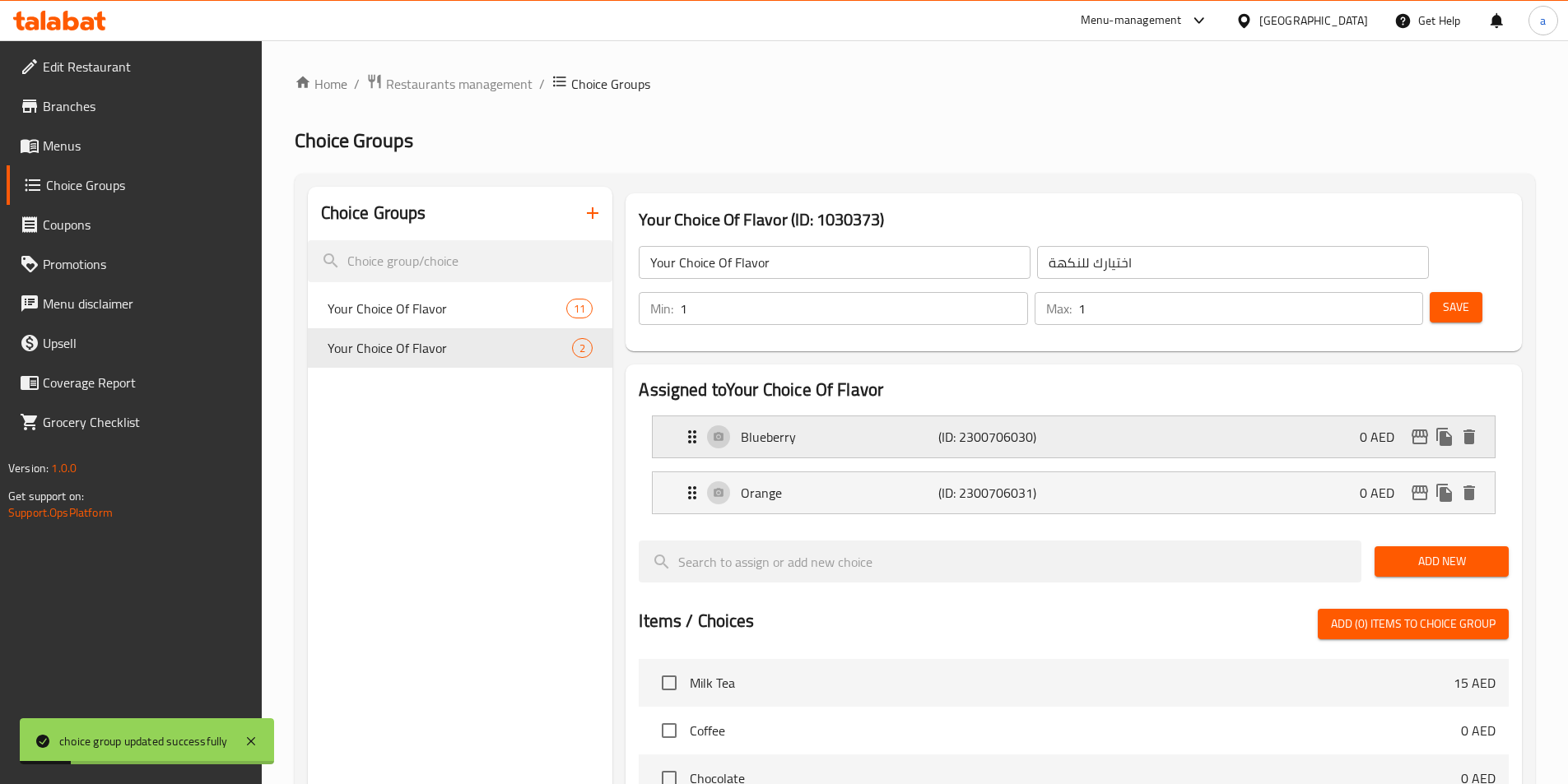
click at [966, 427] on p "(ID: 2300706030)" at bounding box center [1003, 437] width 132 height 20
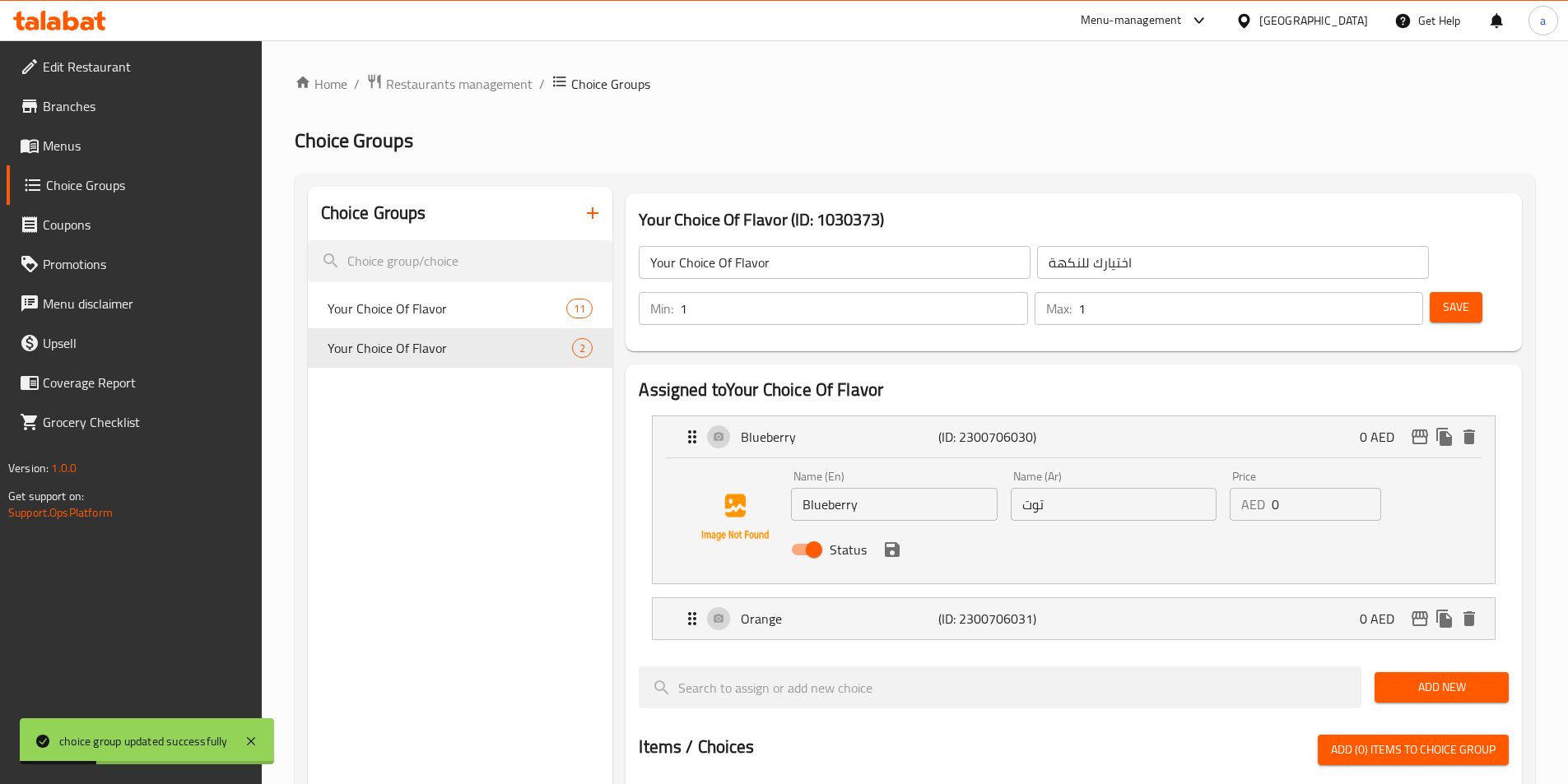
click at [1048, 487] on input "توت" at bounding box center [1114, 504] width 205 height 33
paste input "أزرق"
click at [999, 608] on p "(ID: 2300706031)" at bounding box center [1003, 618] width 132 height 20
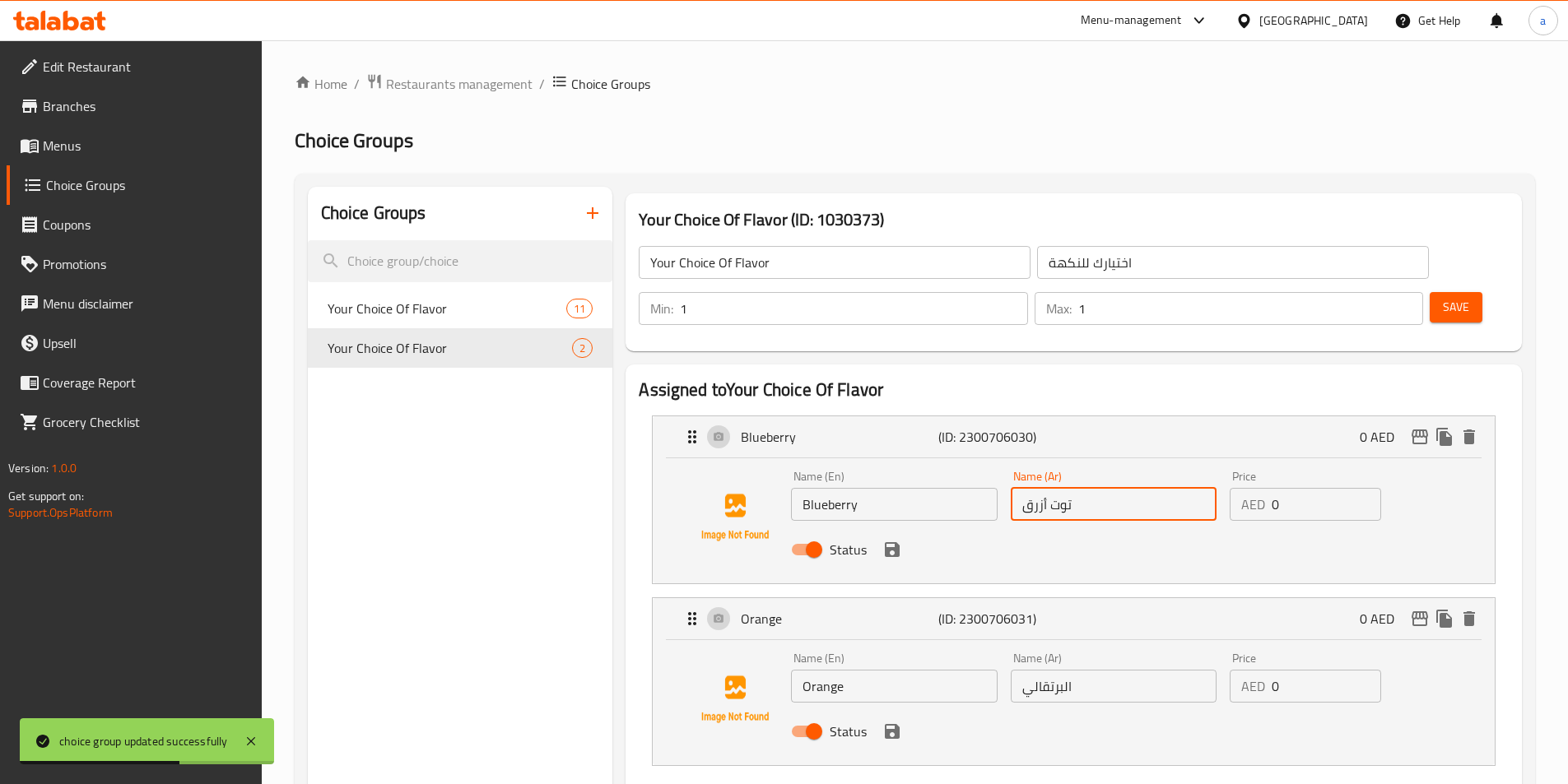
type input "توت أزرق"
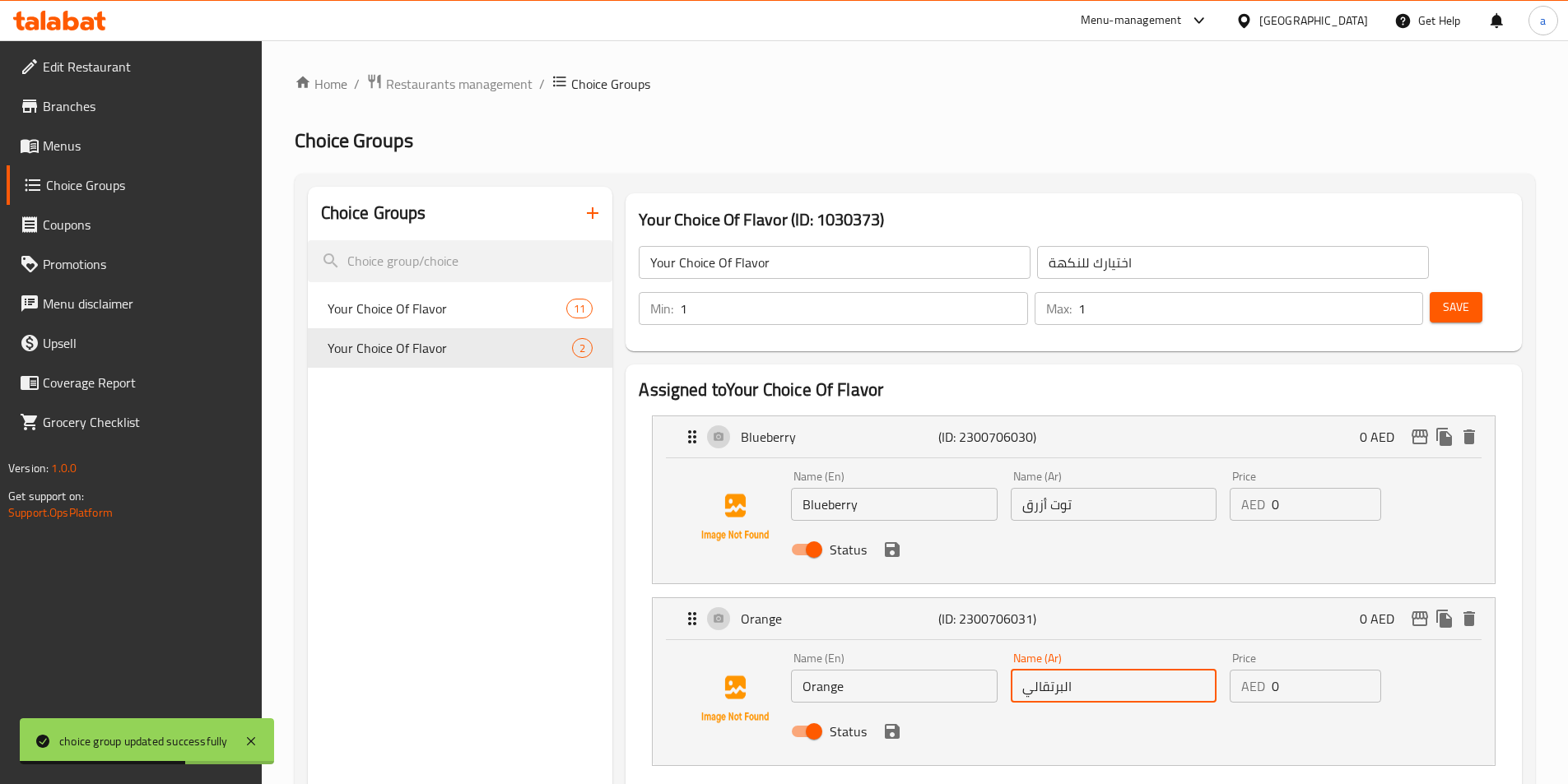
click at [1098, 670] on input "البرتقالي" at bounding box center [1114, 686] width 205 height 33
type input "البرتقال"
click at [1443, 297] on span "Save" at bounding box center [1456, 306] width 26 height 20
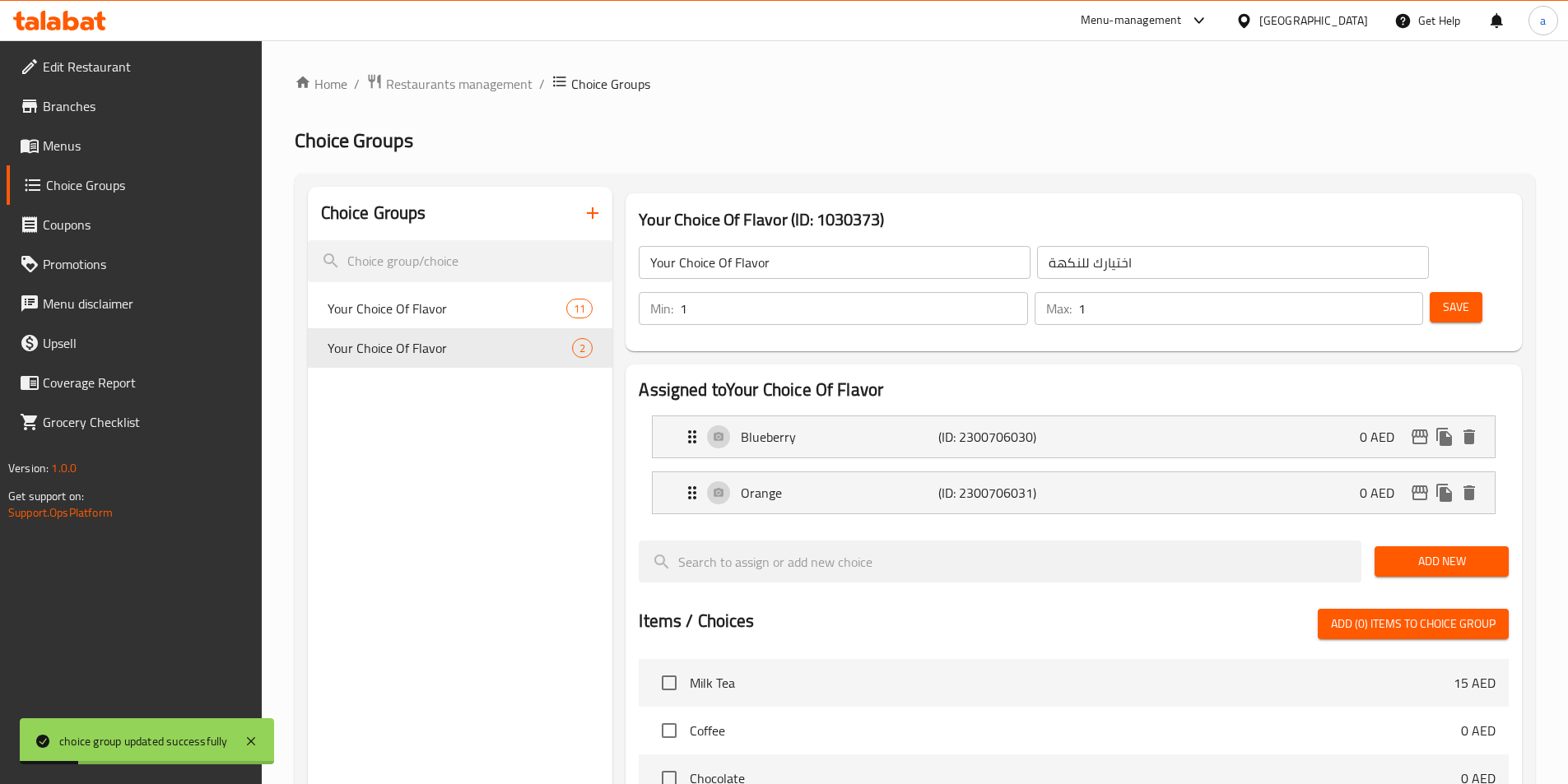
click at [89, 137] on span "Menus" at bounding box center [146, 145] width 205 height 20
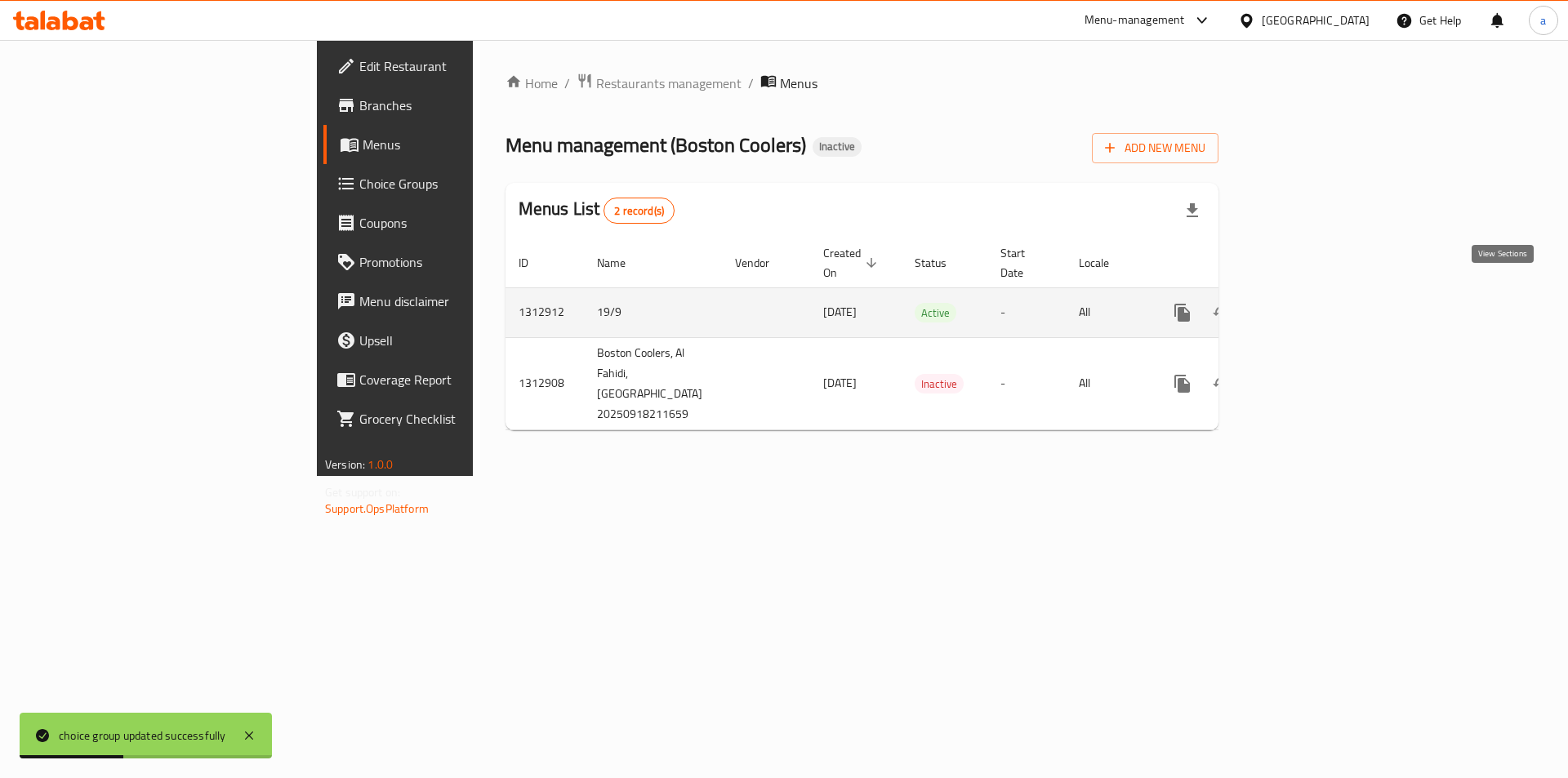
click at [1319, 294] on link "enhanced table" at bounding box center [1299, 312] width 39 height 39
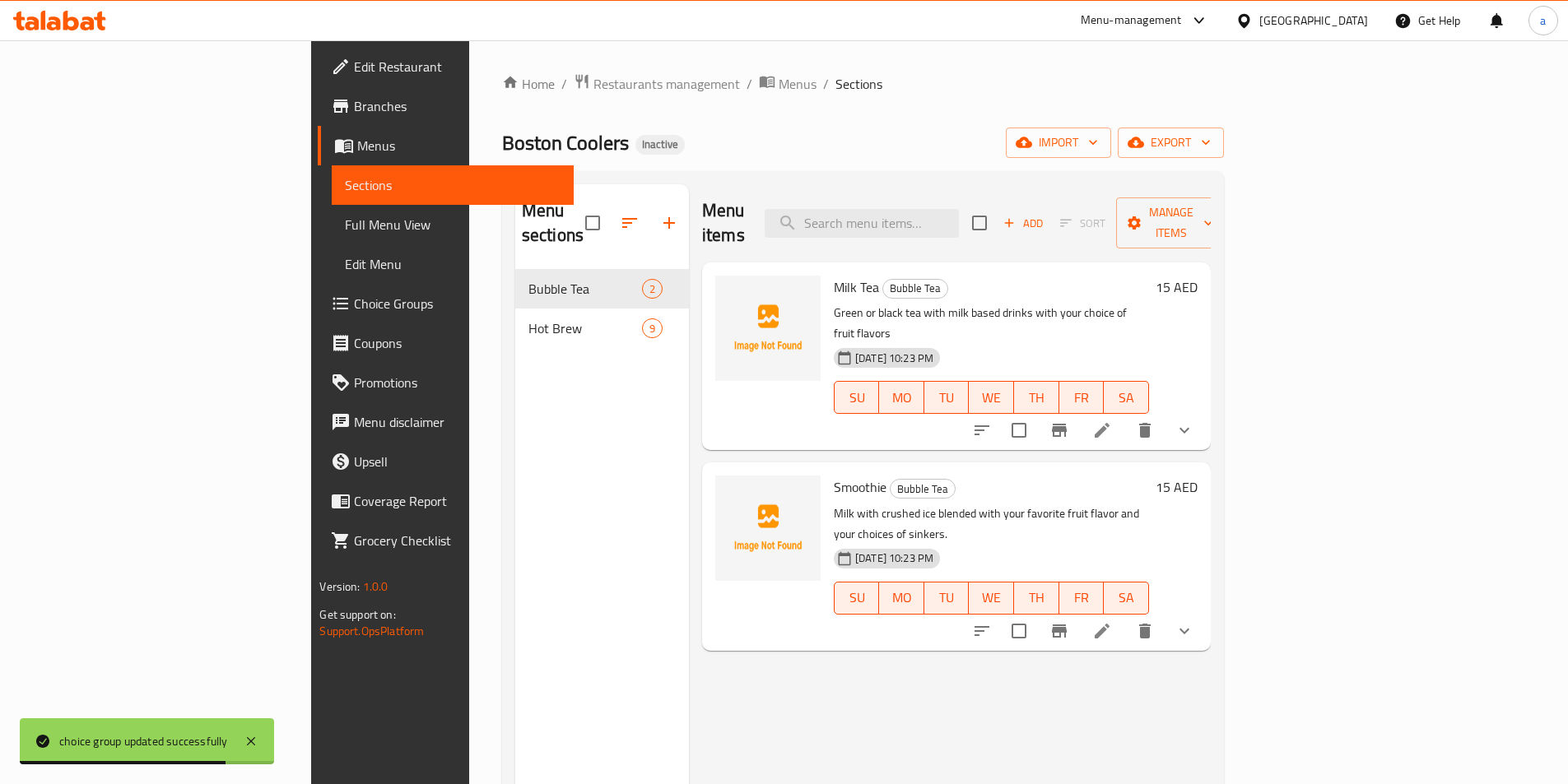
click at [345, 225] on span "Full Menu View" at bounding box center [452, 225] width 215 height 20
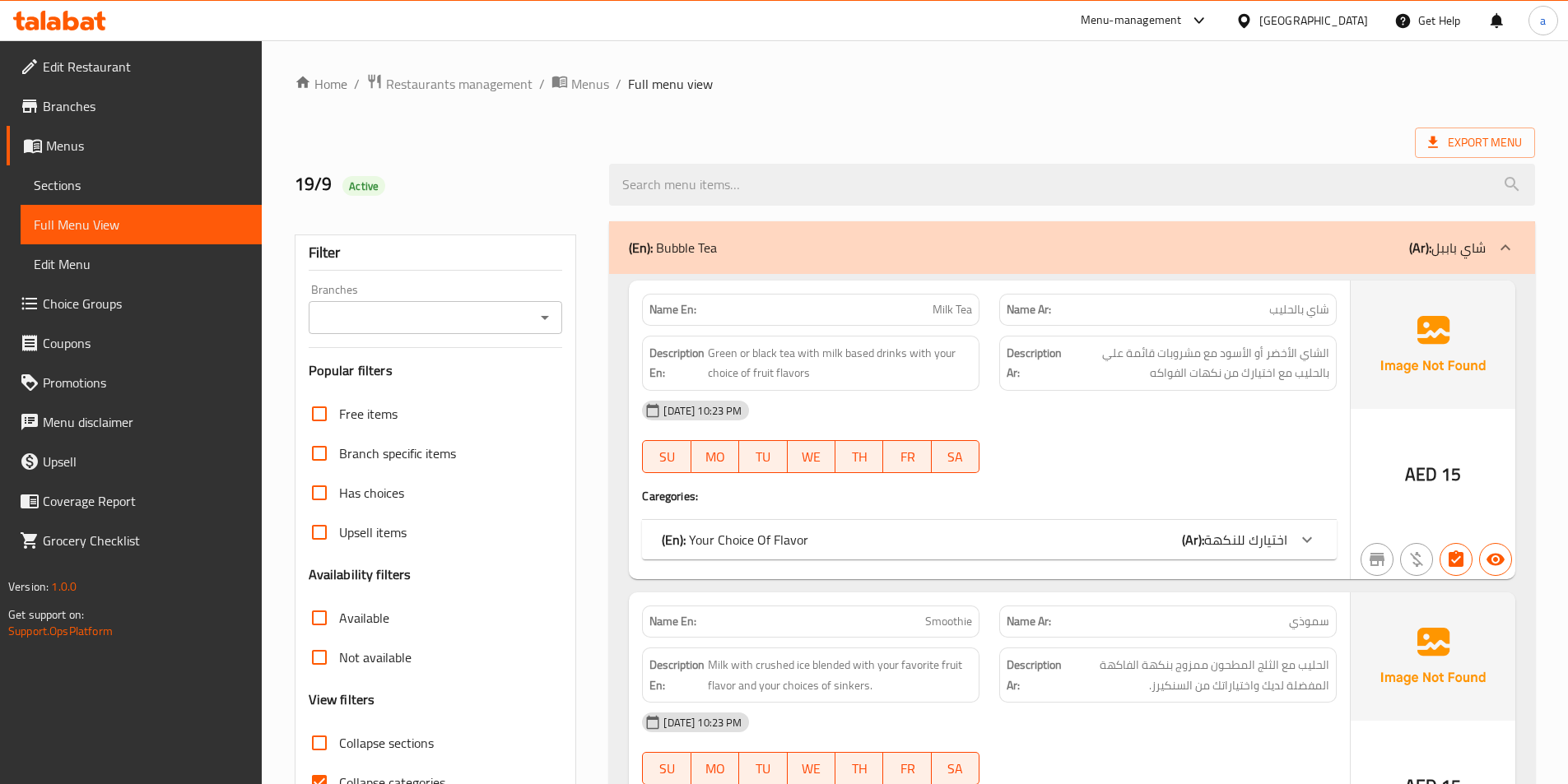
click at [96, 302] on span "Choice Groups" at bounding box center [146, 303] width 205 height 20
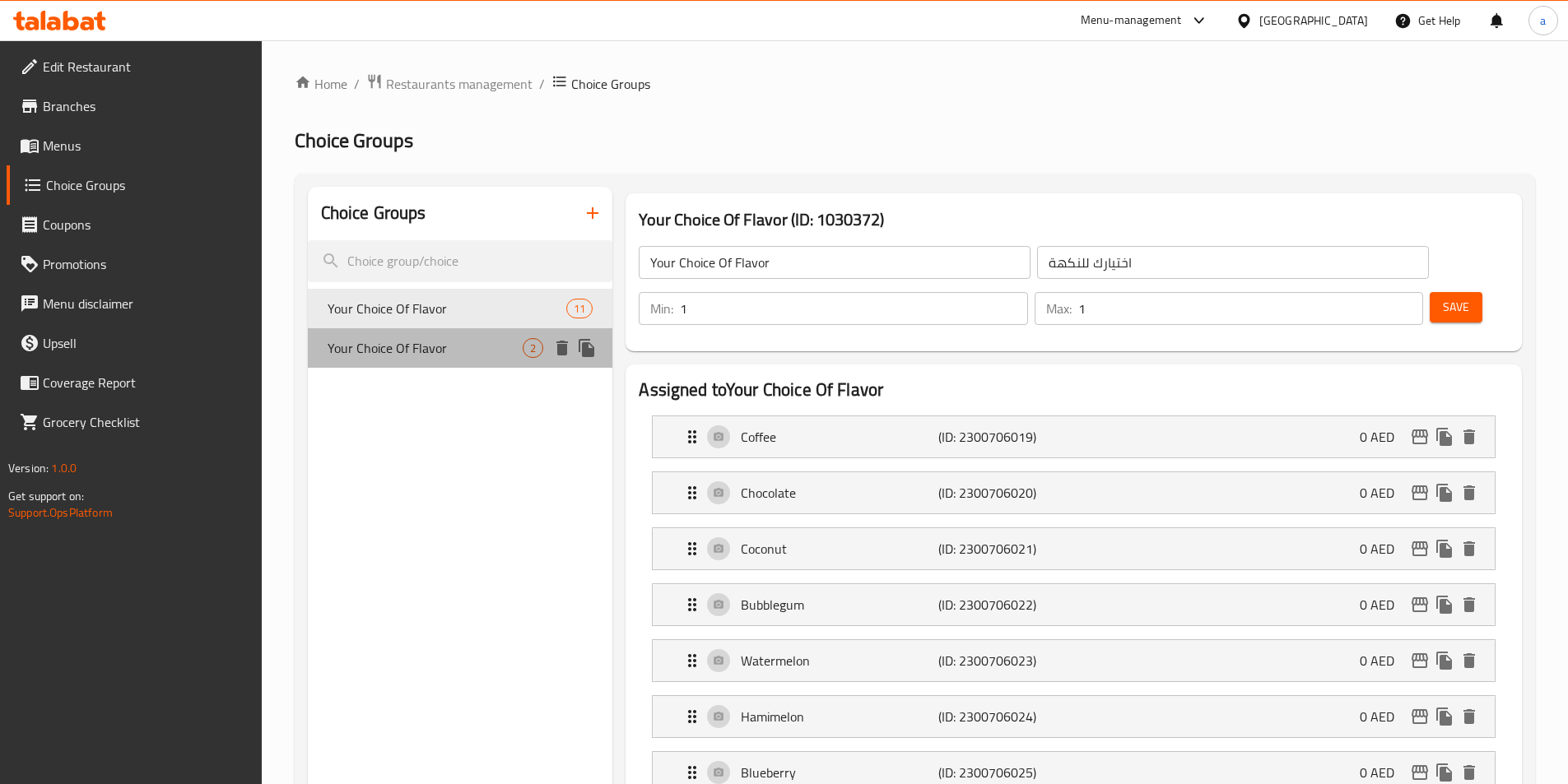
click at [432, 349] on span "Your Choice Of Flavor" at bounding box center [425, 347] width 196 height 20
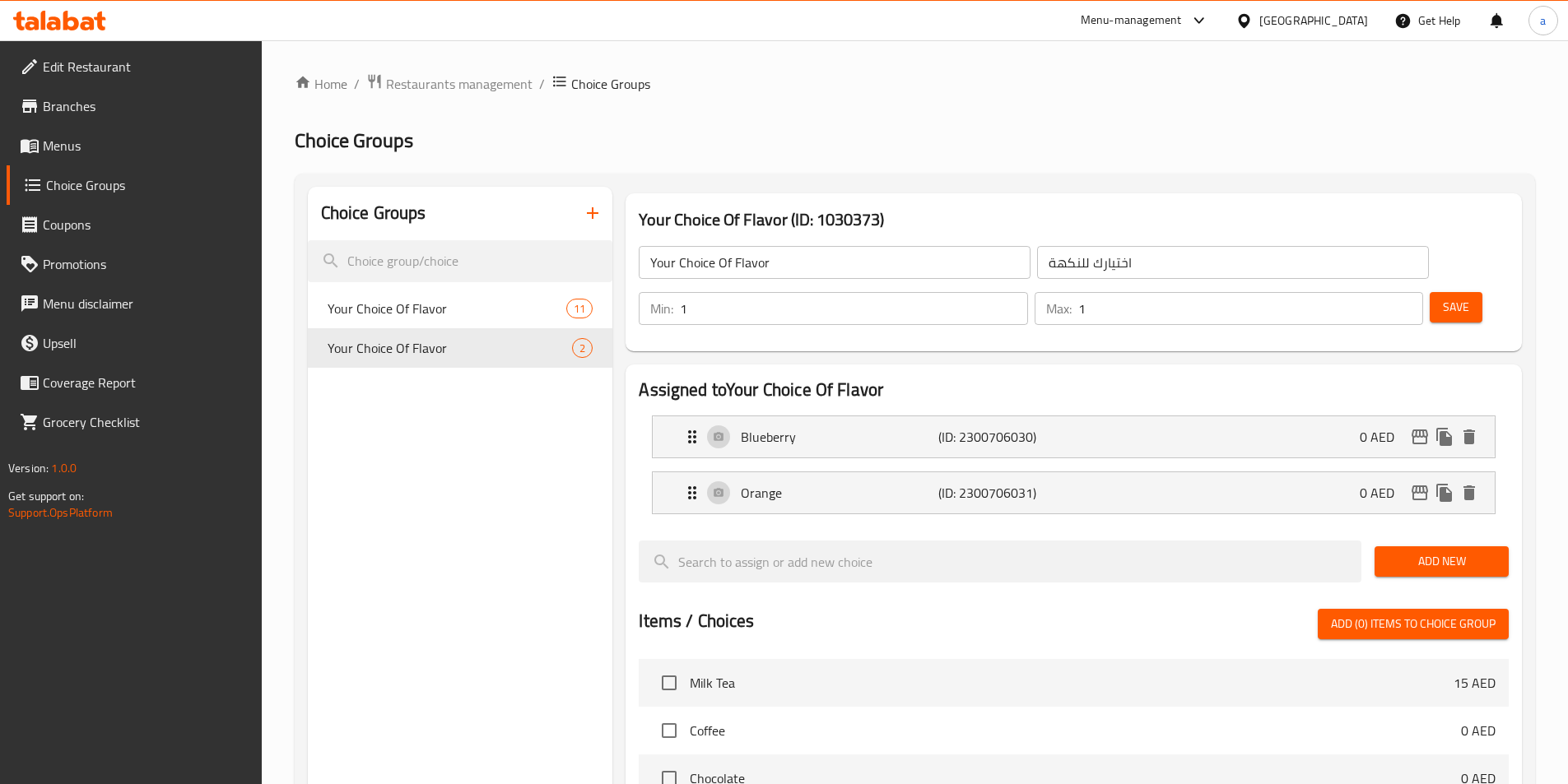
click at [596, 199] on button "button" at bounding box center [592, 212] width 39 height 39
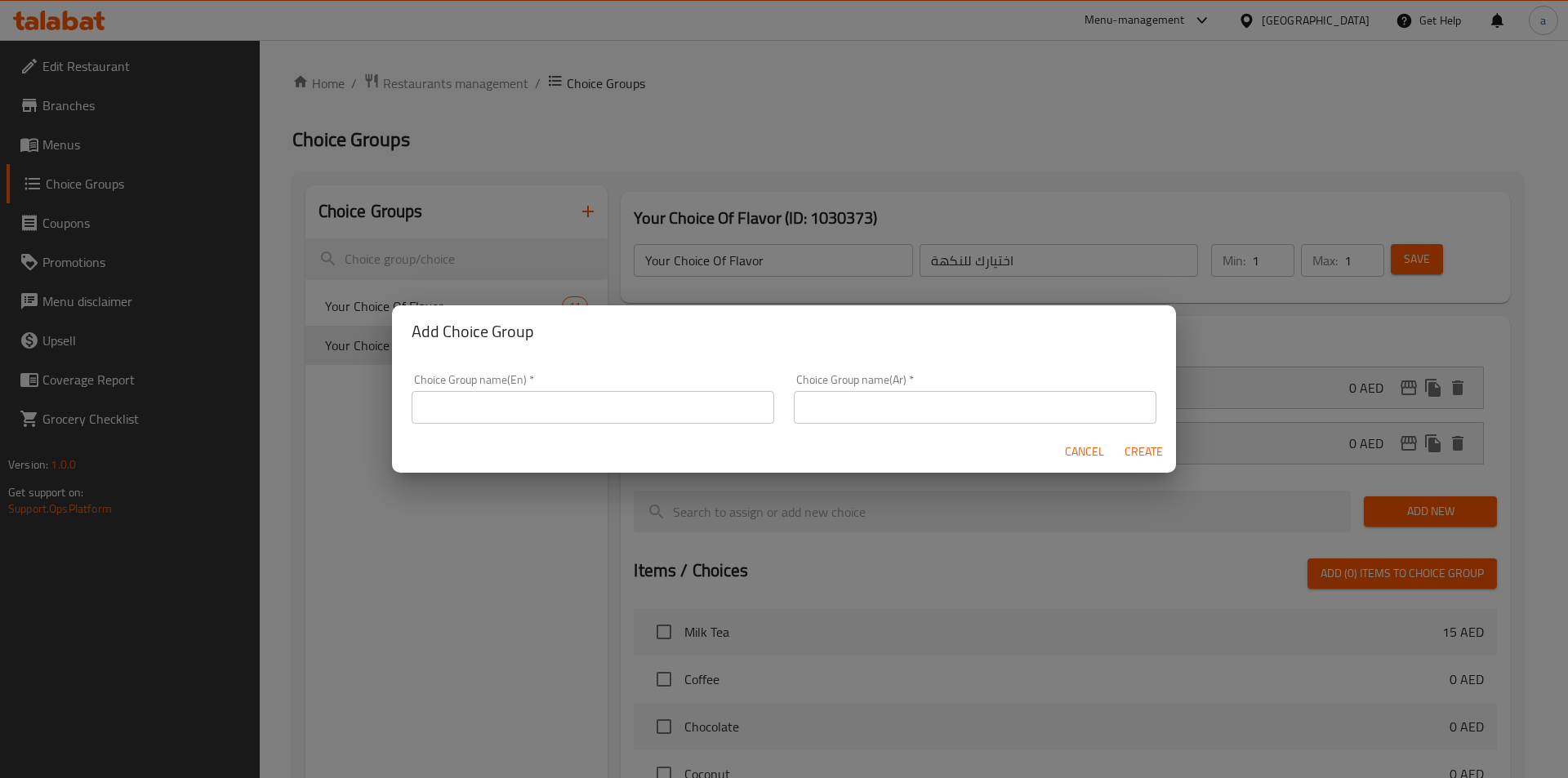
click at [541, 397] on input "text" at bounding box center [593, 408] width 363 height 32
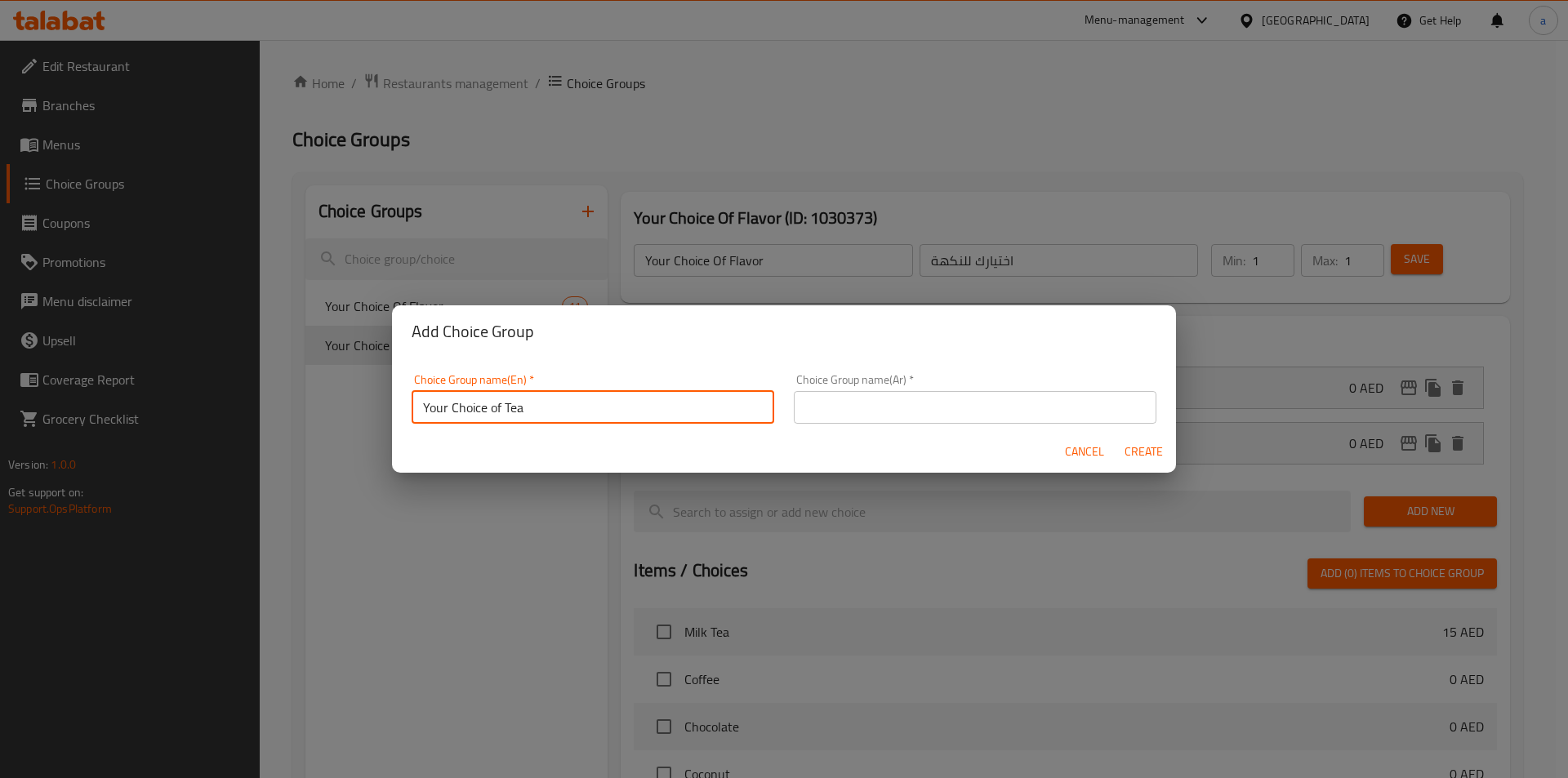
type input "Your Choice of Tea"
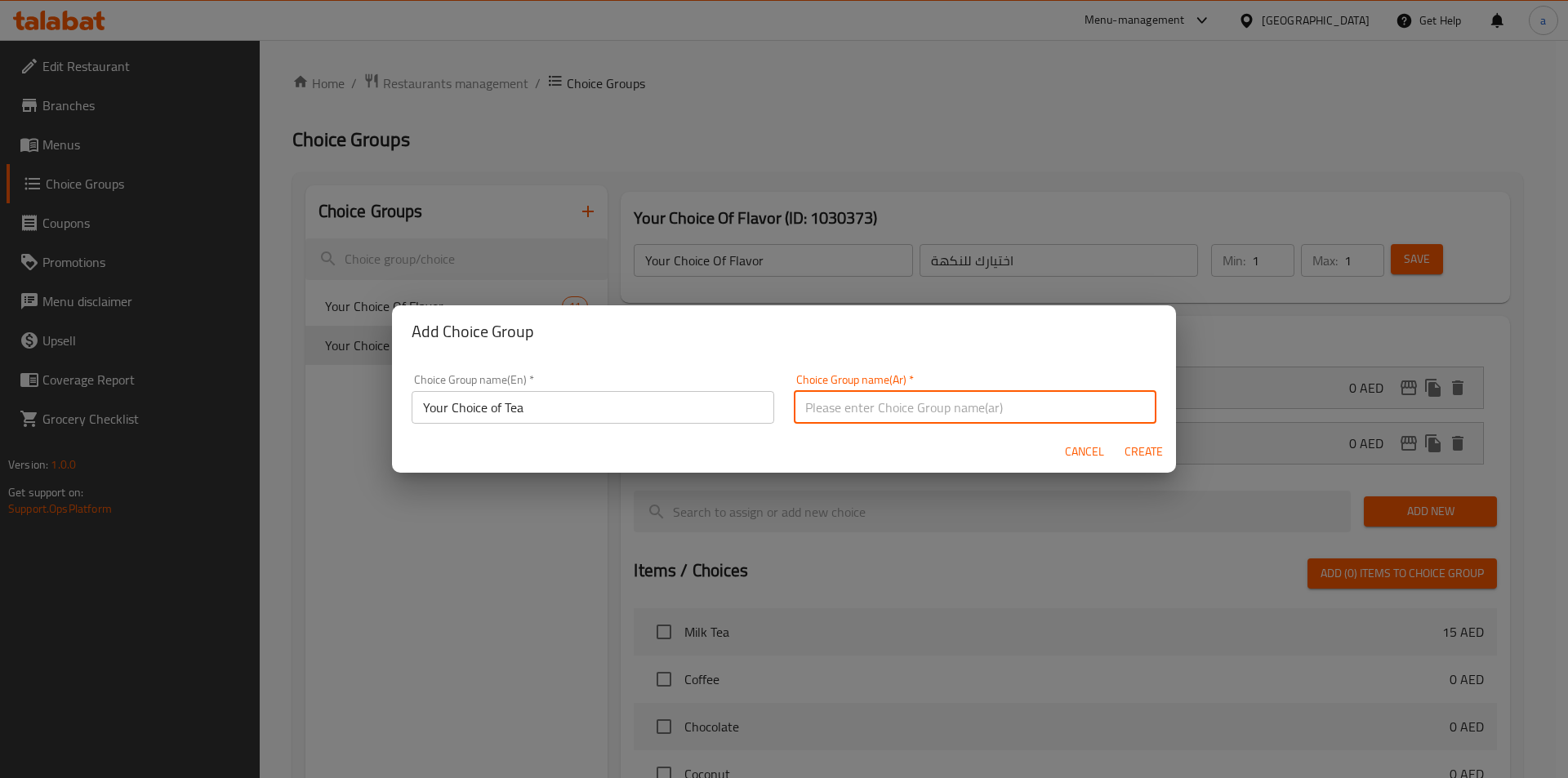
click at [887, 392] on input "text" at bounding box center [975, 408] width 363 height 32
type input "اختيارك من الشاي"
click at [1142, 448] on span "Create" at bounding box center [1143, 451] width 39 height 20
type input "Your Choice of Tea"
type input "اختيارك من الشاي"
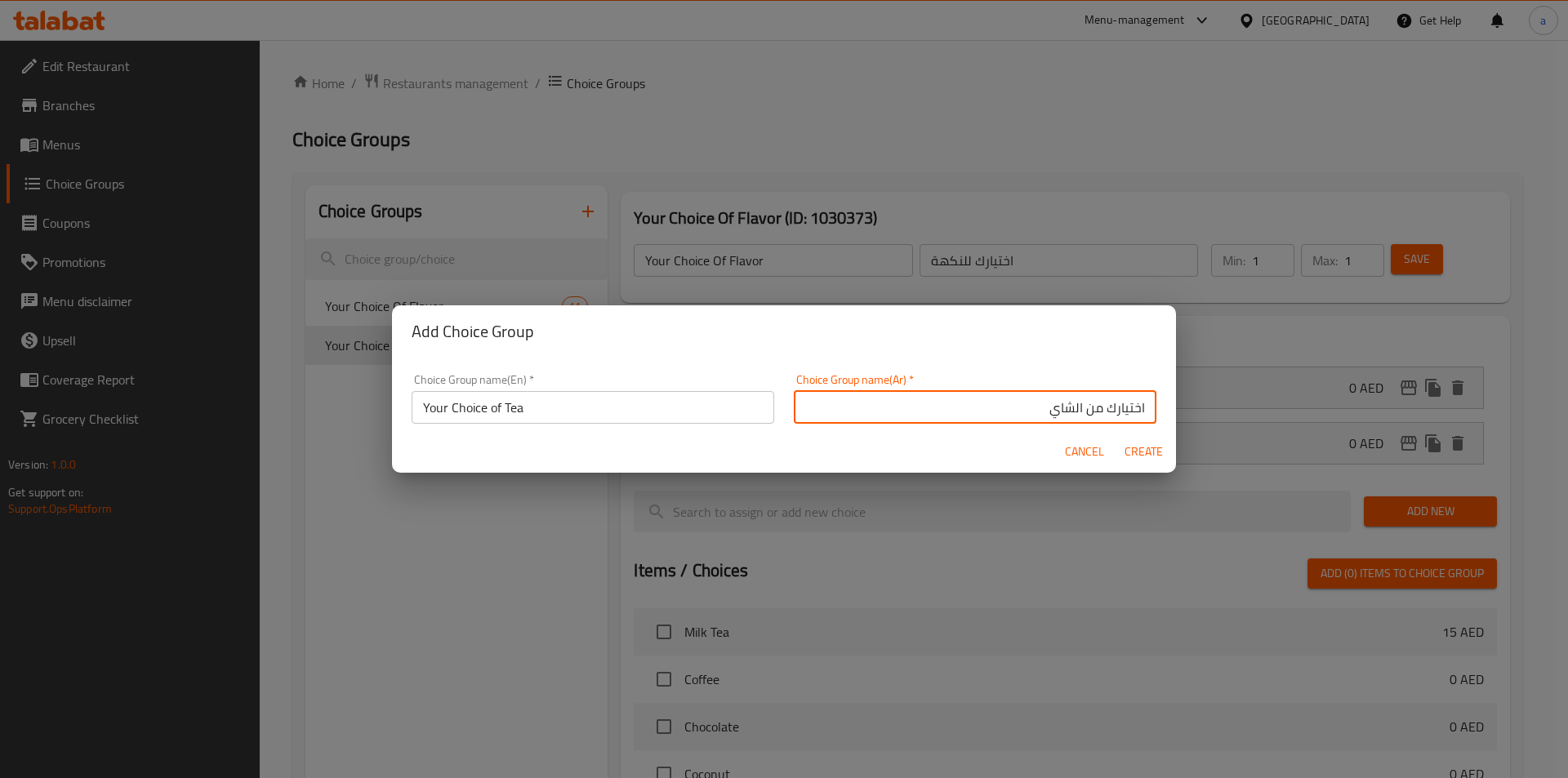
type input "0"
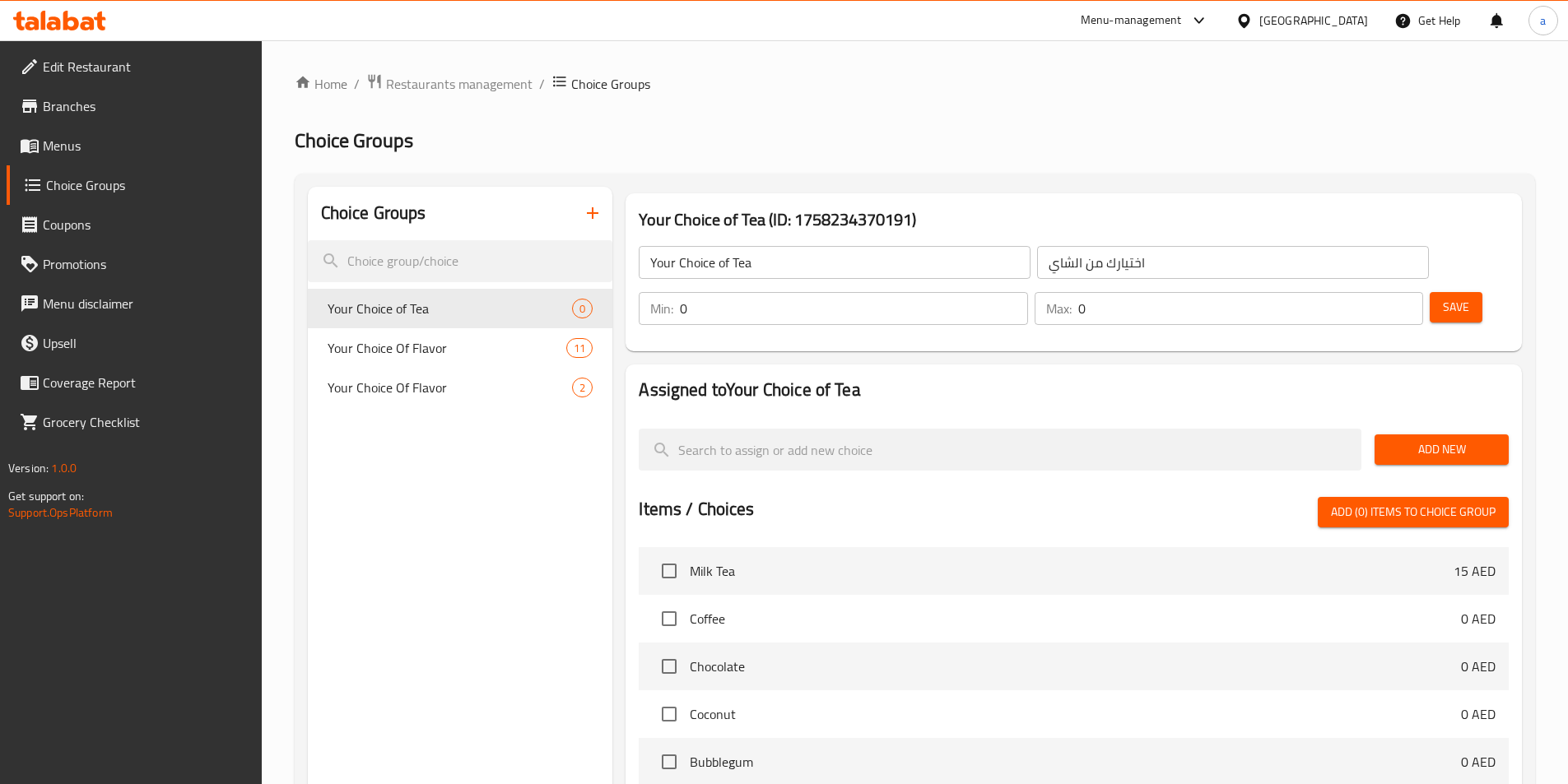
click at [1027, 292] on input "0" at bounding box center [854, 308] width 348 height 33
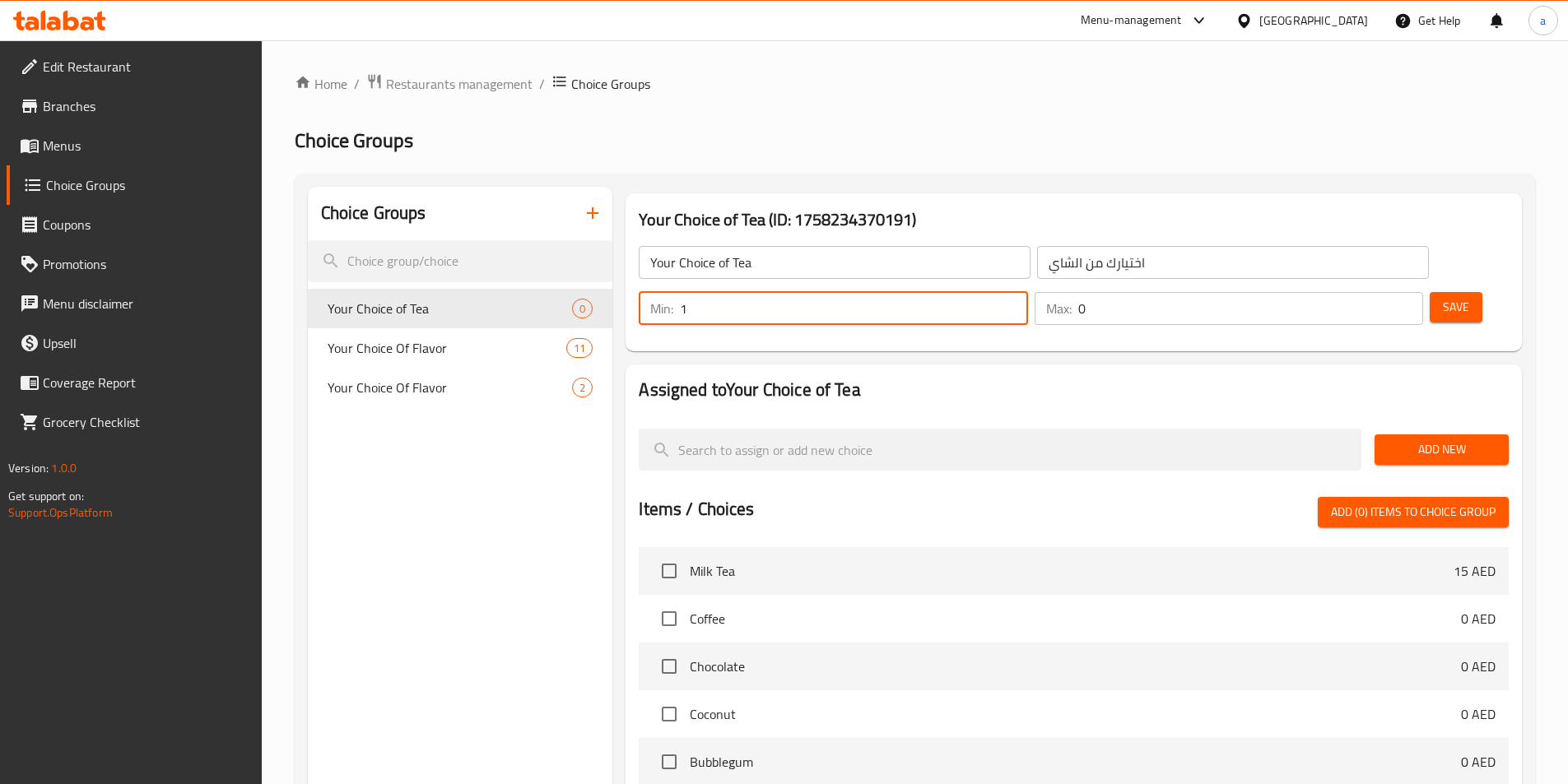
type input "1"
click at [1376, 292] on input "1" at bounding box center [1250, 308] width 345 height 33
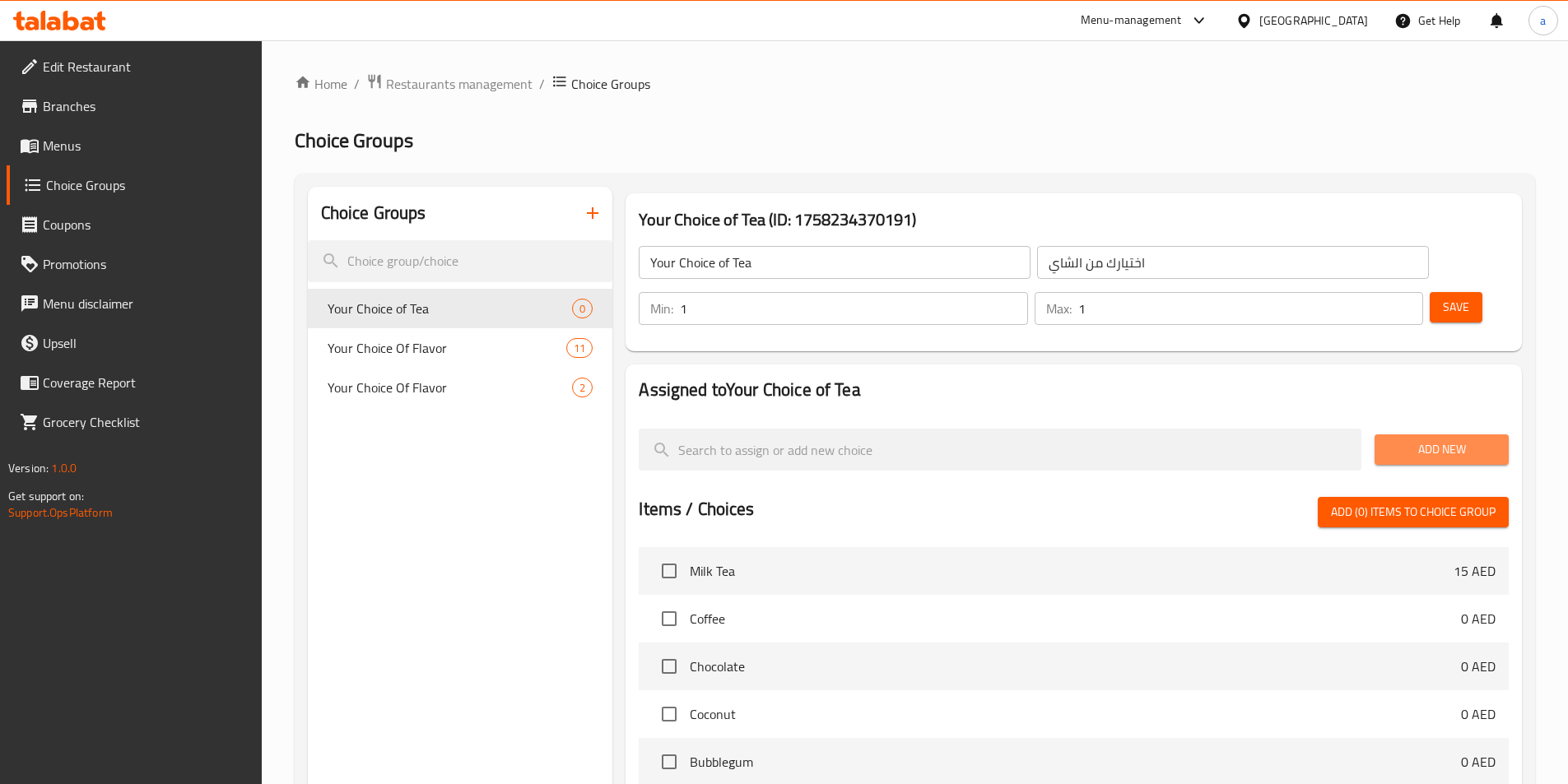
click at [1434, 440] on span "Add New" at bounding box center [1441, 449] width 108 height 20
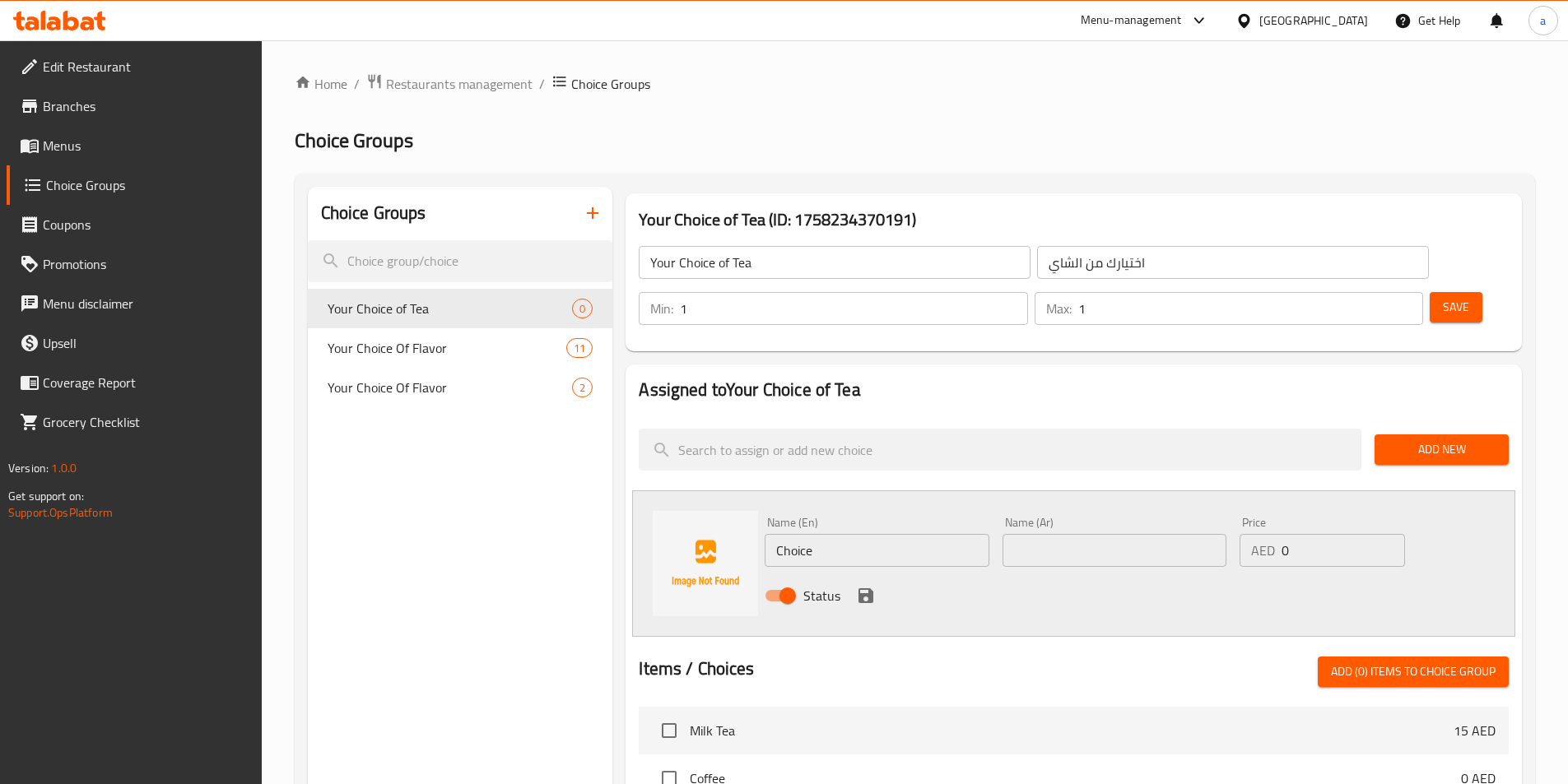
click at [872, 534] on input "Choice" at bounding box center [876, 550] width 224 height 33
paste input "Black Tea"
type input "Black Tea"
click at [1033, 534] on input "text" at bounding box center [1114, 550] width 224 height 33
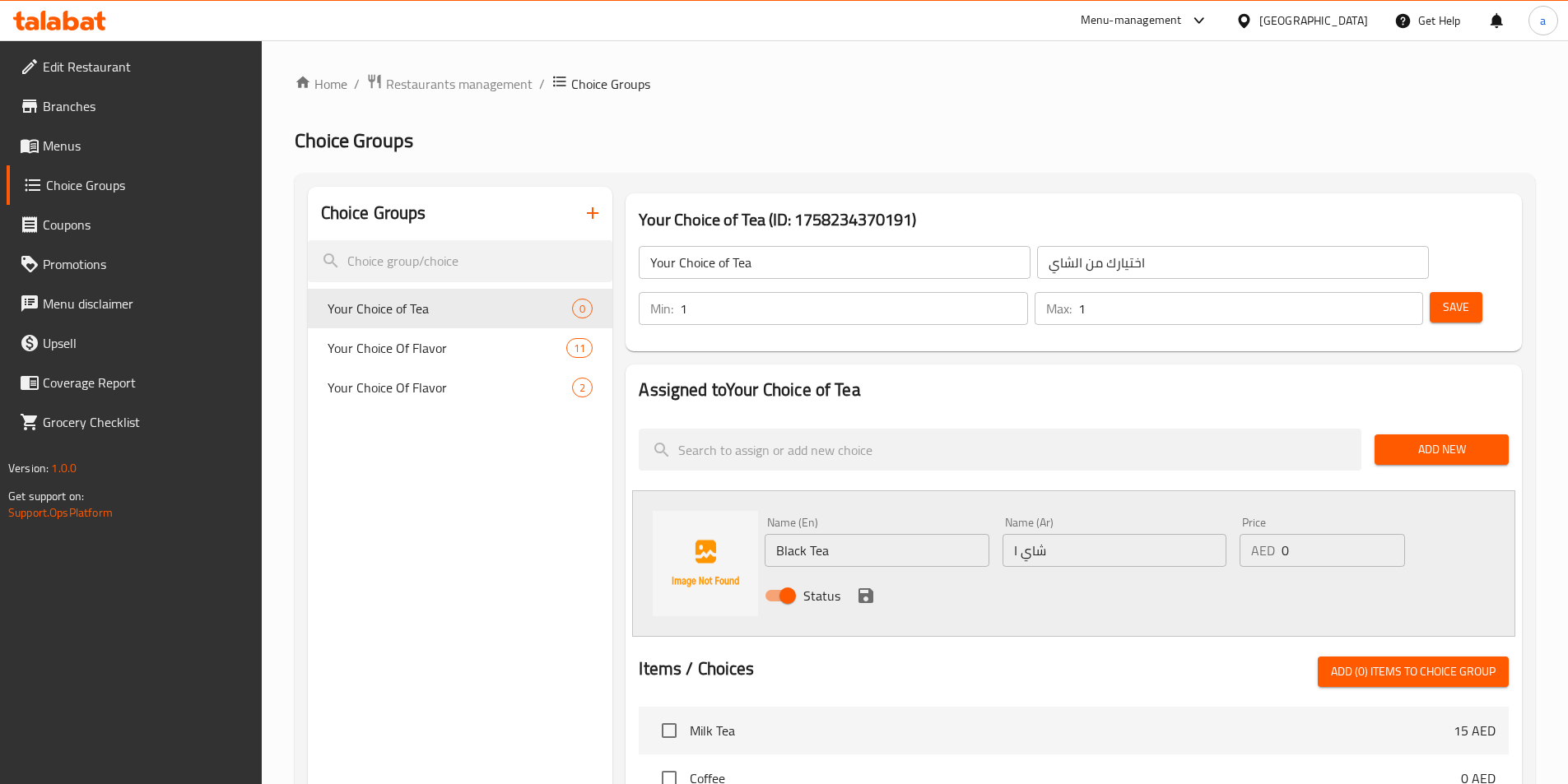
click at [1021, 534] on input "شاي ا" at bounding box center [1114, 550] width 224 height 33
click at [1022, 534] on input "شاي ا" at bounding box center [1114, 550] width 224 height 33
click at [1066, 534] on input "شاي ا" at bounding box center [1114, 550] width 224 height 33
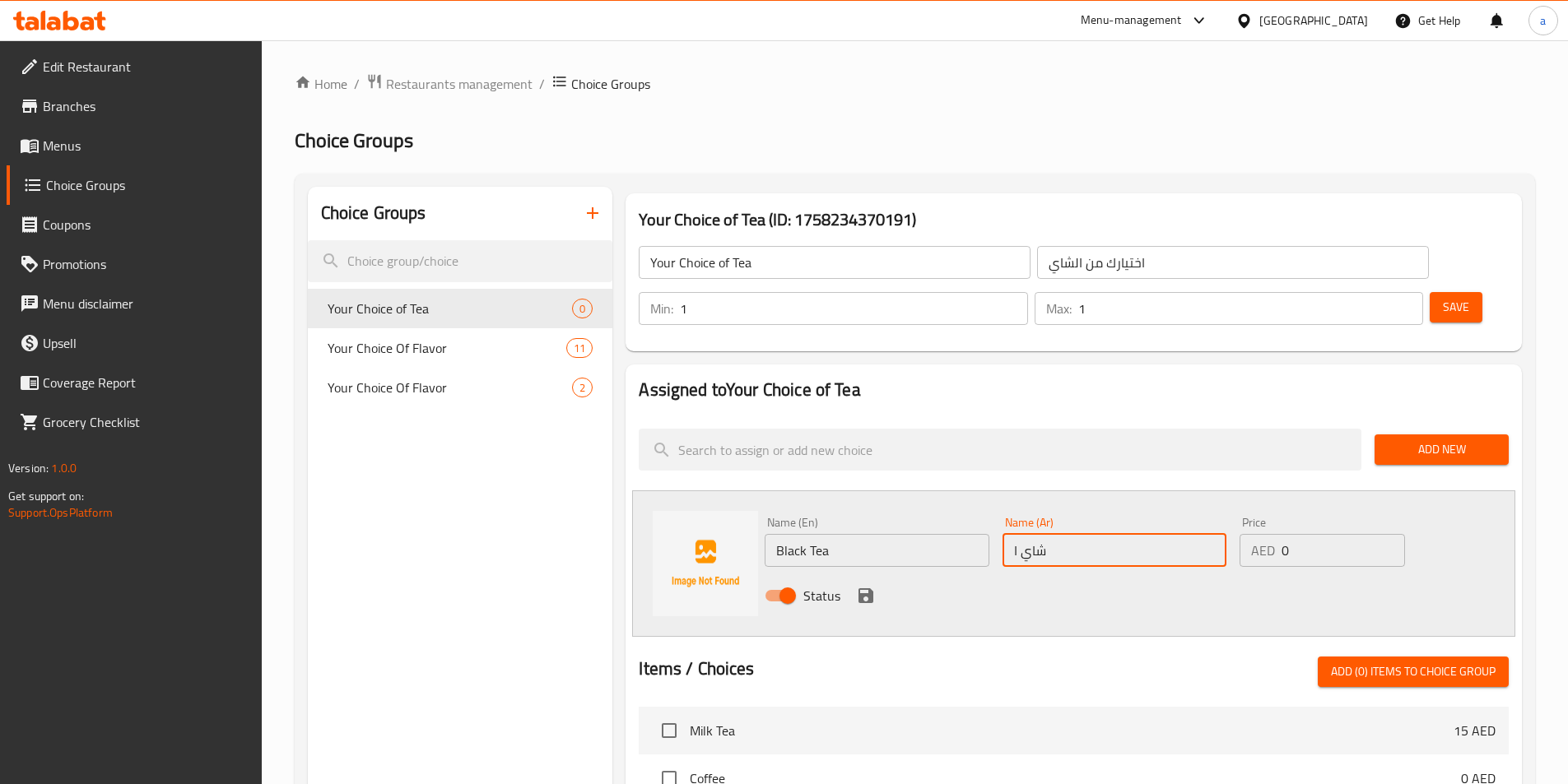
click at [1066, 534] on input "شاي ا" at bounding box center [1114, 550] width 224 height 33
paste input "سود"
type input "شاي أسود"
click at [873, 588] on icon "save" at bounding box center [865, 595] width 14 height 14
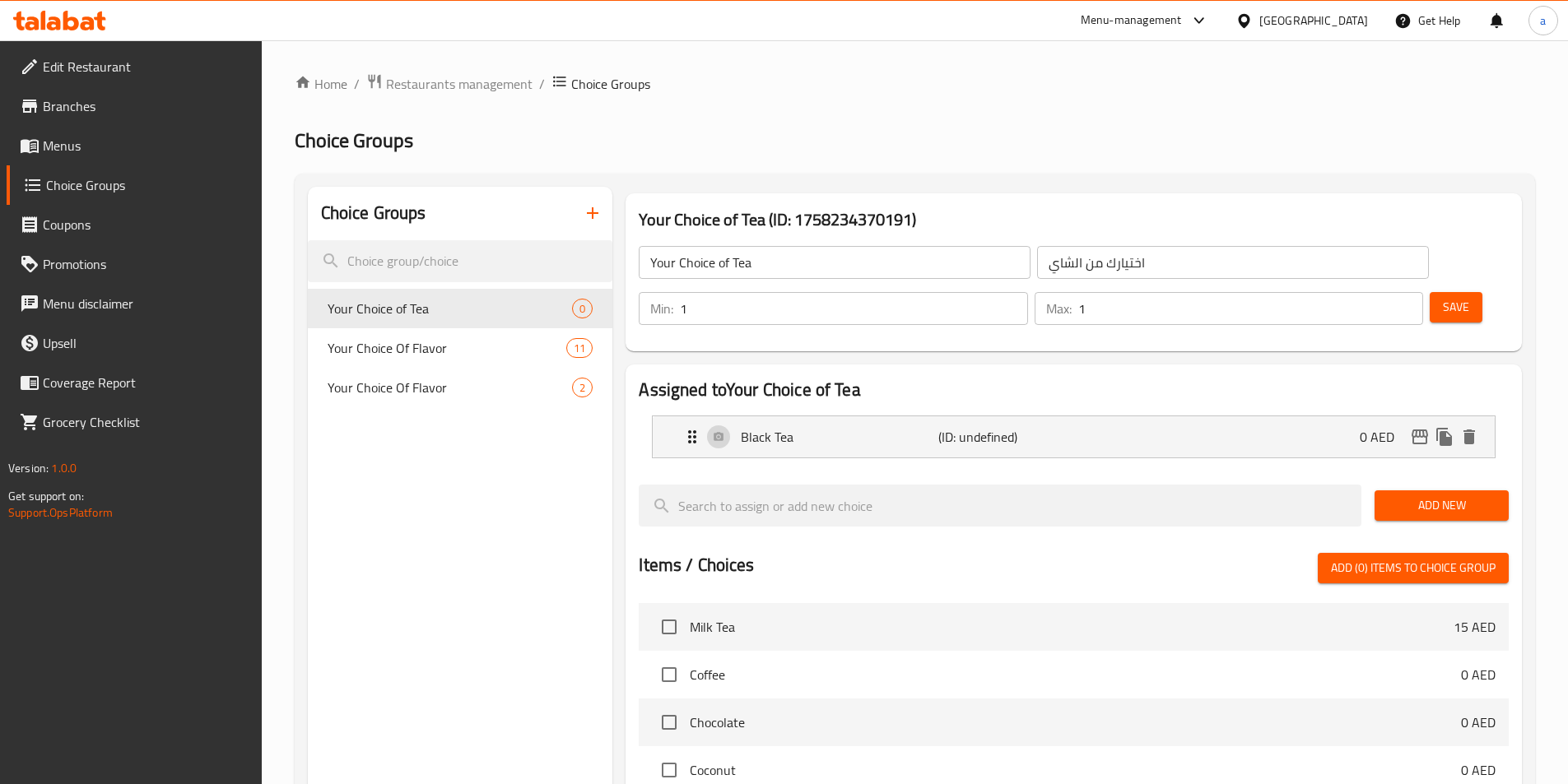
click at [1434, 495] on span "Add New" at bounding box center [1441, 505] width 108 height 20
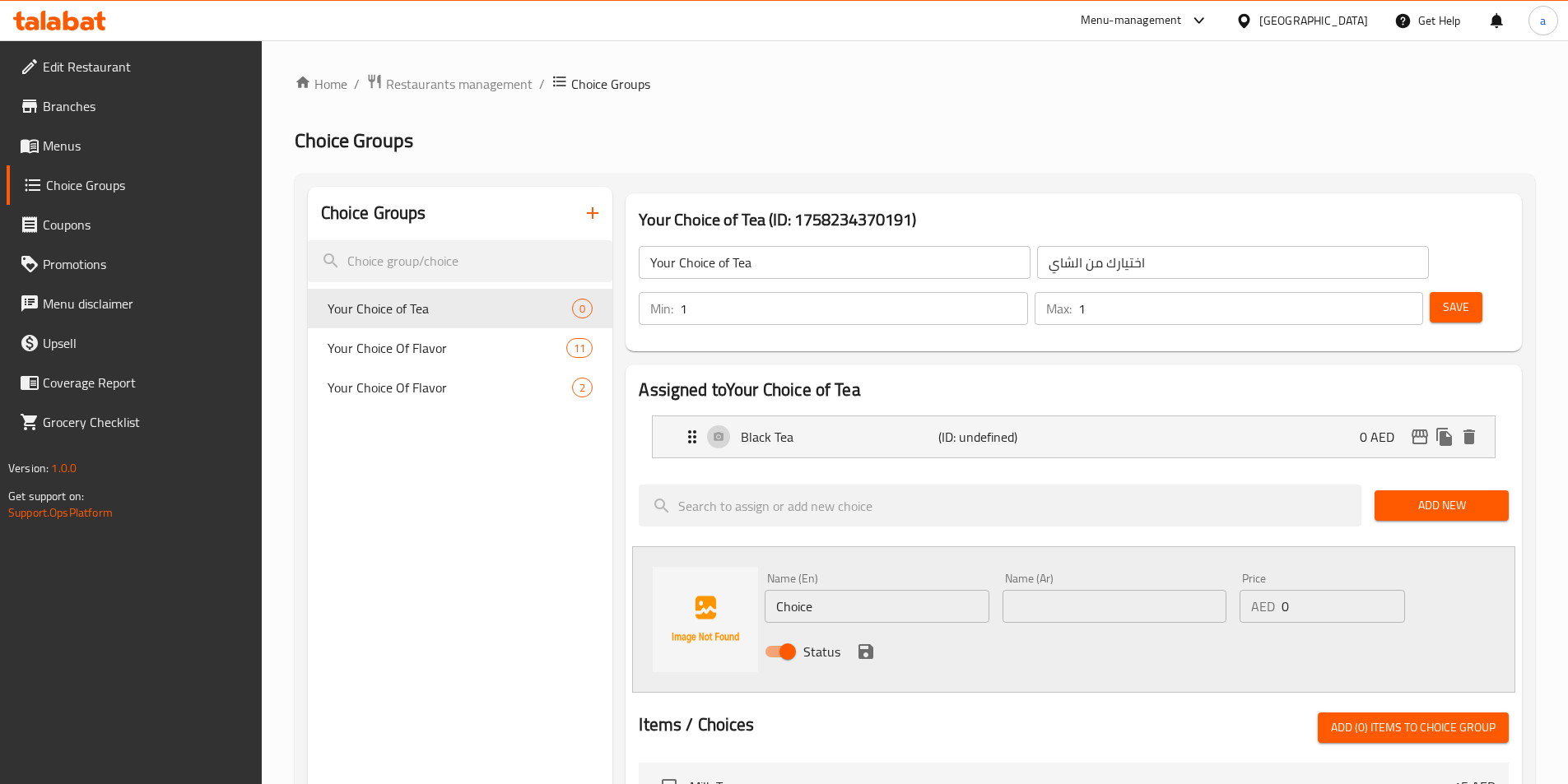
click at [891, 590] on input "Choice" at bounding box center [876, 606] width 224 height 33
type input "ل"
type input "g"
type input "Green Tea"
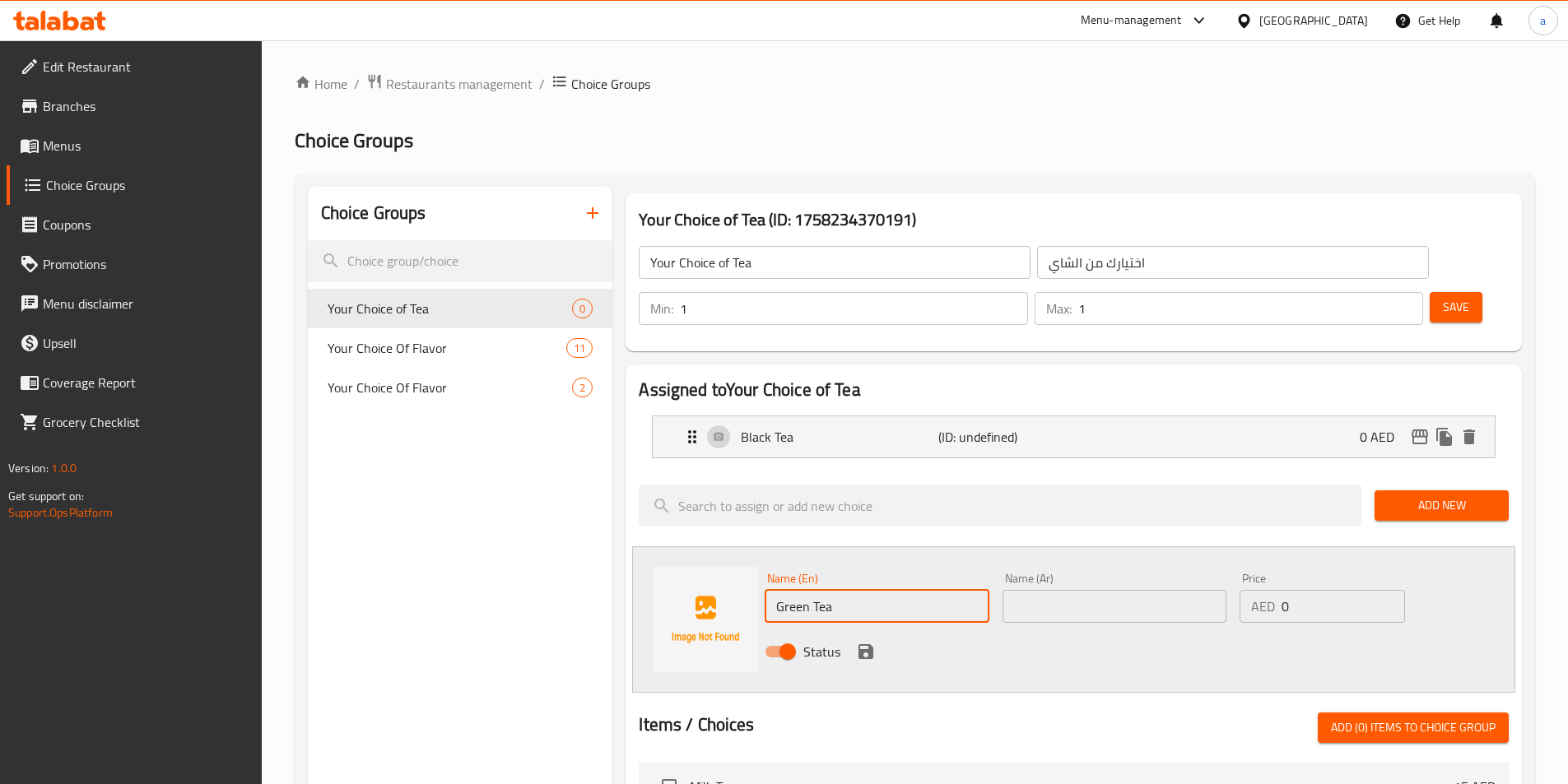
click at [1075, 590] on input "text" at bounding box center [1114, 606] width 224 height 33
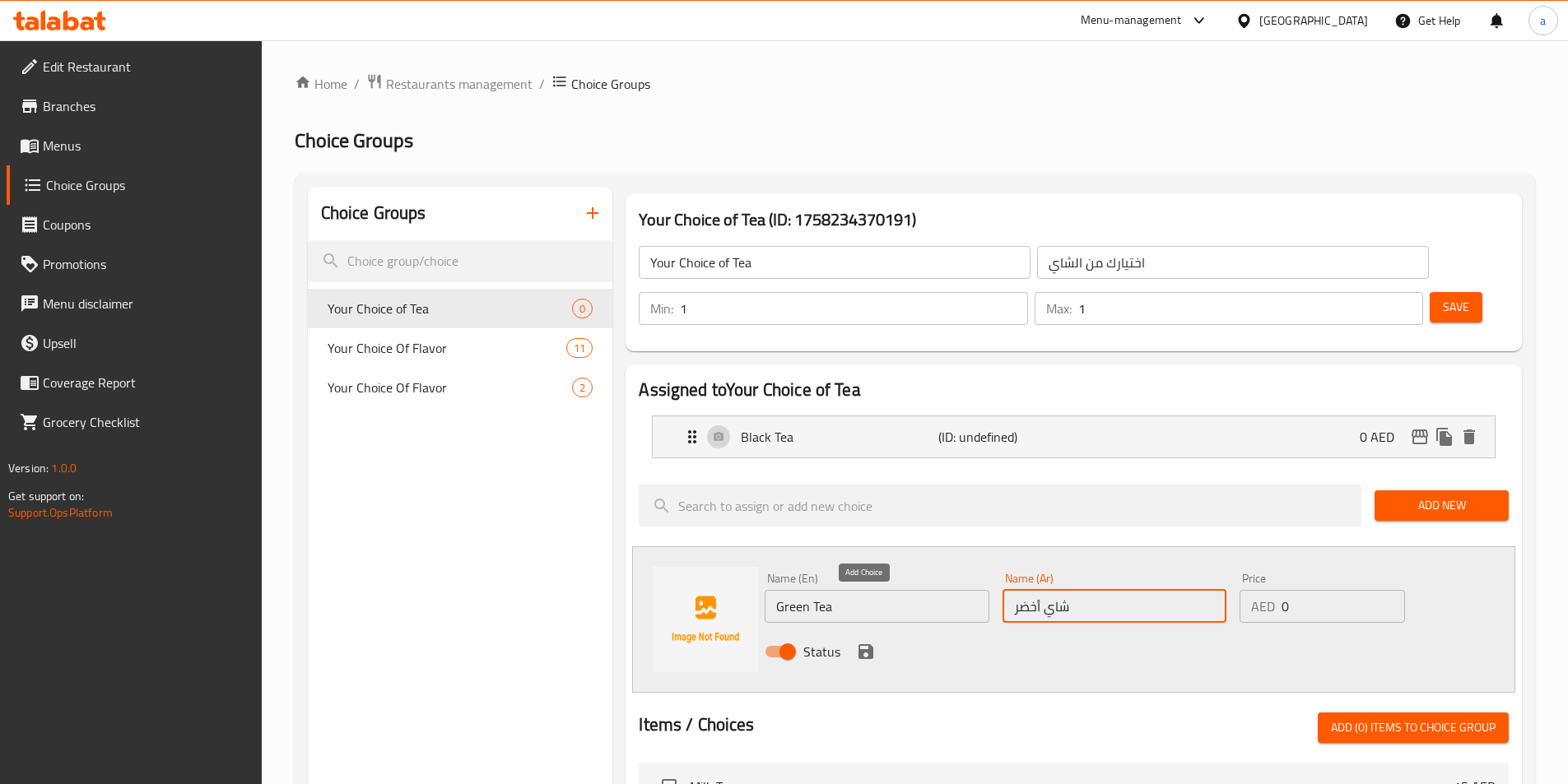
type input "شاي أخضر"
click at [867, 642] on icon "save" at bounding box center [866, 652] width 20 height 20
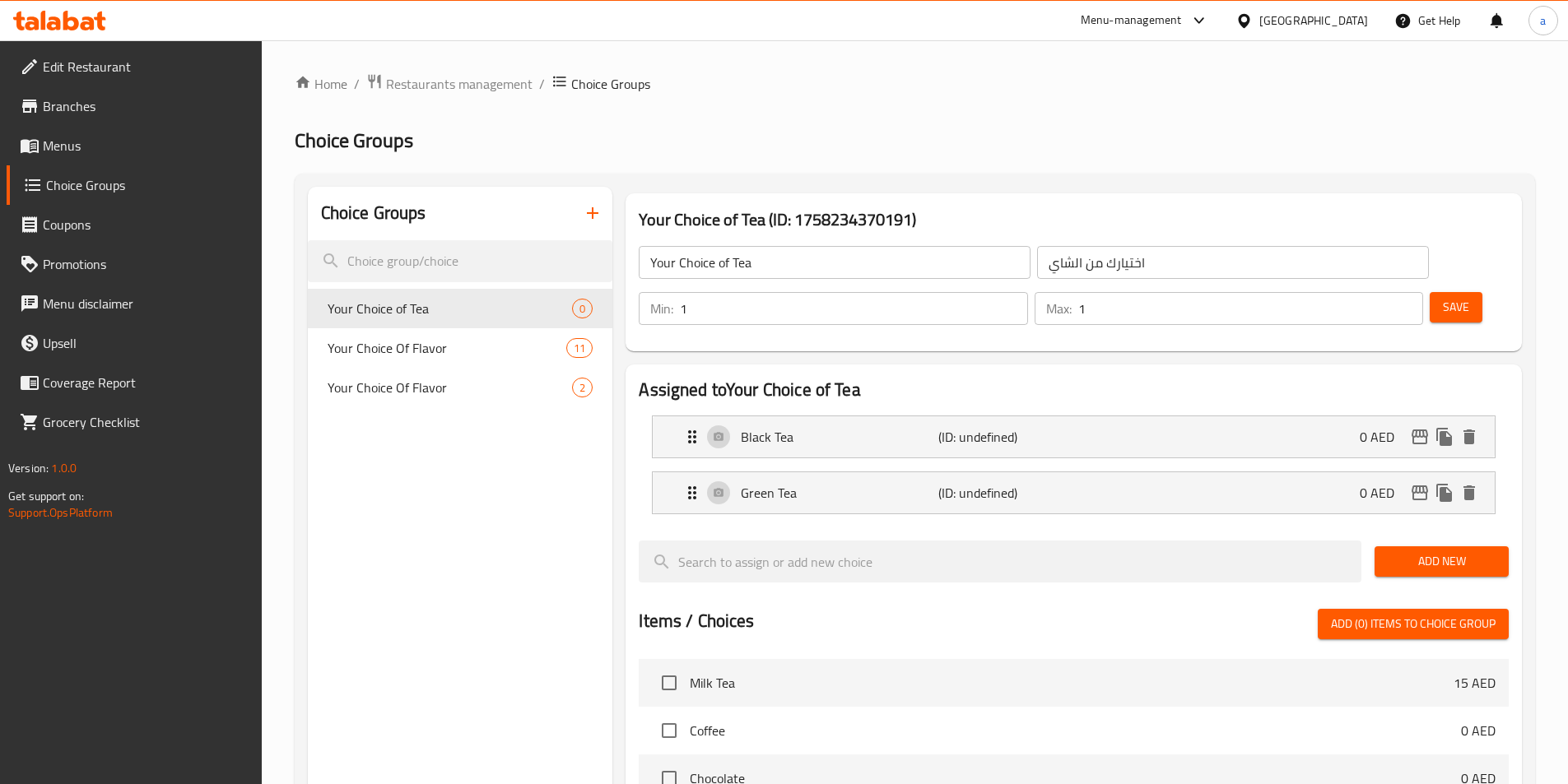
click at [1452, 292] on button "Save" at bounding box center [1456, 307] width 53 height 31
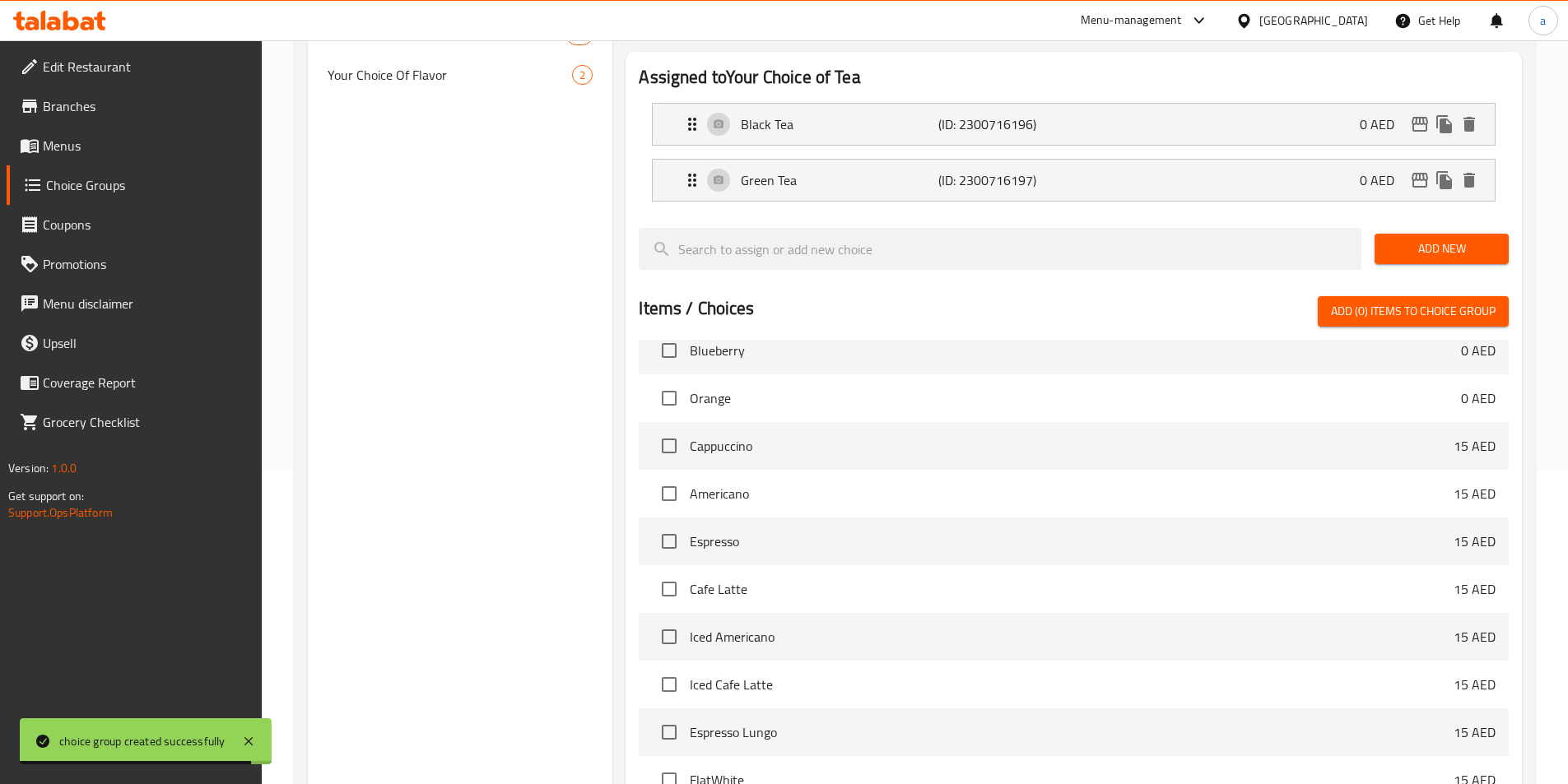
scroll to position [474, 0]
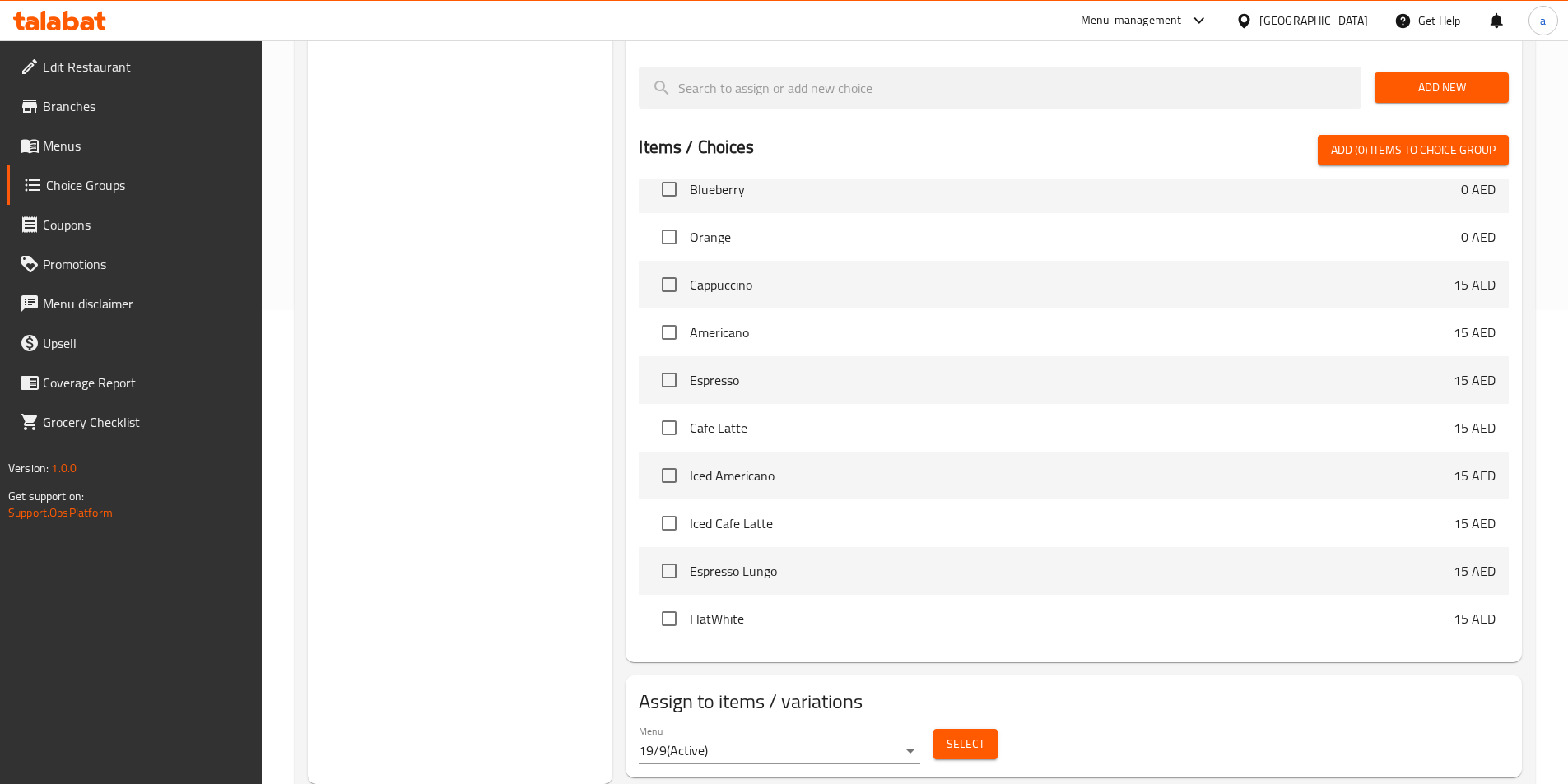
click at [980, 734] on span "Select" at bounding box center [965, 744] width 37 height 20
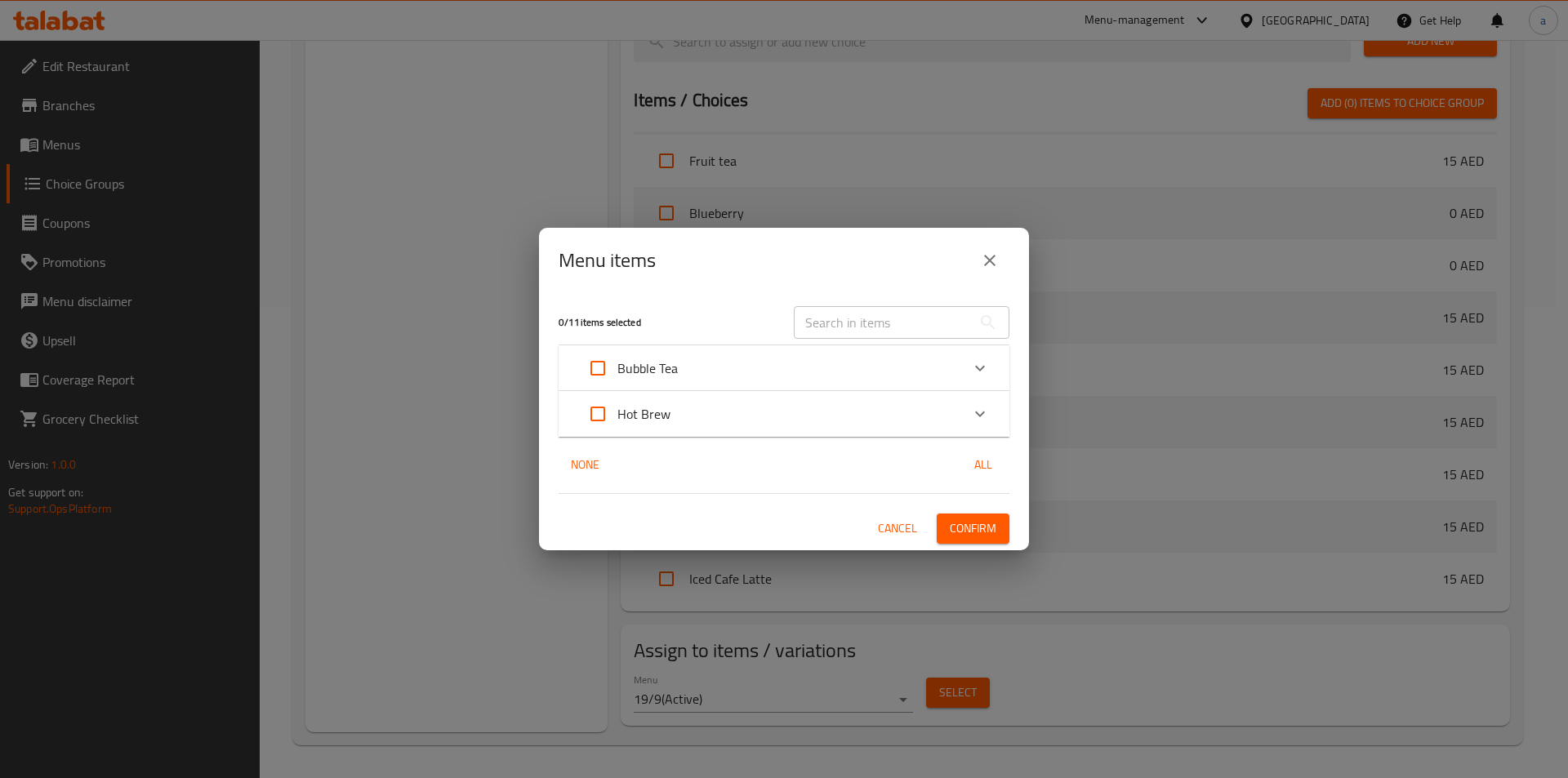
click at [587, 364] on input "Expand" at bounding box center [597, 368] width 39 height 39
checkbox input "true"
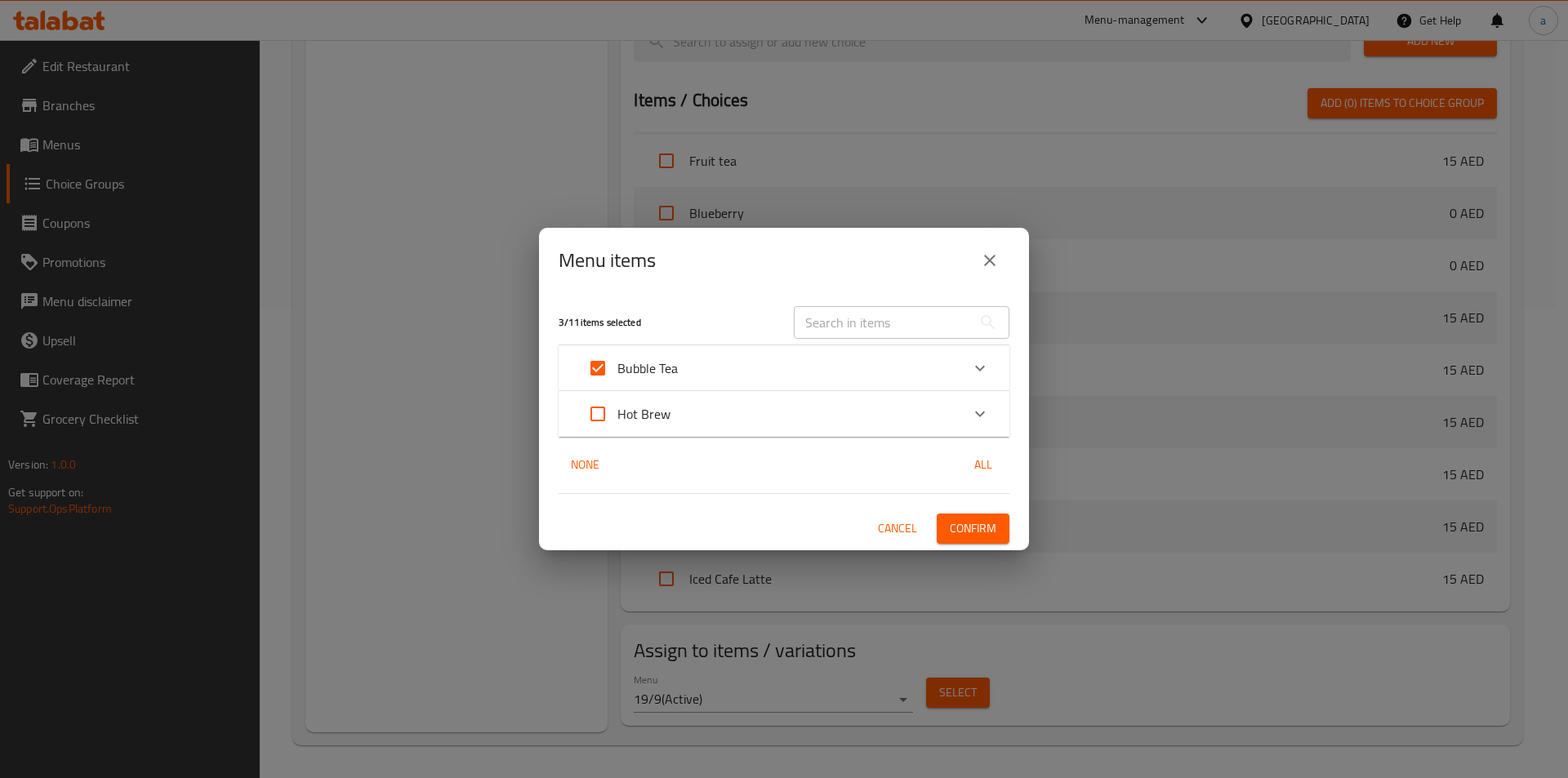
click at [978, 527] on span "Confirm" at bounding box center [973, 528] width 47 height 20
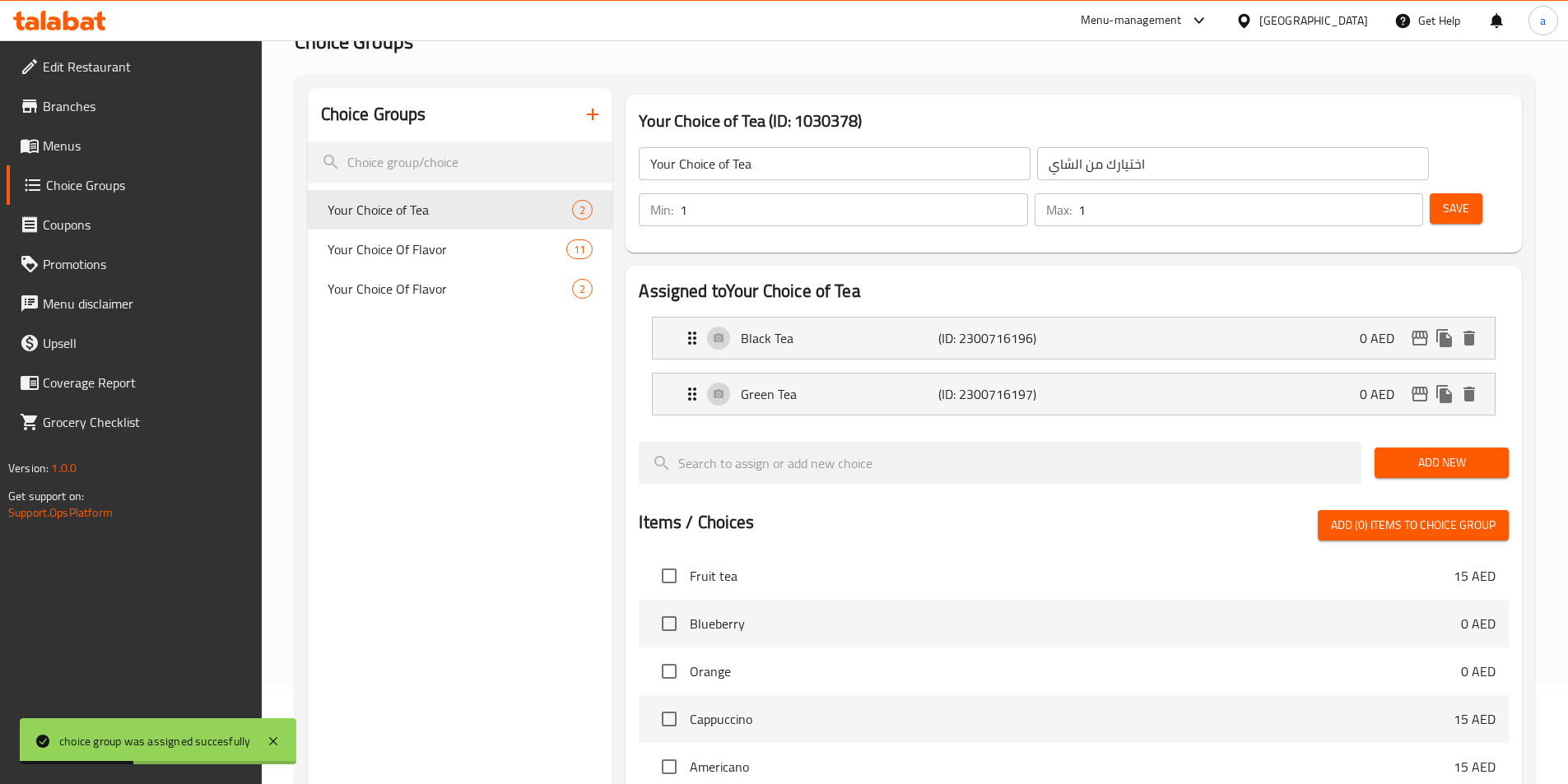
scroll to position [0, 0]
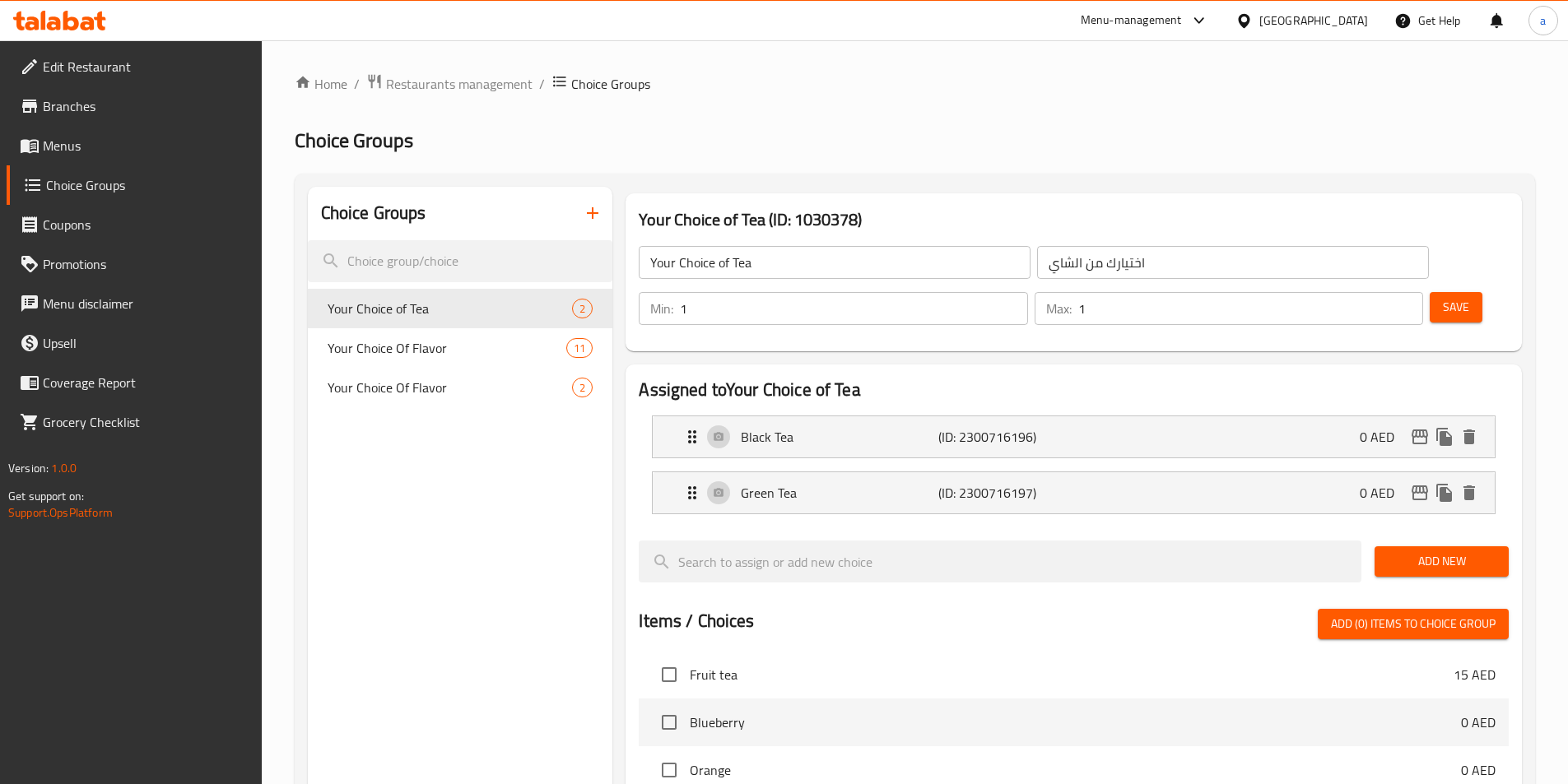
click at [112, 112] on span "Branches" at bounding box center [146, 106] width 205 height 20
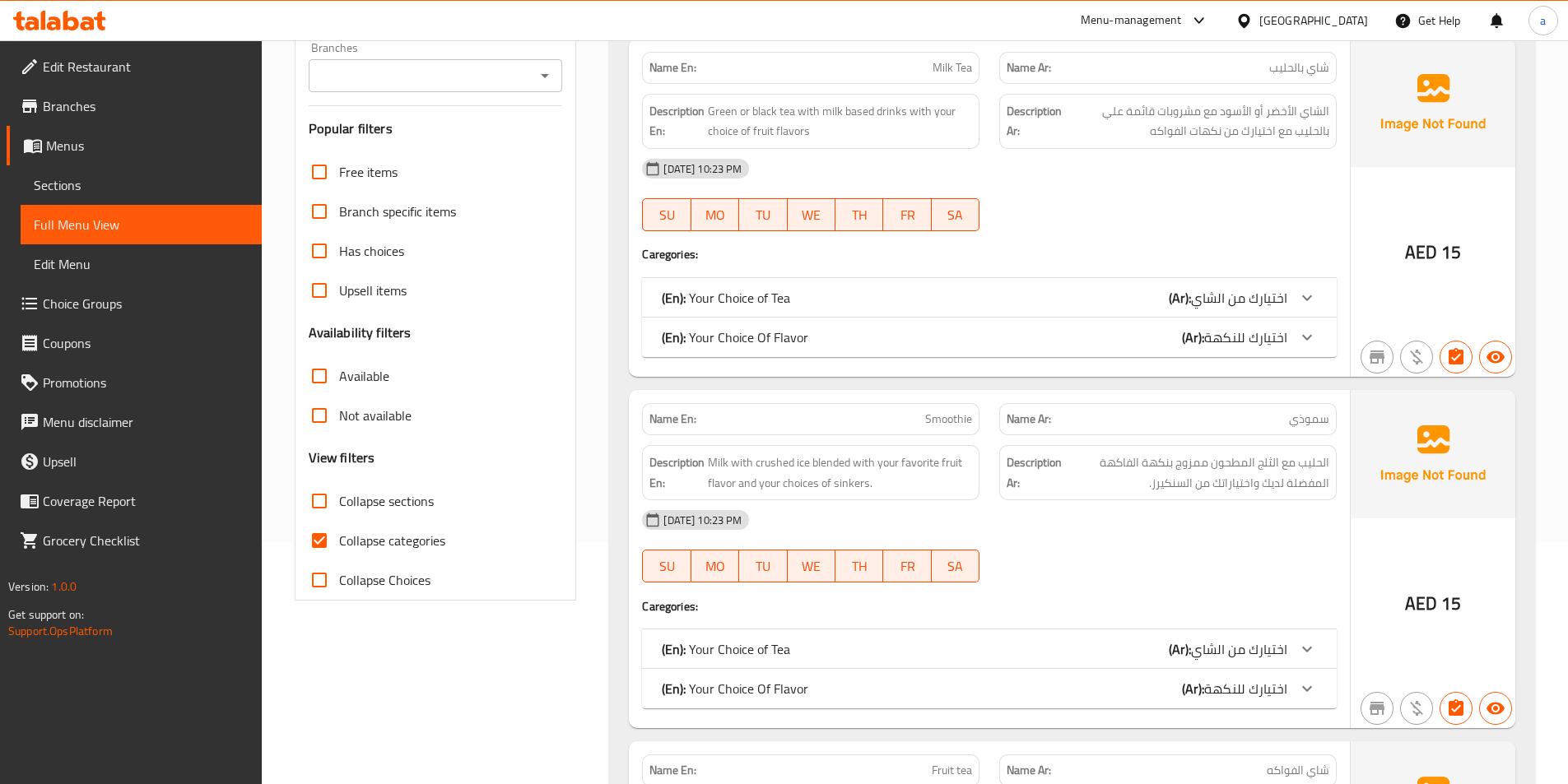
scroll to position [247, 0]
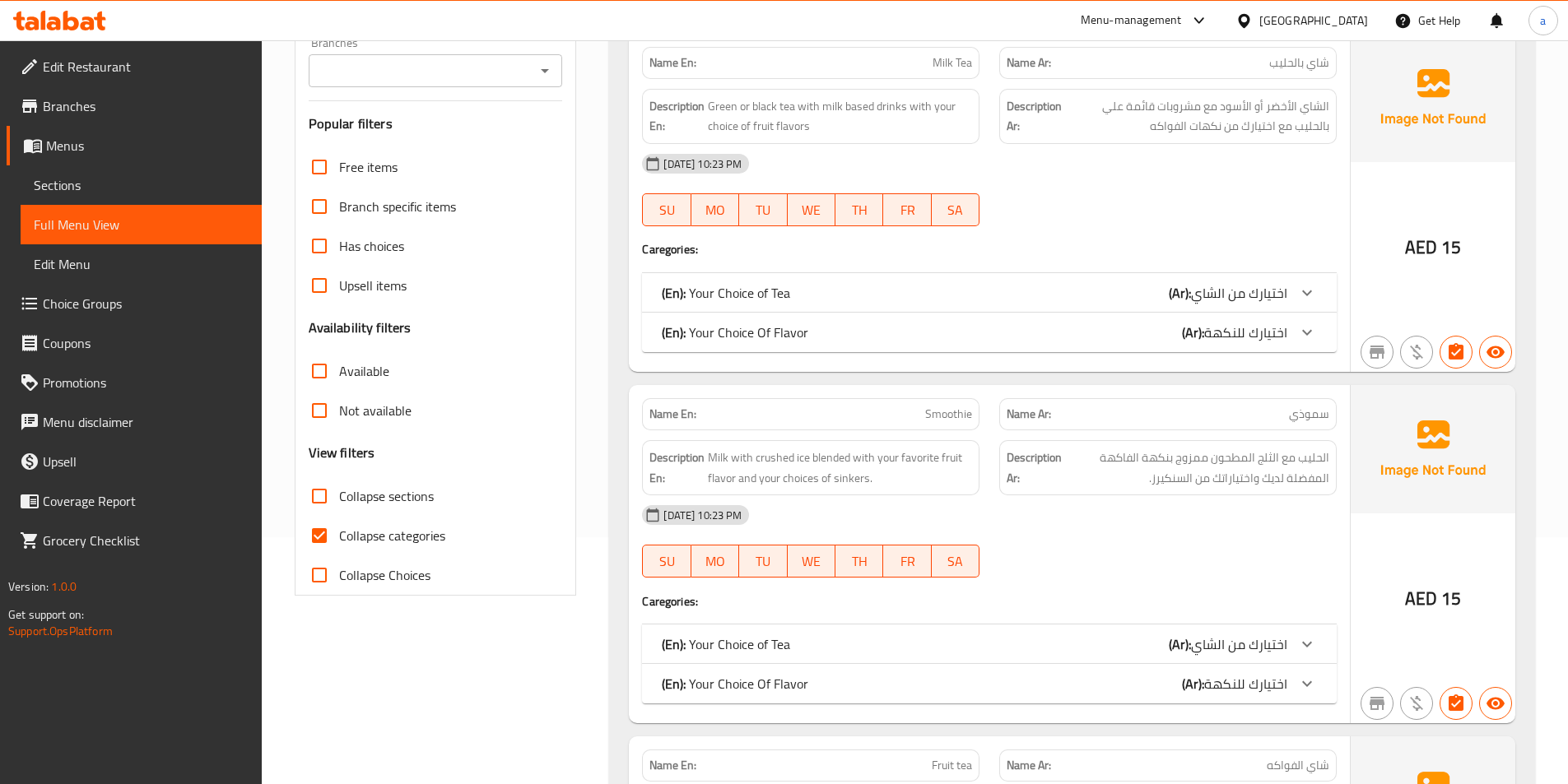
click at [322, 536] on input "Collapse categories" at bounding box center [319, 535] width 39 height 39
checkbox input "false"
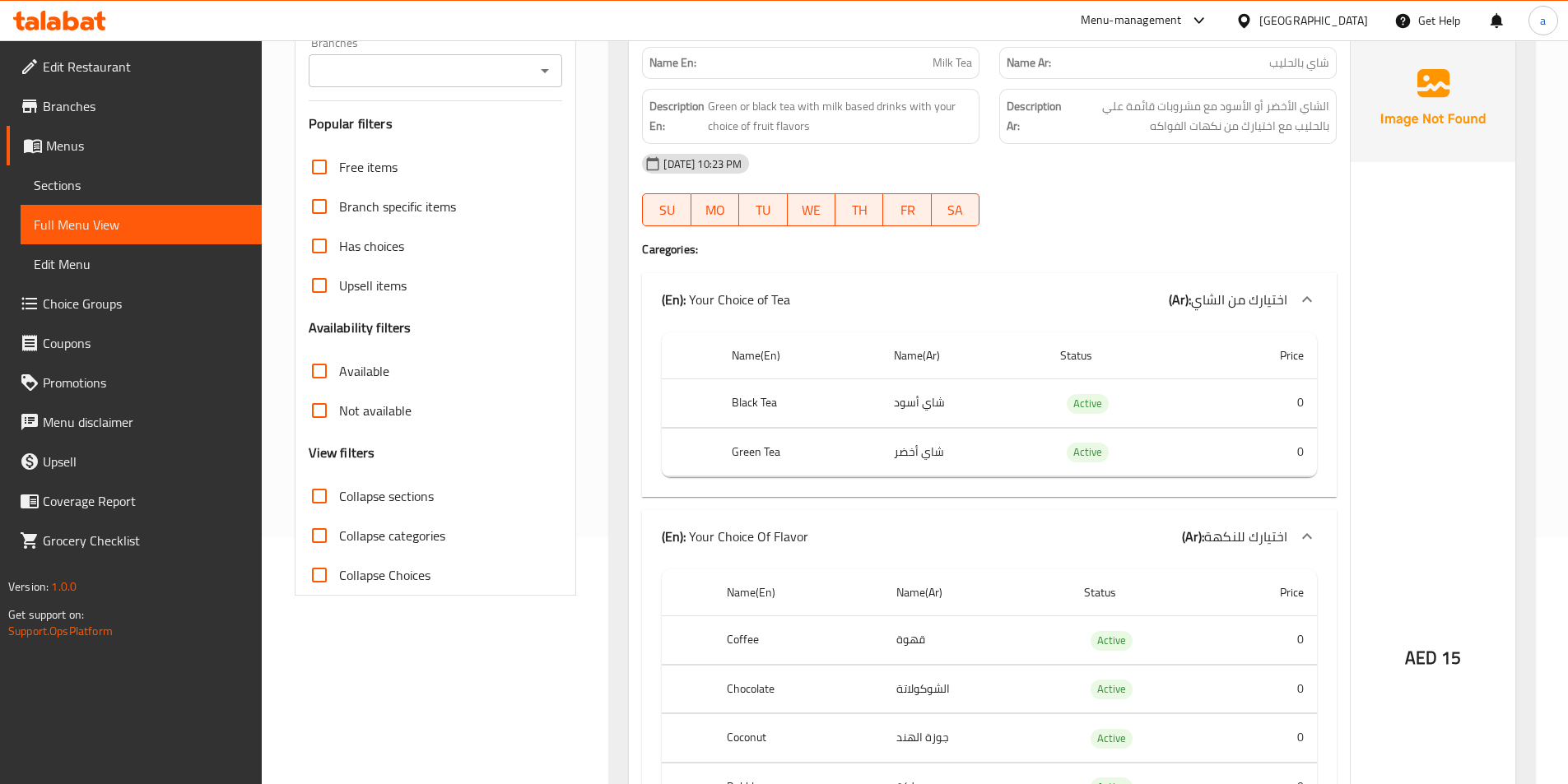
scroll to position [0, 0]
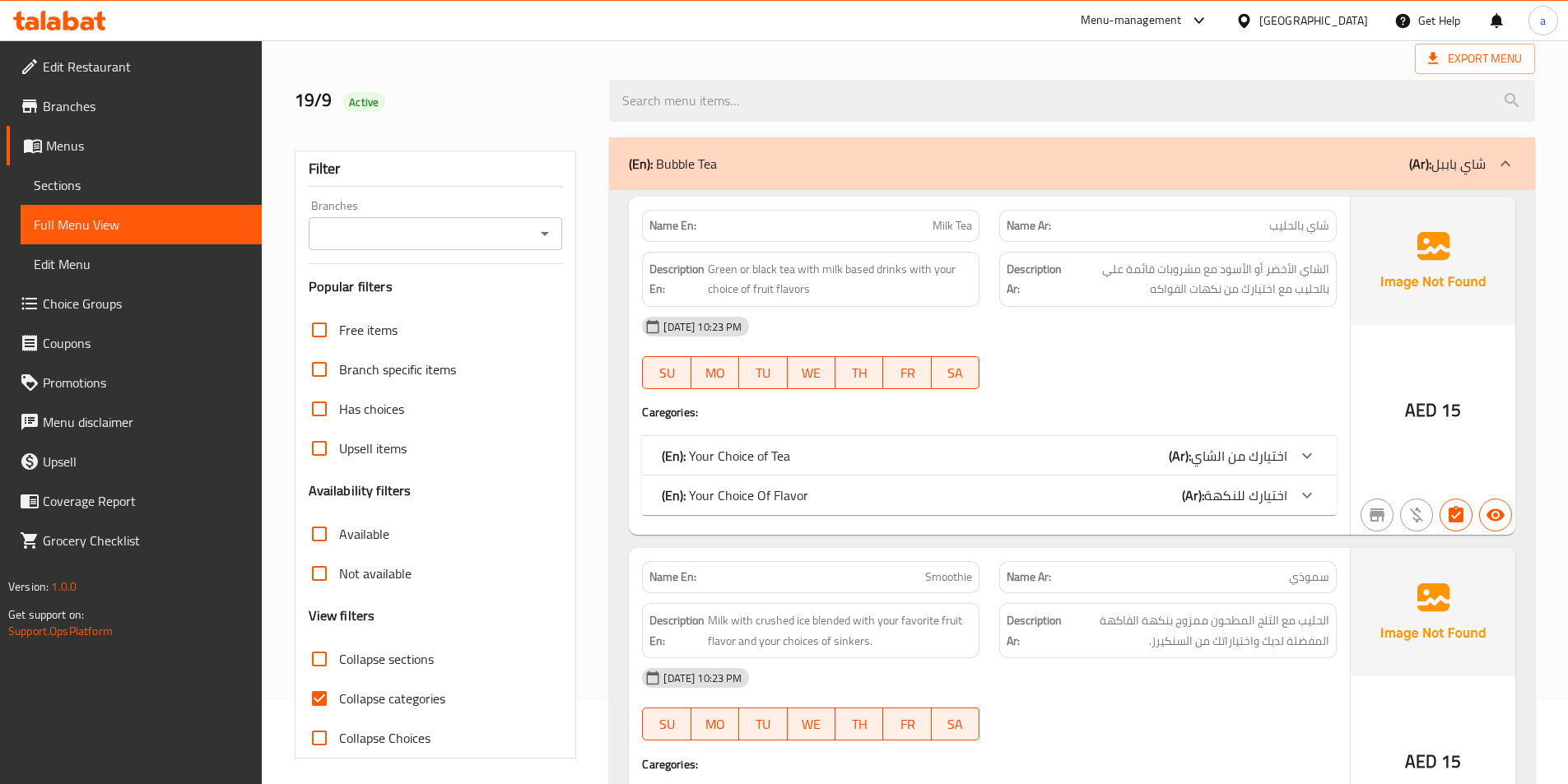
scroll to position [164, 0]
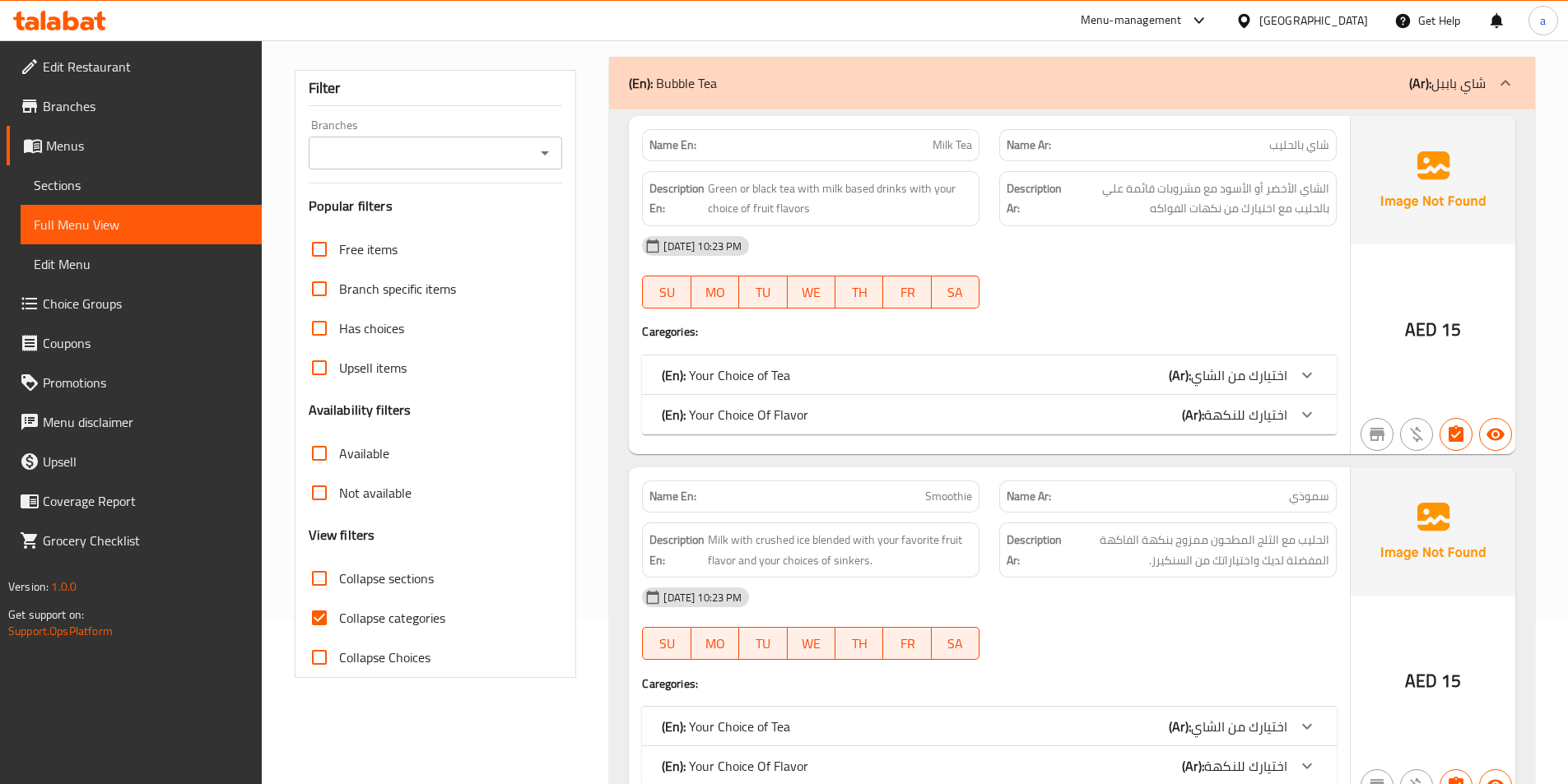
click at [332, 623] on input "Collapse categories" at bounding box center [319, 617] width 39 height 39
checkbox input "false"
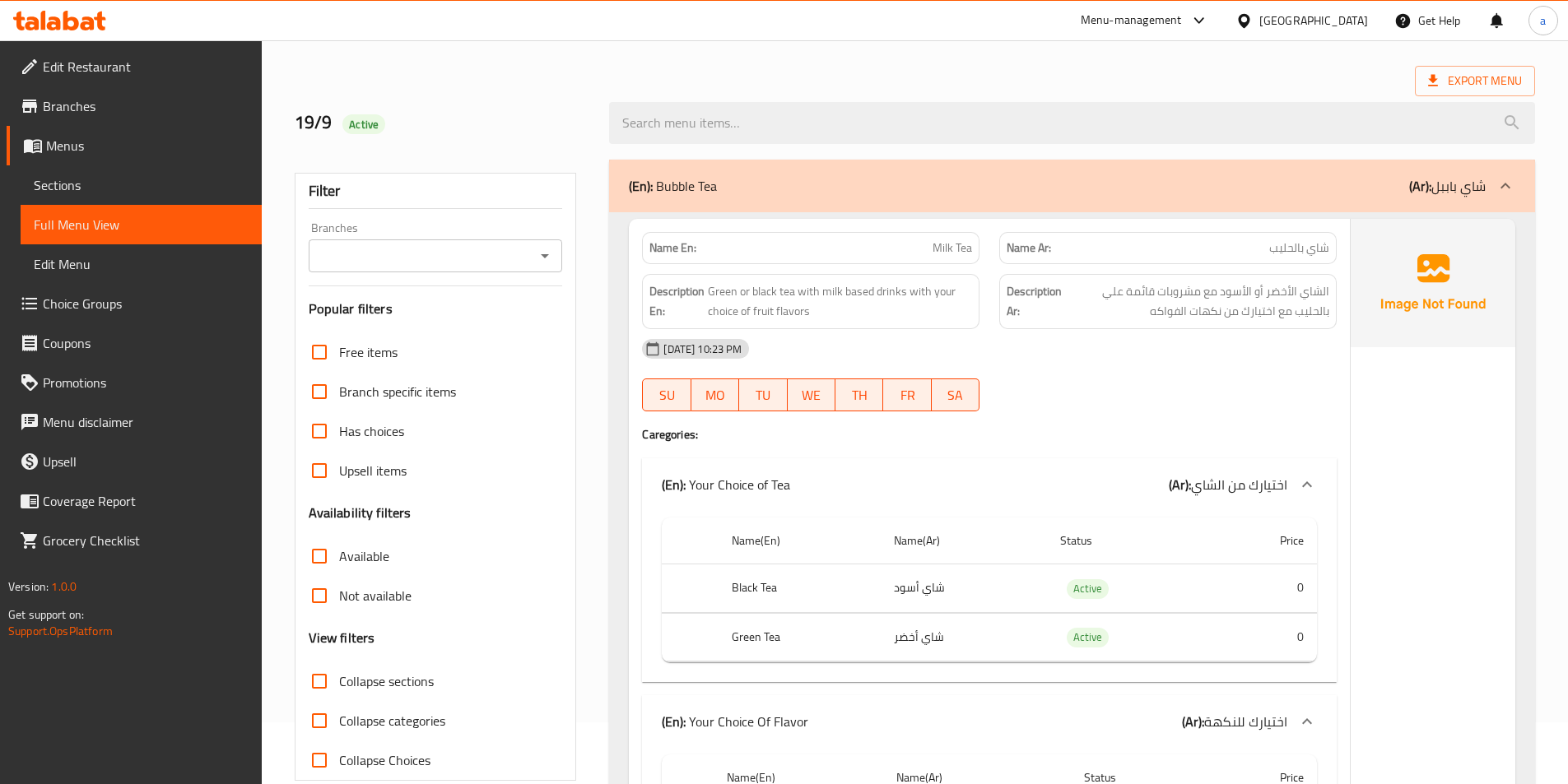
scroll to position [16, 0]
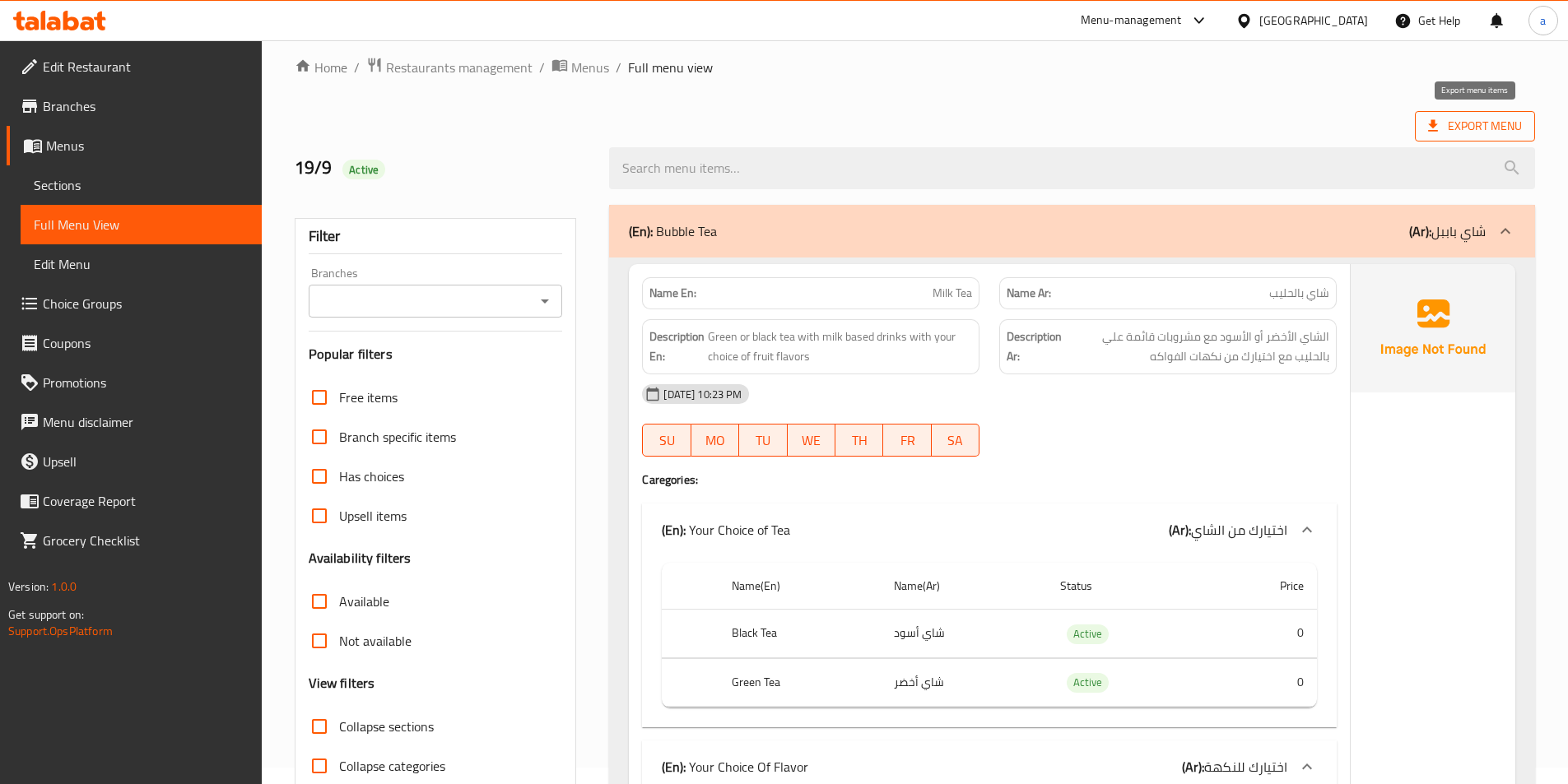
click at [1474, 136] on span "Export Menu" at bounding box center [1475, 127] width 120 height 31
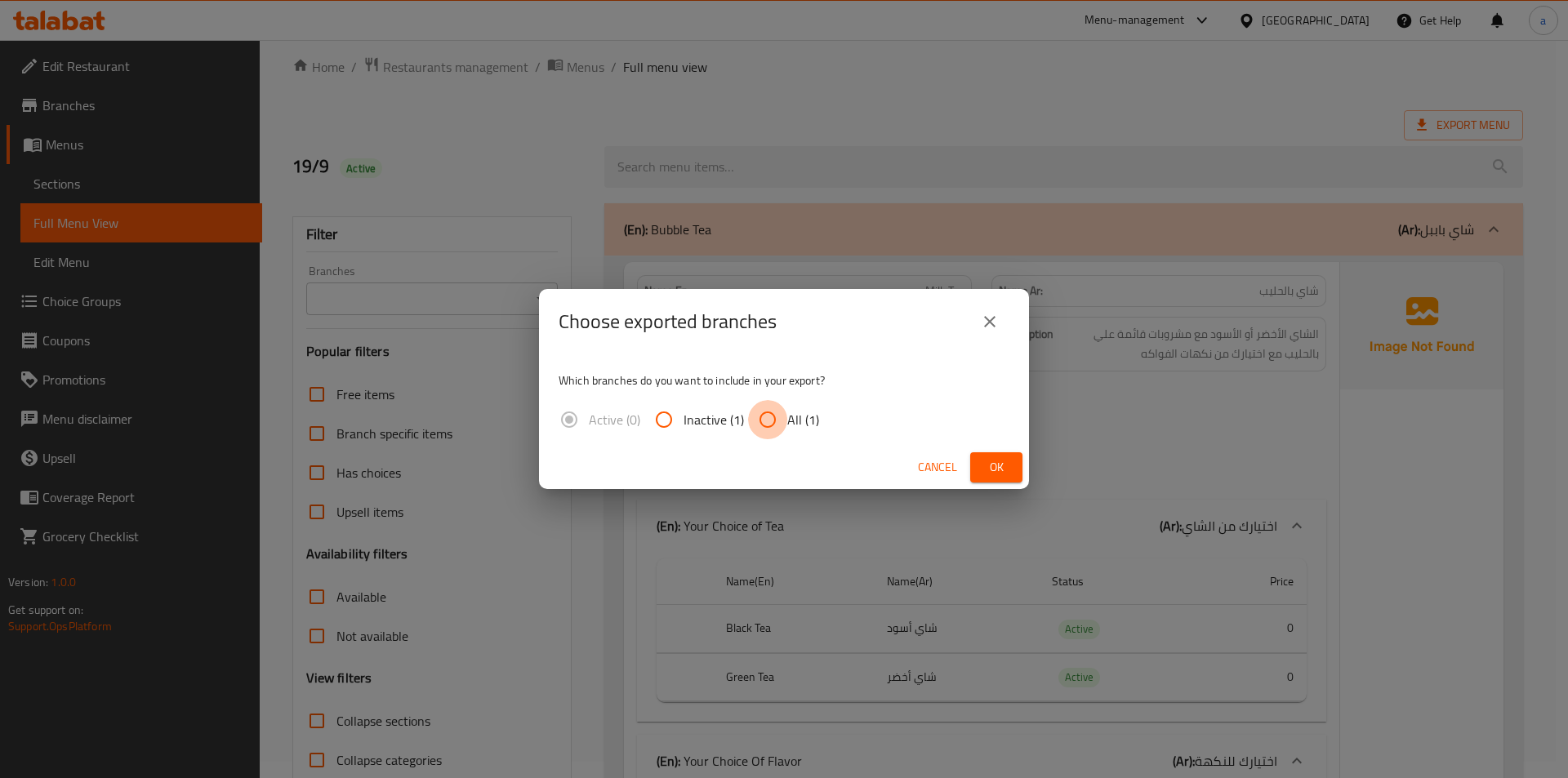
click at [774, 421] on input "All (1)" at bounding box center [767, 419] width 39 height 39
radio input "true"
click at [997, 464] on span "Ok" at bounding box center [995, 467] width 26 height 20
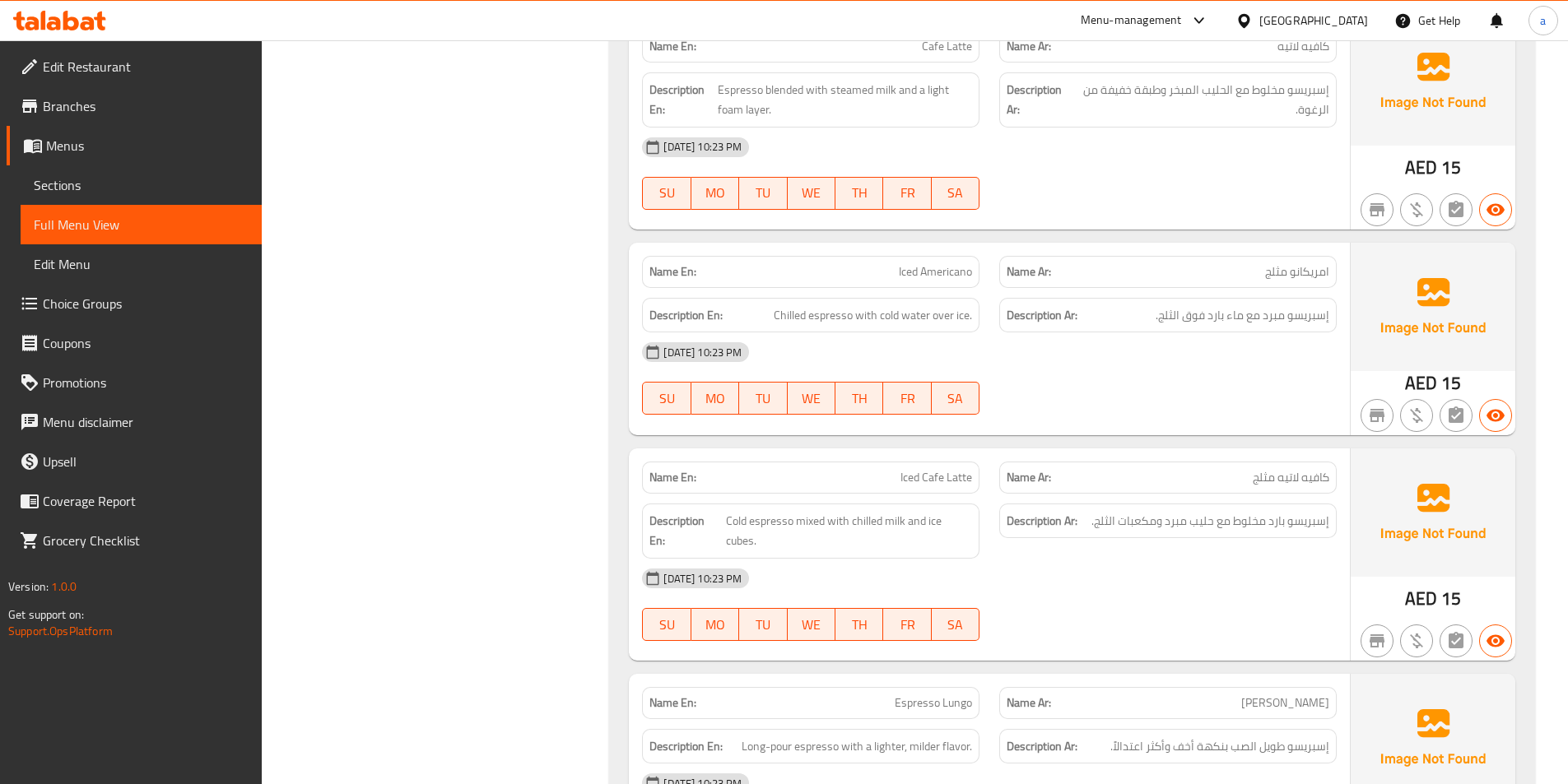
scroll to position [4213, 0]
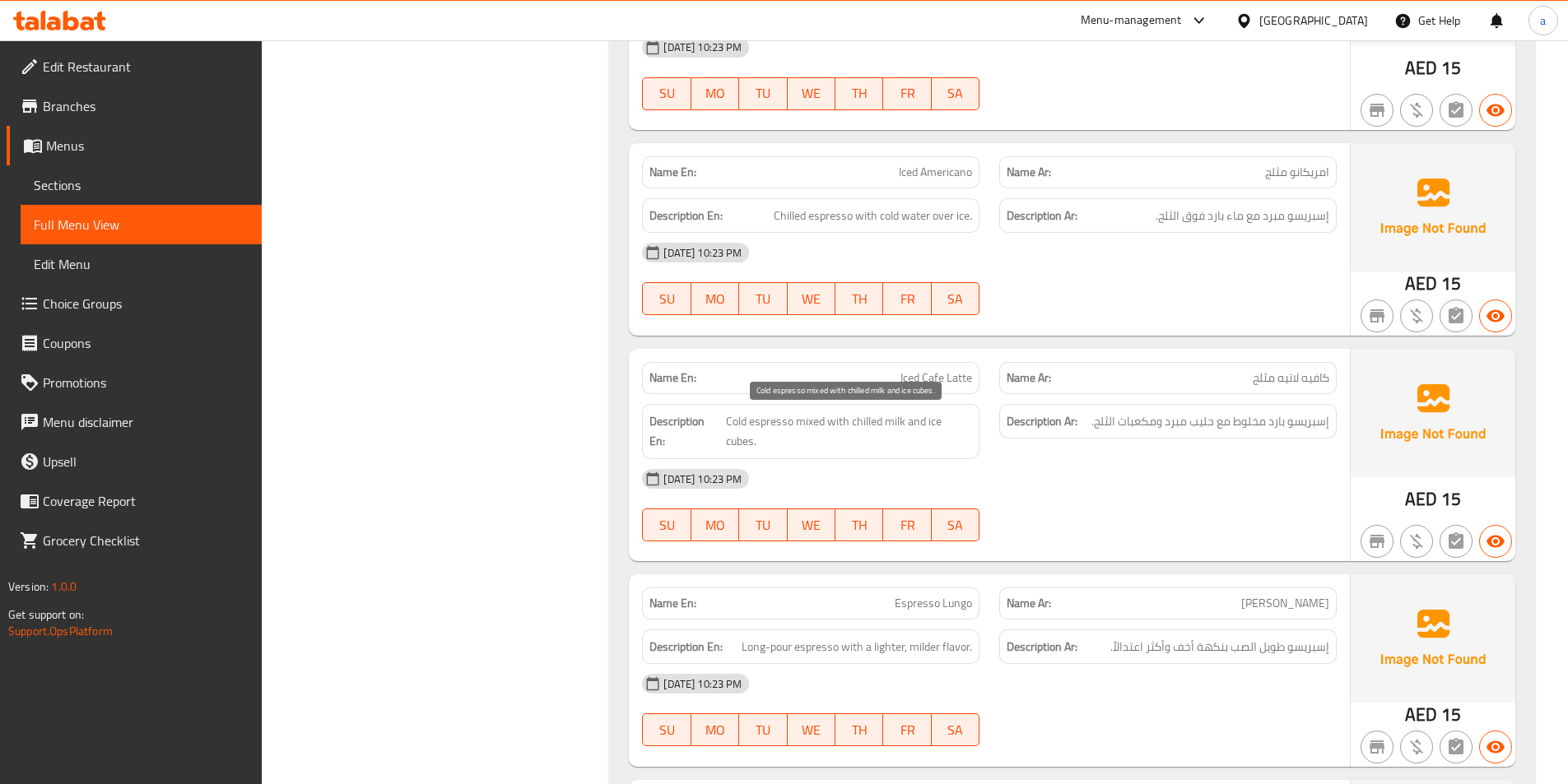
click at [868, 422] on span "Cold espresso mixed with chilled milk and ice cubes." at bounding box center [849, 432] width 247 height 40
click at [905, 439] on span "Cold espresso mixed with chilled milk and ice cubes." at bounding box center [849, 432] width 247 height 40
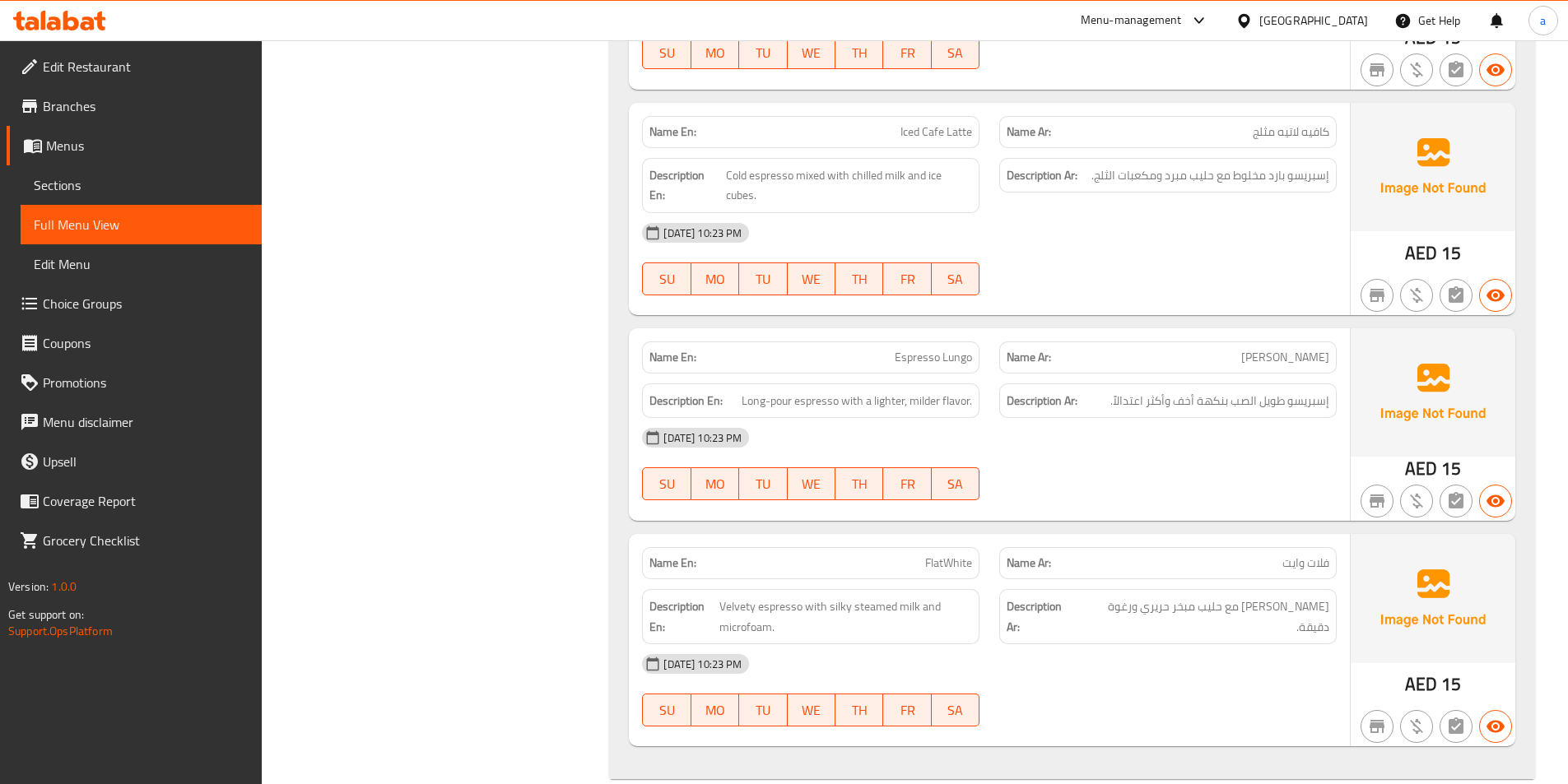
scroll to position [4459, 0]
click at [957, 362] on span "Espresso Lungo" at bounding box center [933, 357] width 78 height 17
click at [1149, 427] on div "[DATE] 10:23 PM" at bounding box center [989, 437] width 714 height 39
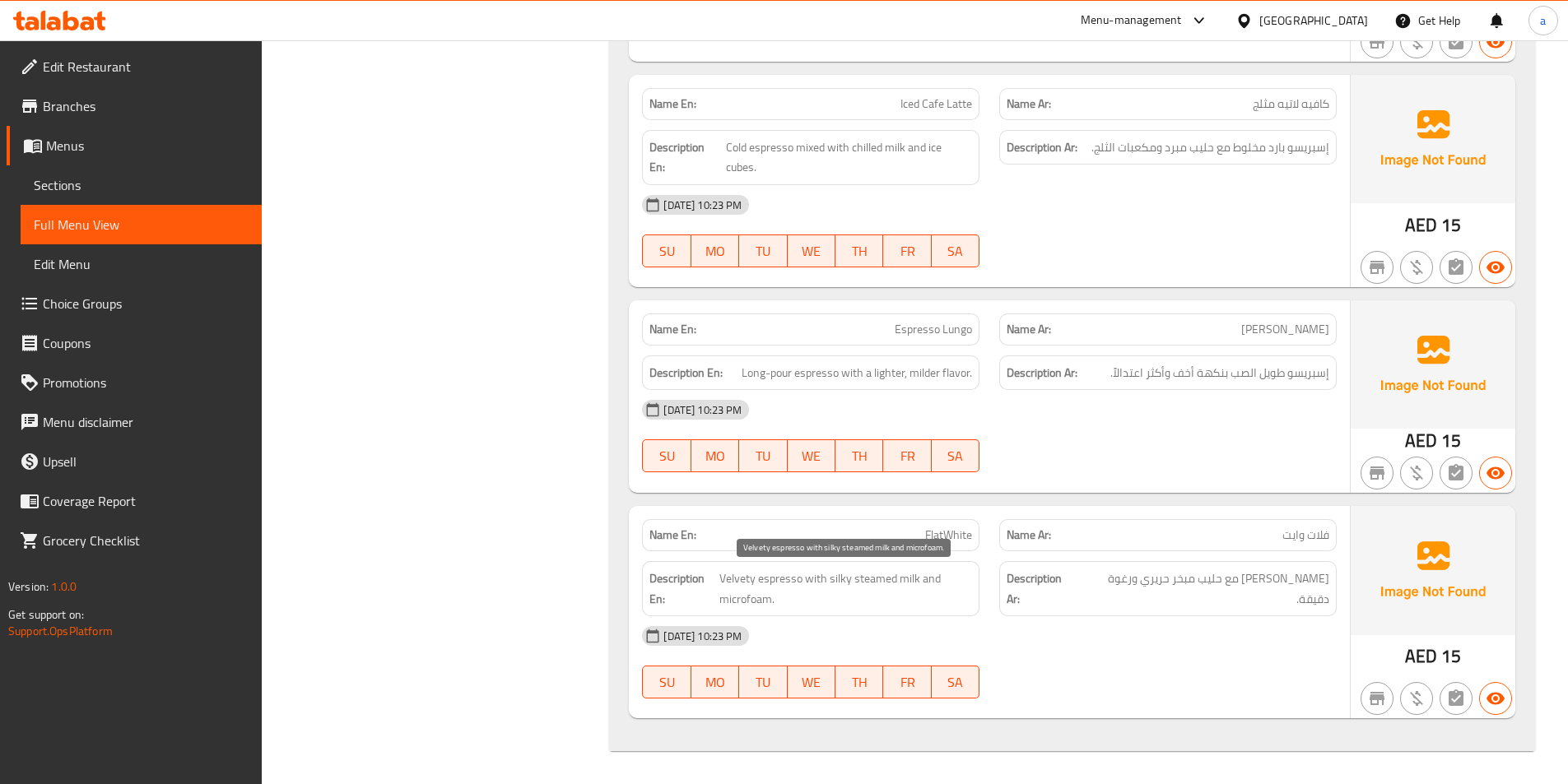
click at [752, 593] on span "Velvety espresso with silky steamed milk and microfoam." at bounding box center [845, 588] width 253 height 40
click at [886, 600] on span "Velvety espresso with silky steamed milk and microfoam." at bounding box center [845, 588] width 253 height 40
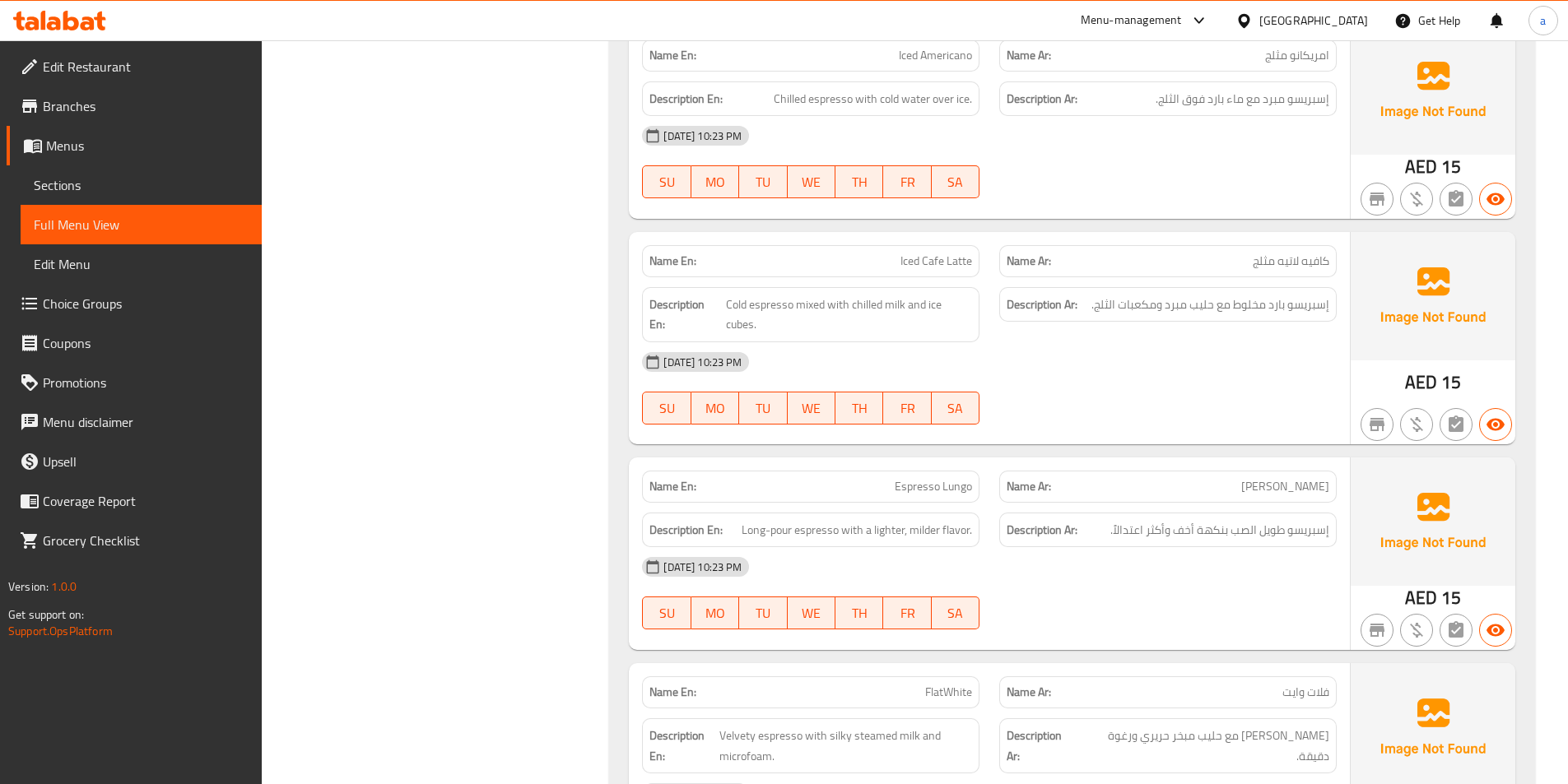
scroll to position [4322, 0]
